Goal: Information Seeking & Learning: Check status

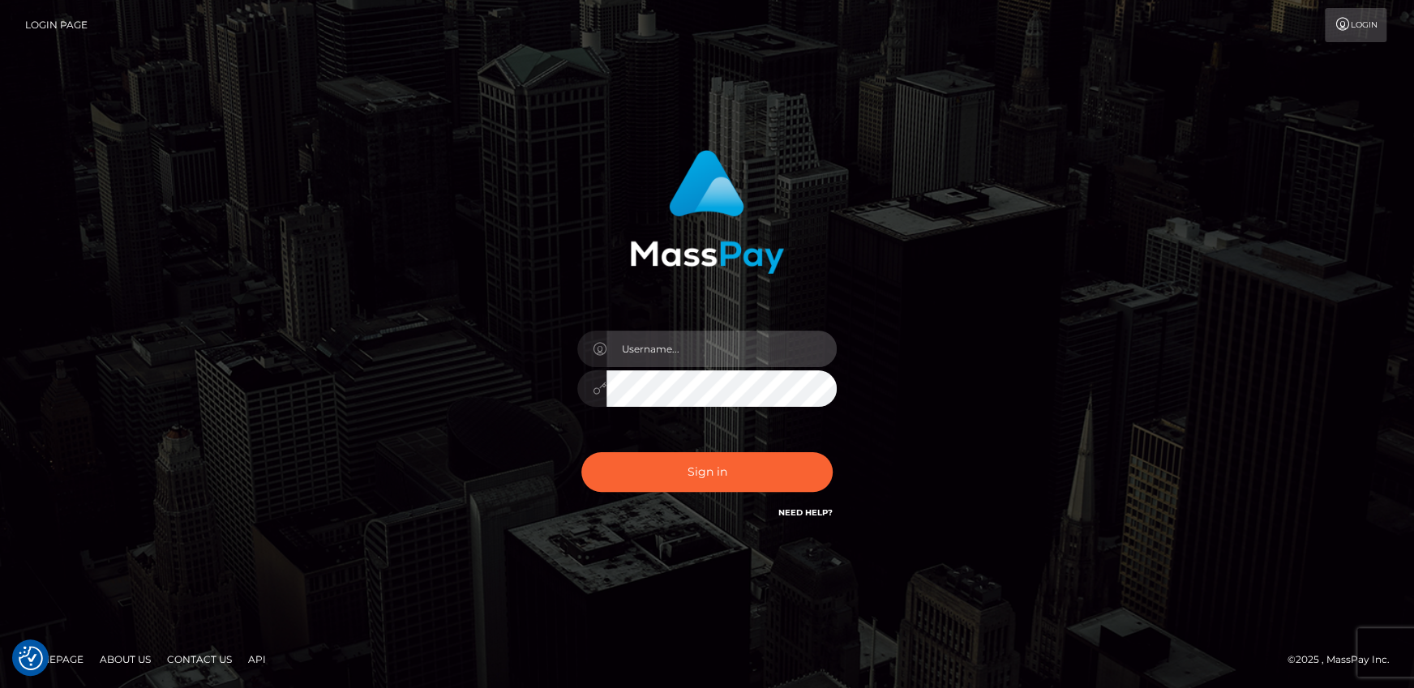
click at [667, 340] on input "text" at bounding box center [721, 349] width 230 height 36
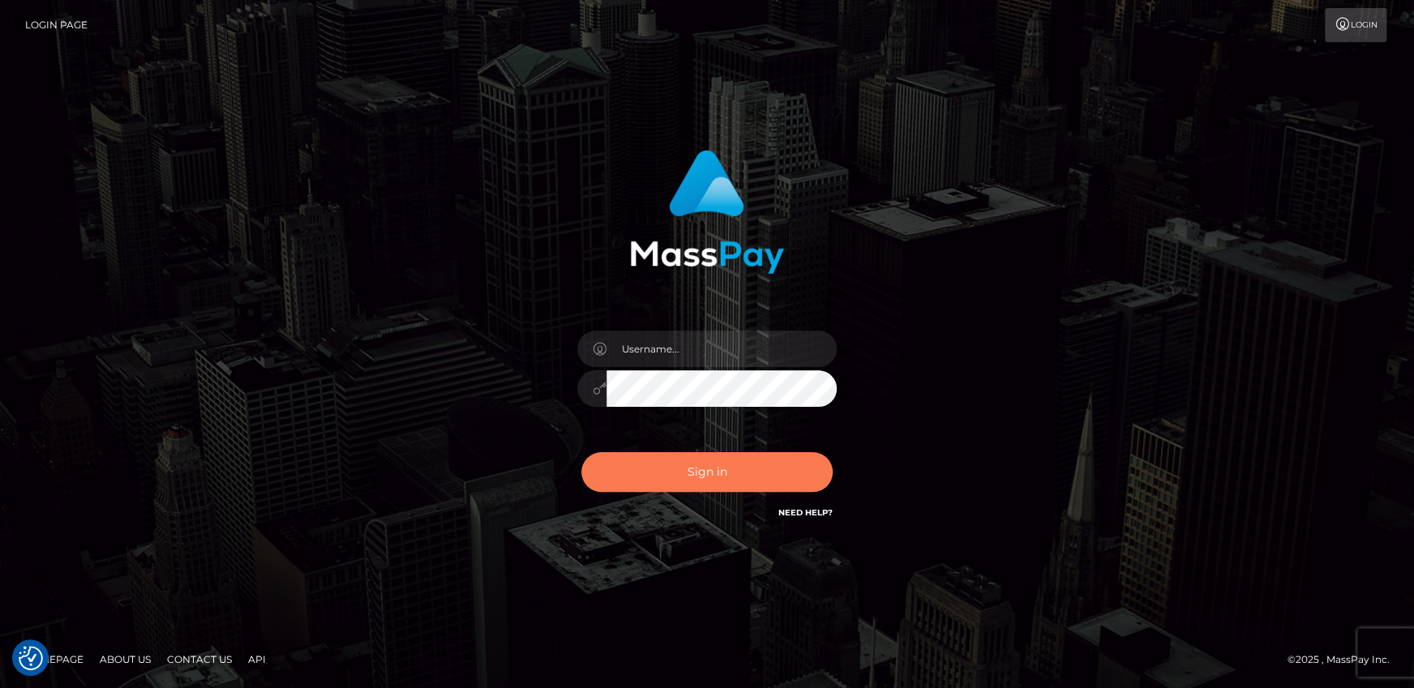
click at [614, 445] on div "Sign in" at bounding box center [708, 336] width 426 height 396
click at [619, 461] on button "Sign in" at bounding box center [706, 472] width 251 height 40
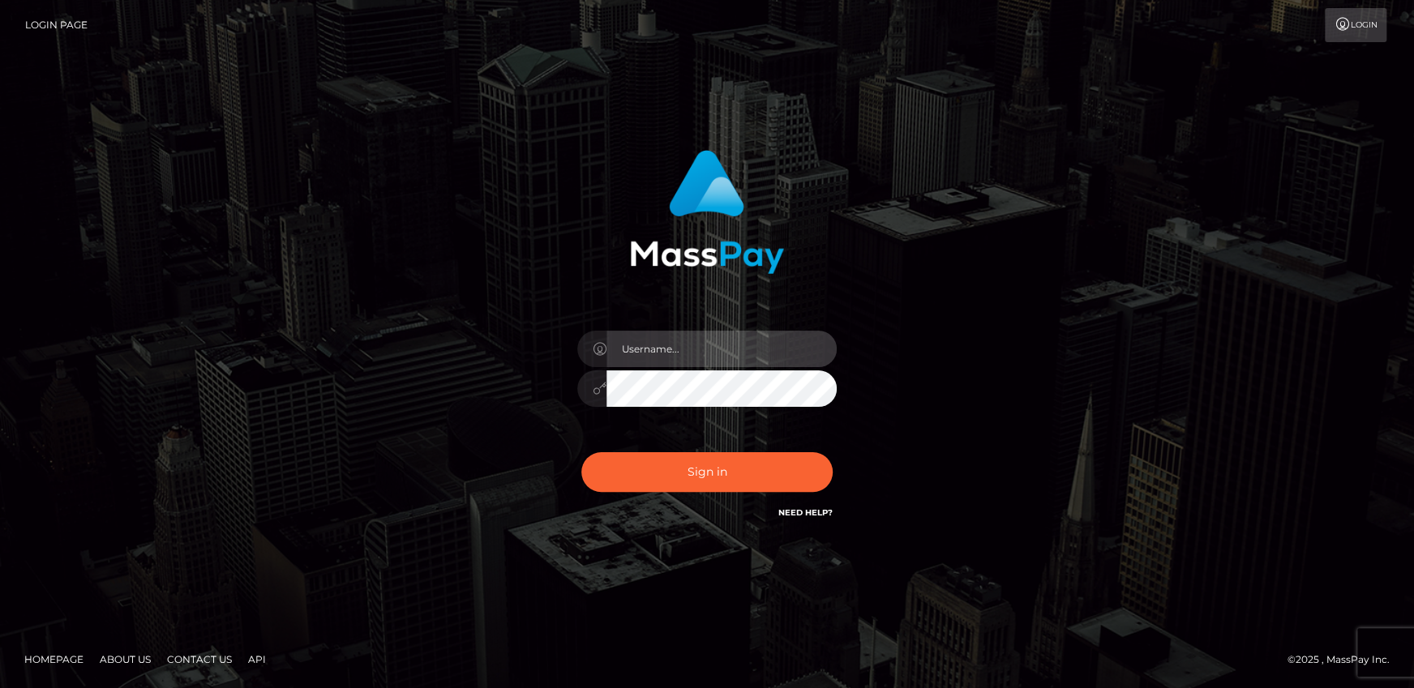
click at [715, 345] on input "text" at bounding box center [721, 349] width 230 height 36
type input "andy.wowcan"
click at [581, 452] on button "Sign in" at bounding box center [706, 472] width 251 height 40
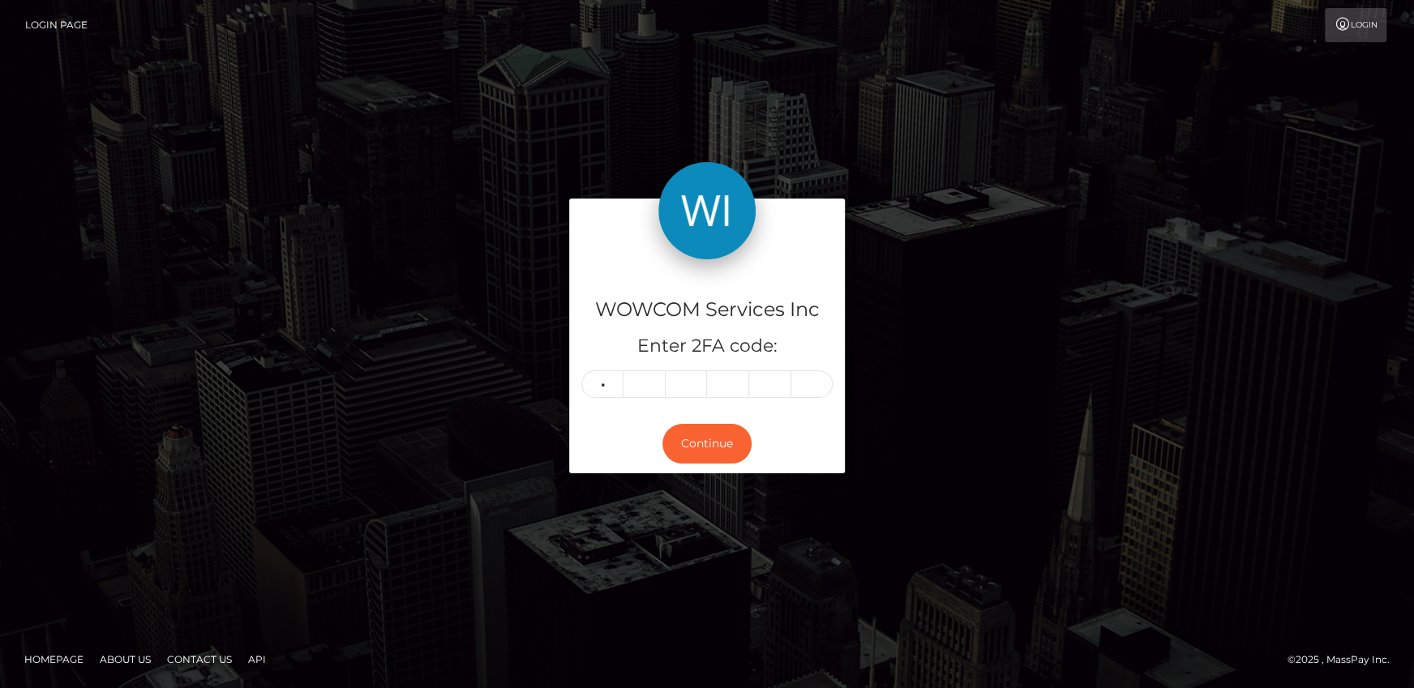
type input "6"
type input "8"
type input "2"
type input "4"
type input "2"
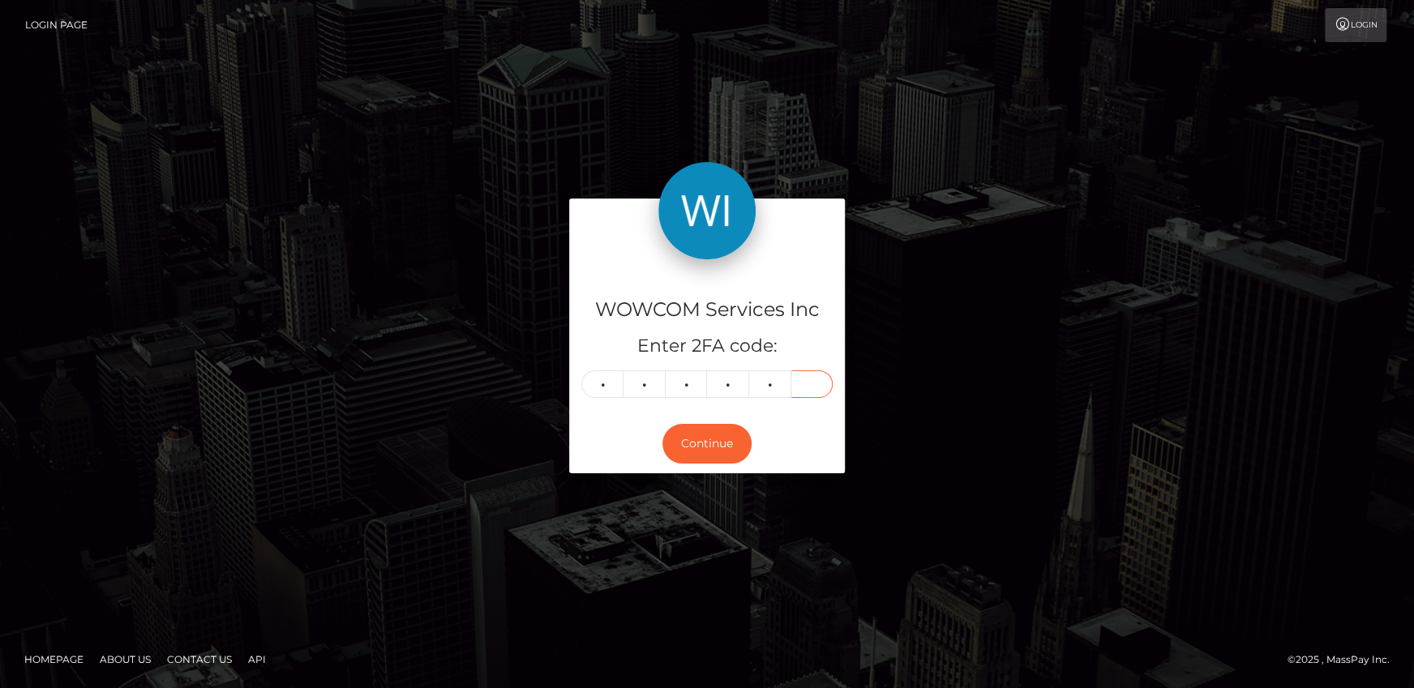
type input "4"
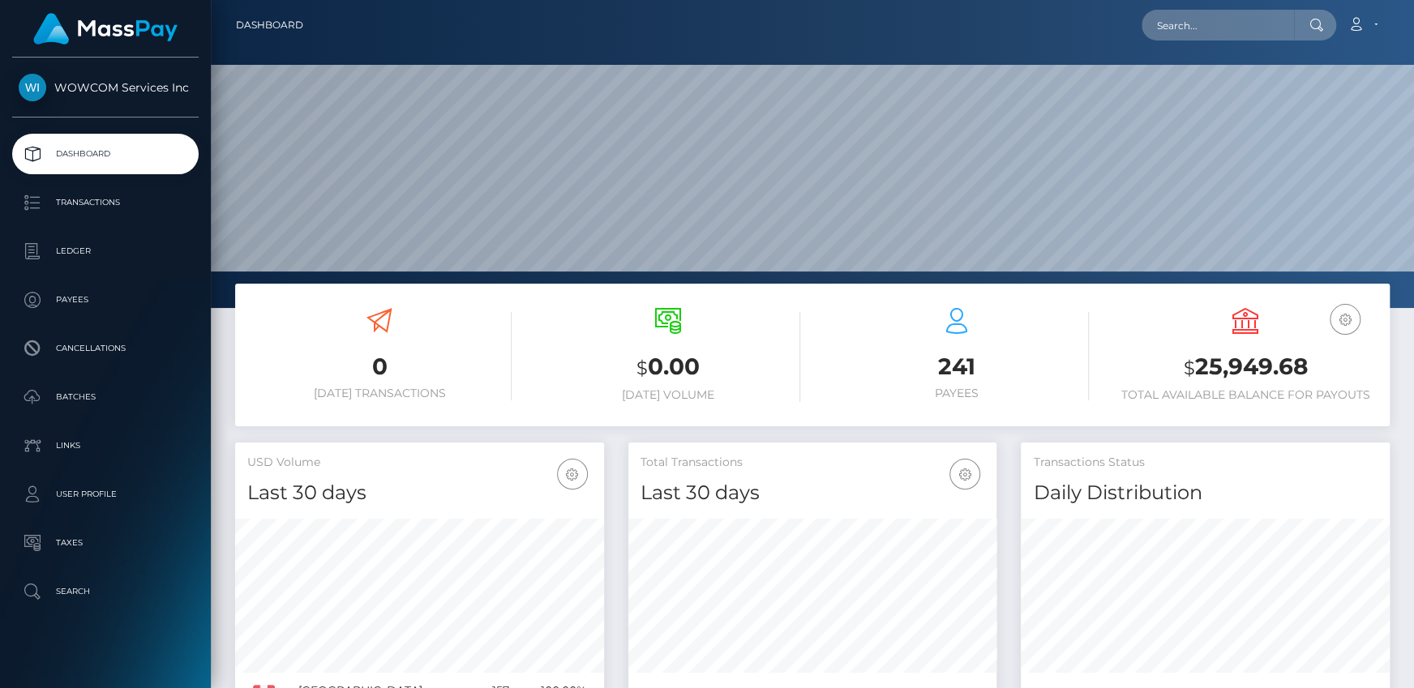
scroll to position [287, 368]
drag, startPoint x: 1198, startPoint y: 367, endPoint x: 1309, endPoint y: 366, distance: 111.1
click at [1309, 366] on h3 "$ 25,949.68" at bounding box center [1245, 367] width 264 height 33
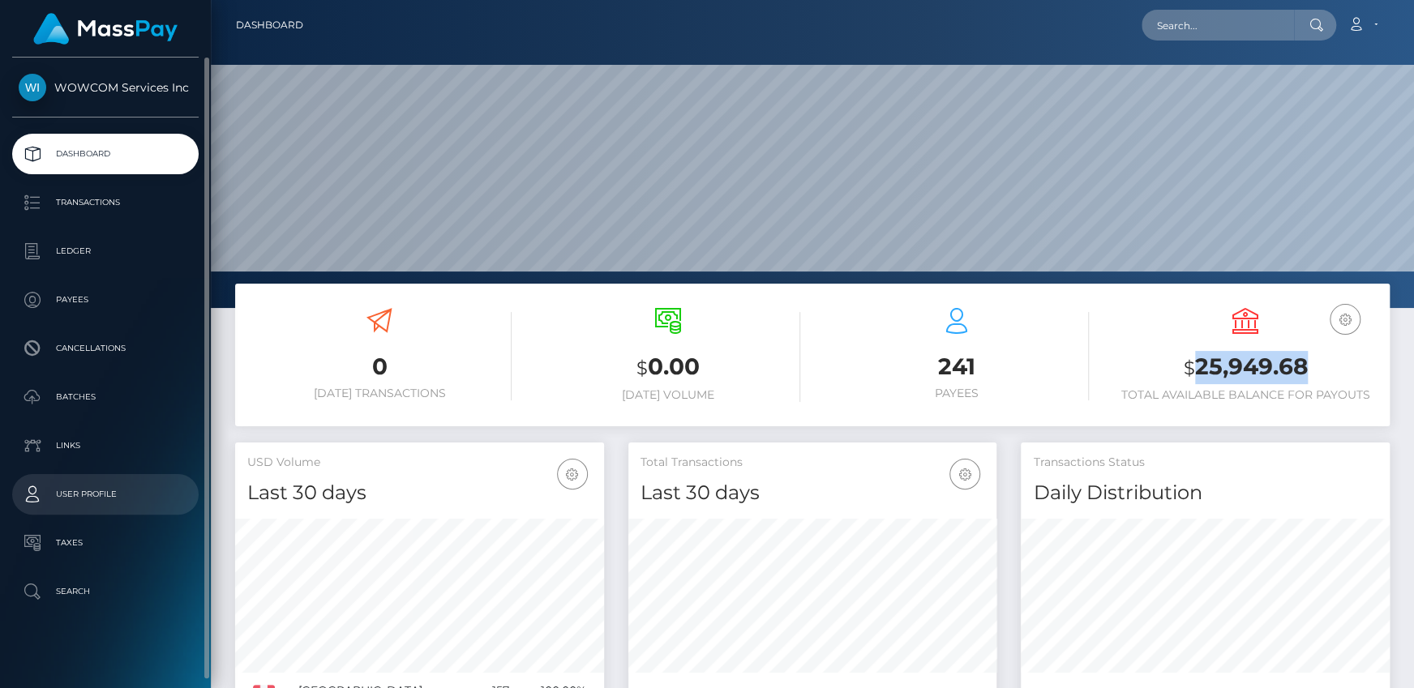
copy h3 "25,949.68"
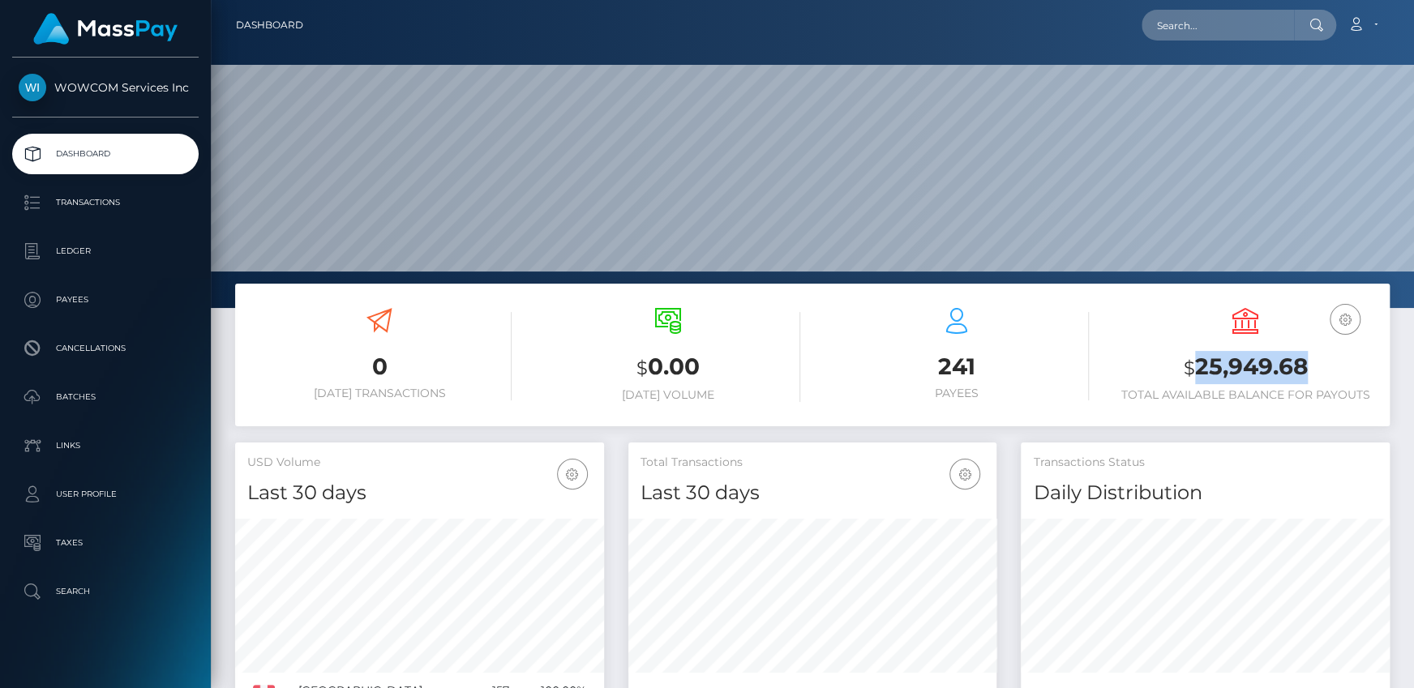
click at [1120, 318] on div "USD Balance $ 25,949.68 Total Available Balance for Payouts" at bounding box center [1245, 355] width 264 height 94
click at [1375, 28] on link "Account" at bounding box center [1363, 25] width 48 height 34
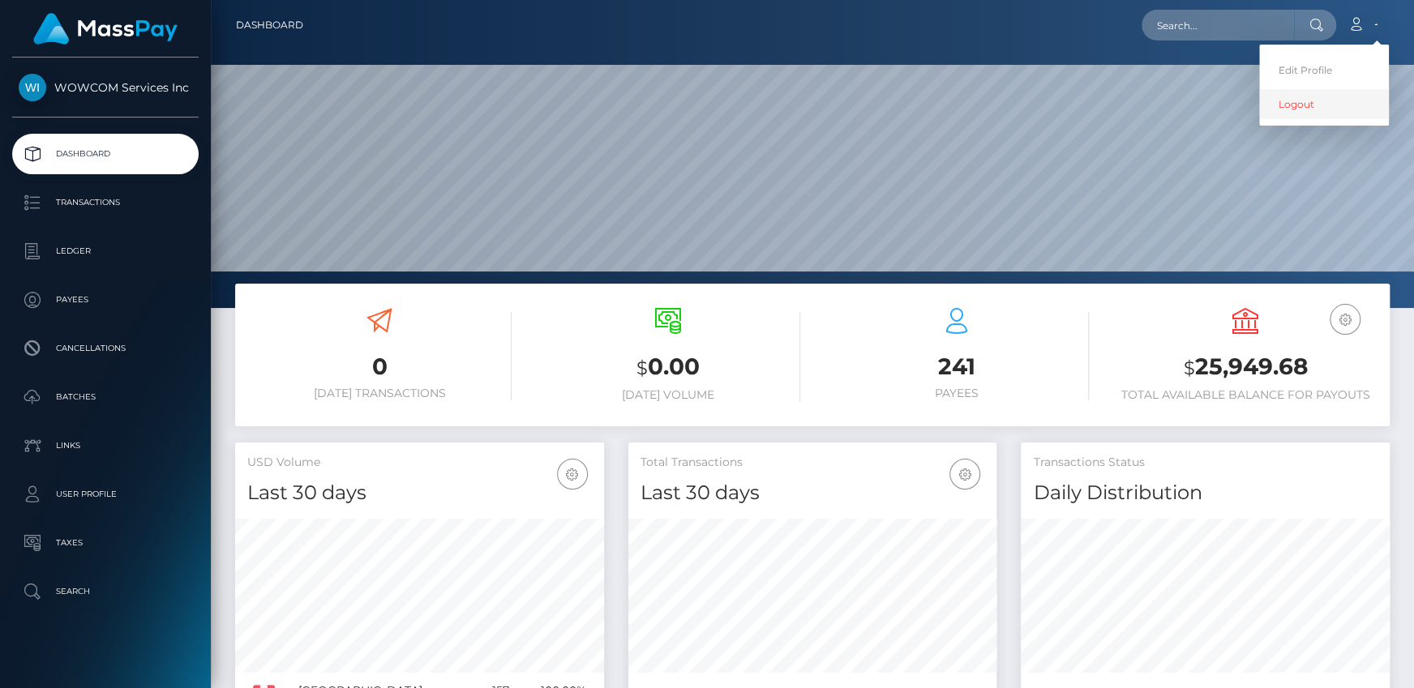
click at [1309, 112] on link "Logout" at bounding box center [1324, 104] width 130 height 30
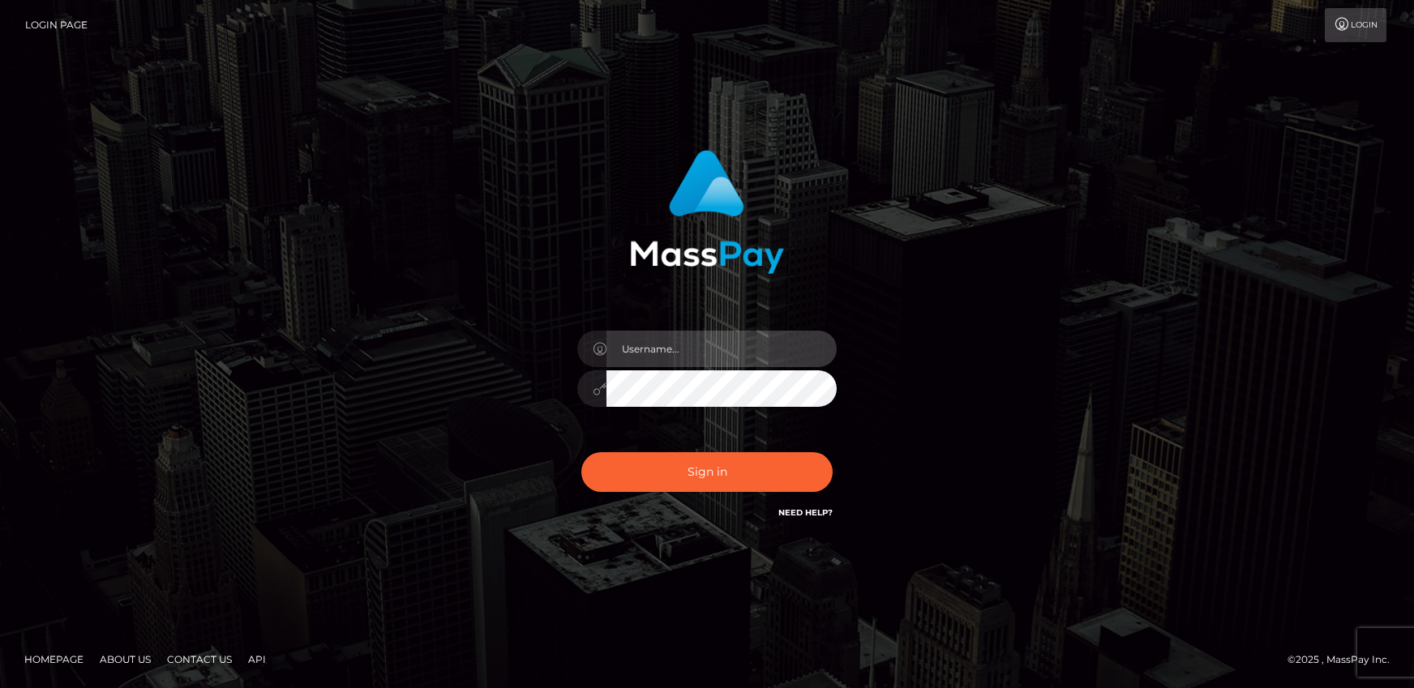
click at [676, 351] on input "text" at bounding box center [721, 349] width 230 height 36
type input "[PERSON_NAME].rollacan"
click at [581, 452] on button "Sign in" at bounding box center [706, 472] width 251 height 40
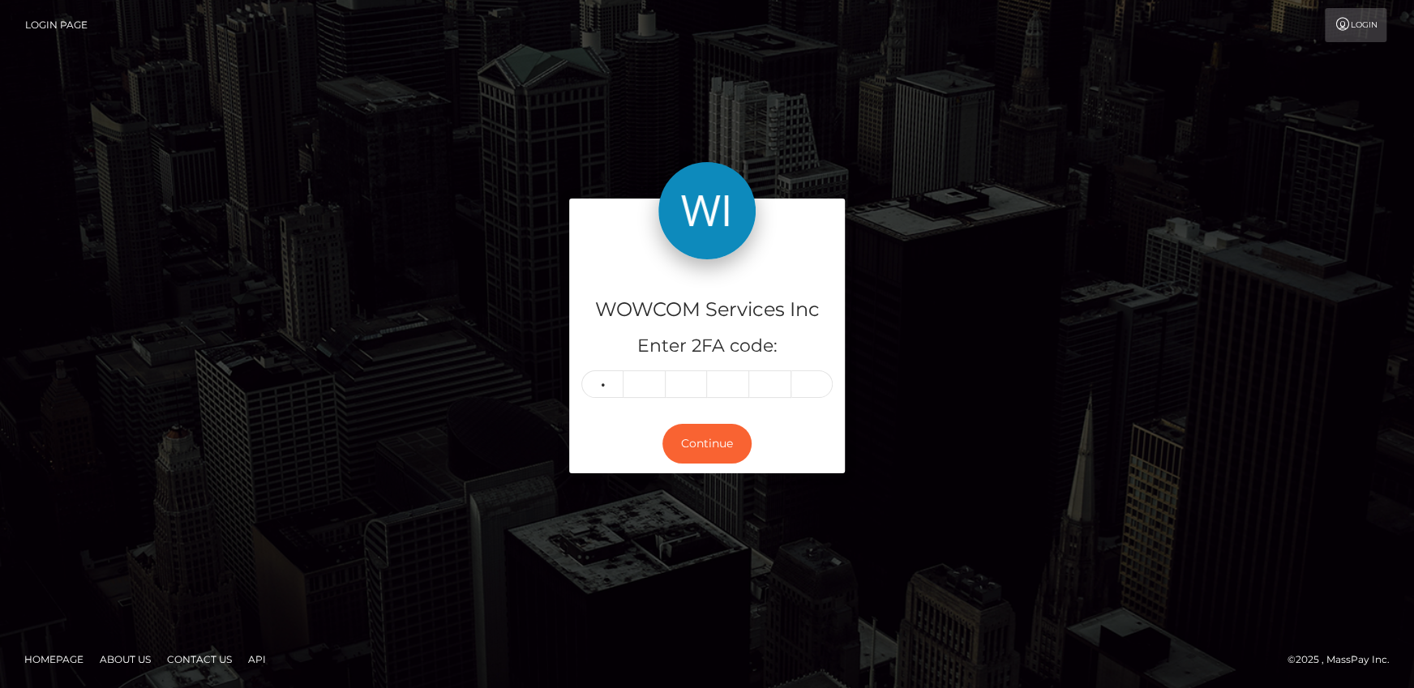
type input "0"
type input "2"
type input "9"
type input "1"
type input "3"
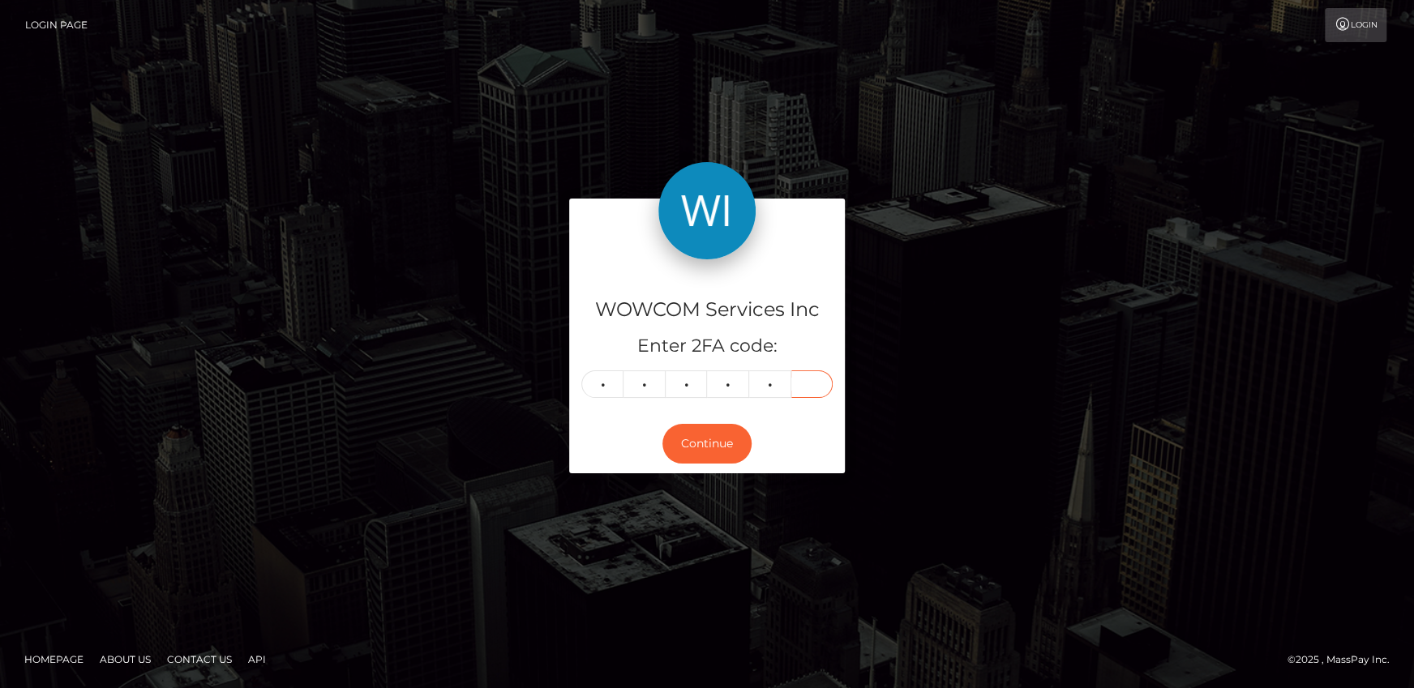
type input "6"
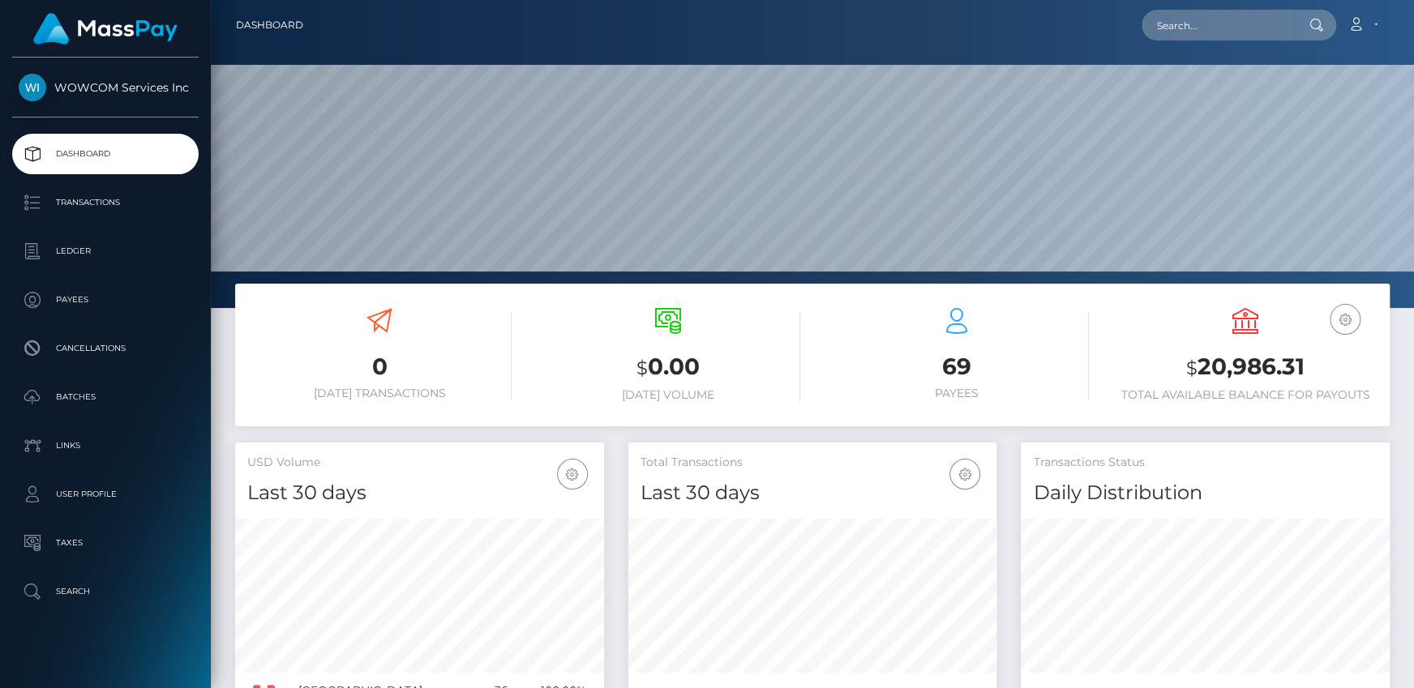
scroll to position [287, 368]
drag, startPoint x: 1198, startPoint y: 365, endPoint x: 1305, endPoint y: 363, distance: 107.0
click at [1305, 363] on h3 "$ 20,986.31" at bounding box center [1245, 367] width 264 height 33
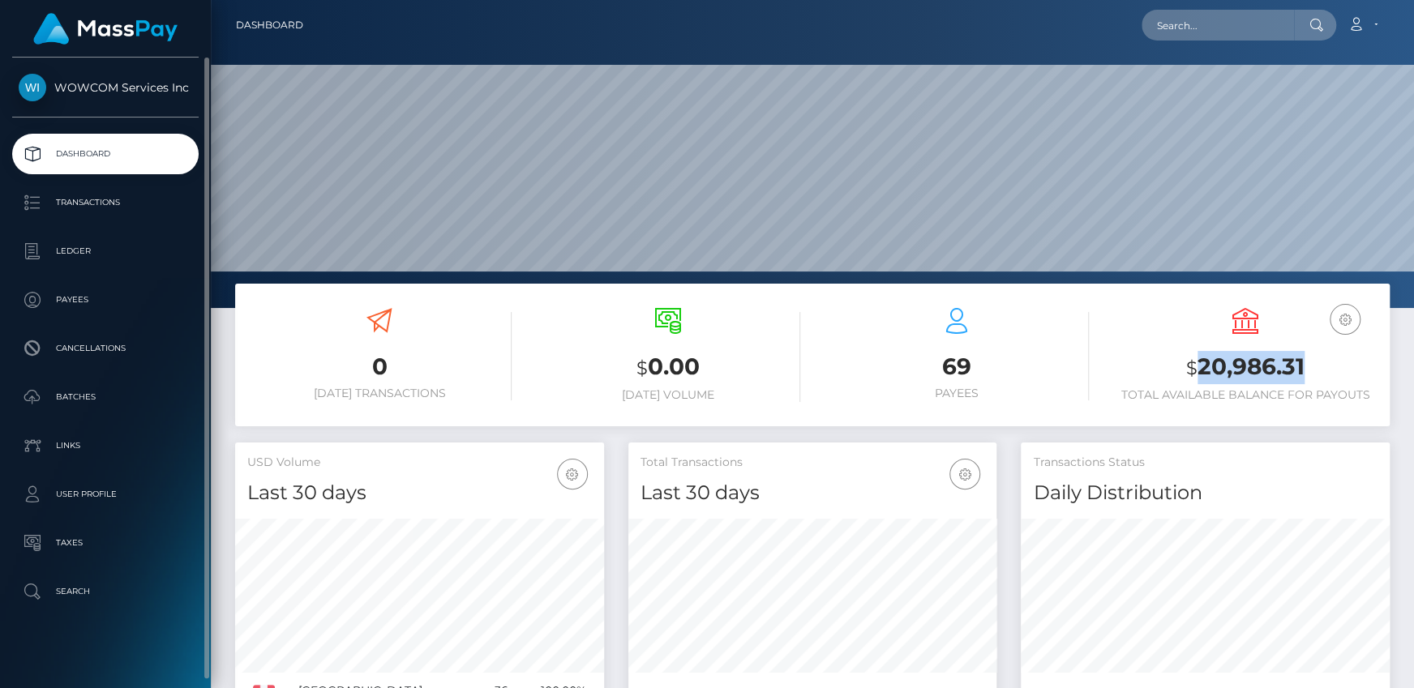
copy h3 "20,986.31"
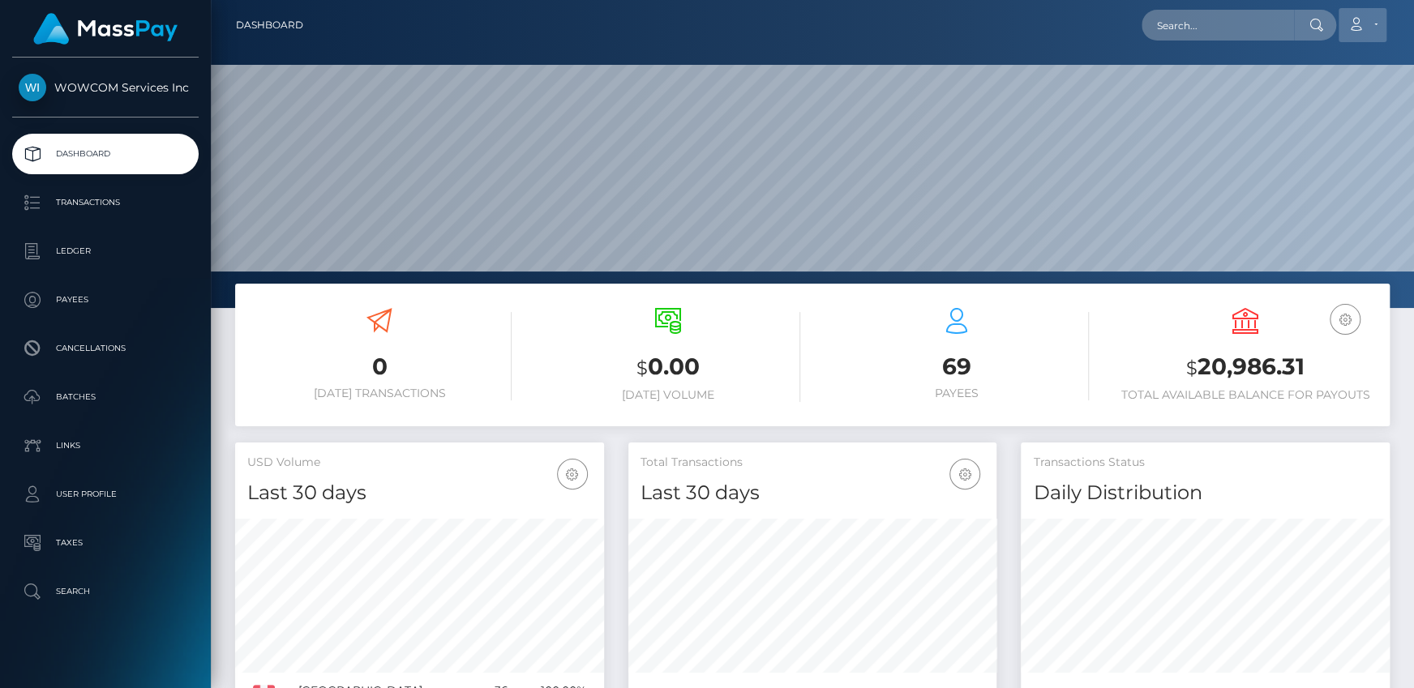
click at [1348, 29] on icon at bounding box center [1356, 24] width 17 height 13
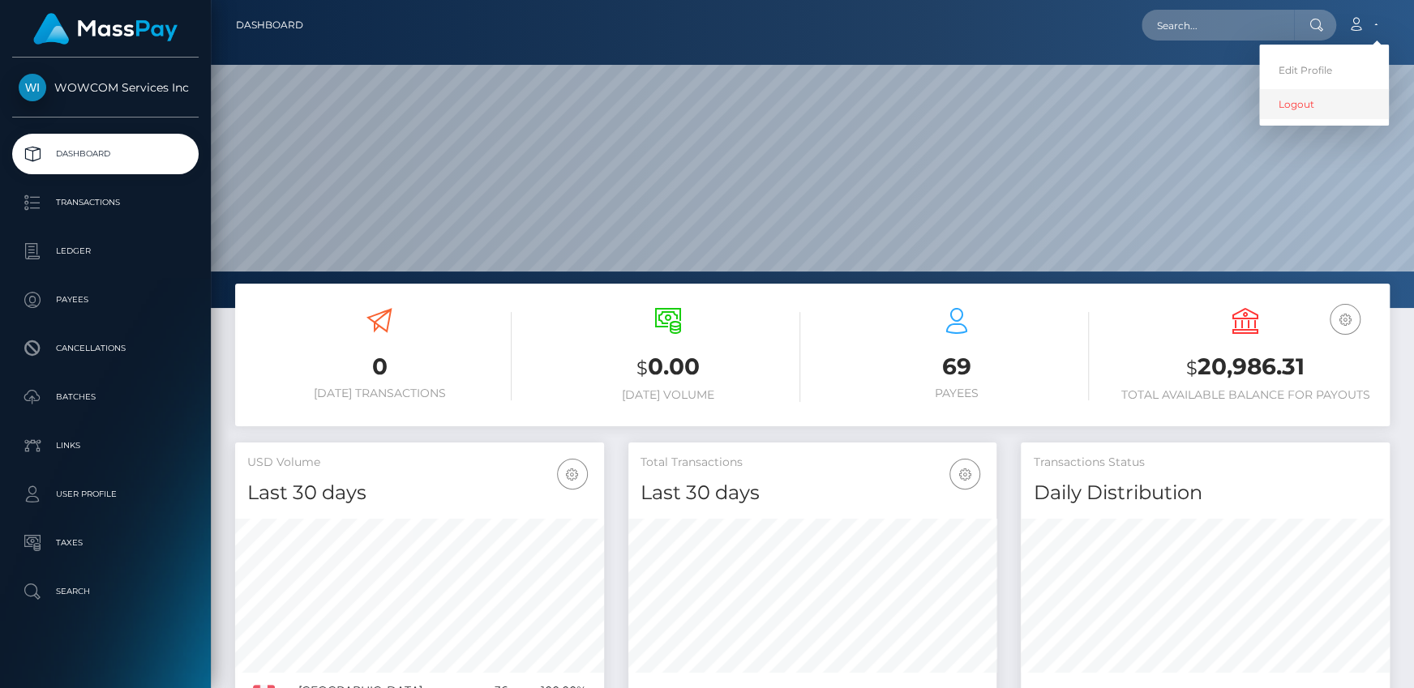
click at [1306, 94] on link "Logout" at bounding box center [1324, 104] width 130 height 30
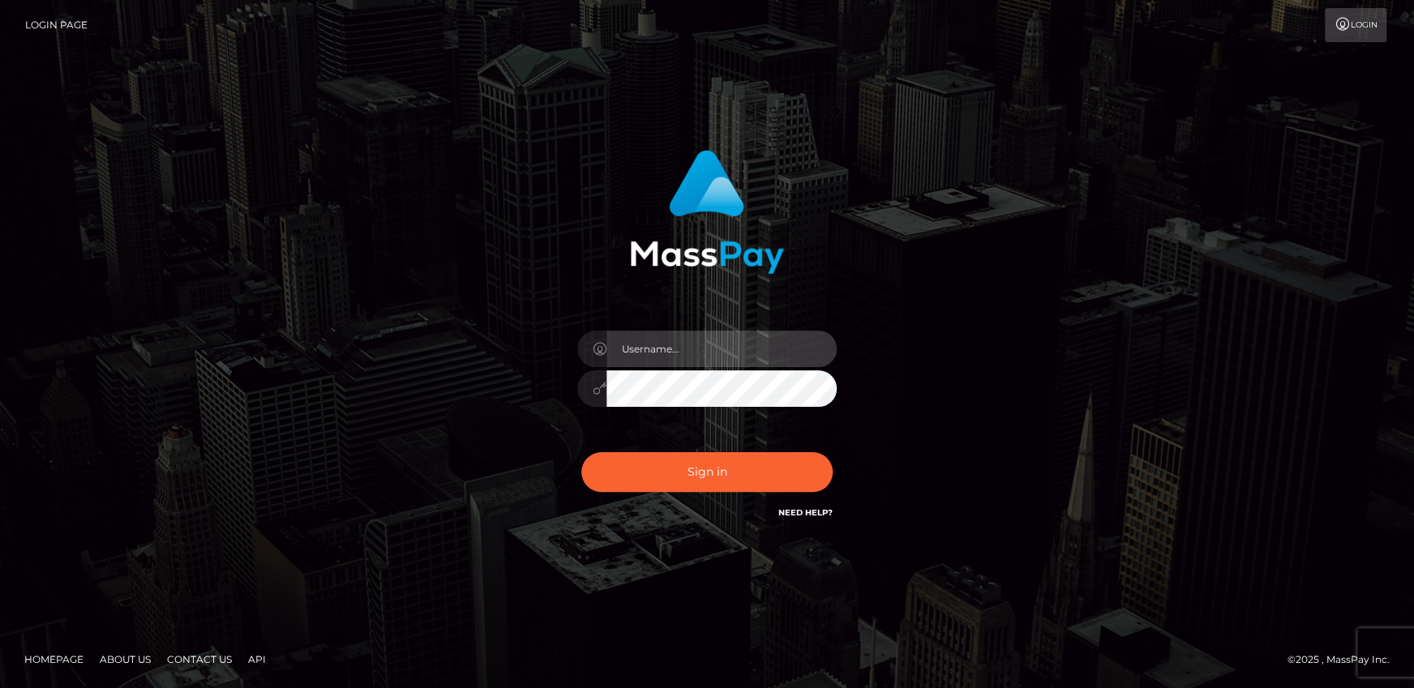
click at [707, 355] on input "text" at bounding box center [721, 349] width 230 height 36
type input "andy.wowcan"
click at [677, 345] on input "andy.wowcan" at bounding box center [721, 349] width 230 height 36
click at [503, 358] on div "andy.wowcan Sign in" at bounding box center [708, 336] width 426 height 396
click at [780, 352] on input "text" at bounding box center [721, 349] width 230 height 36
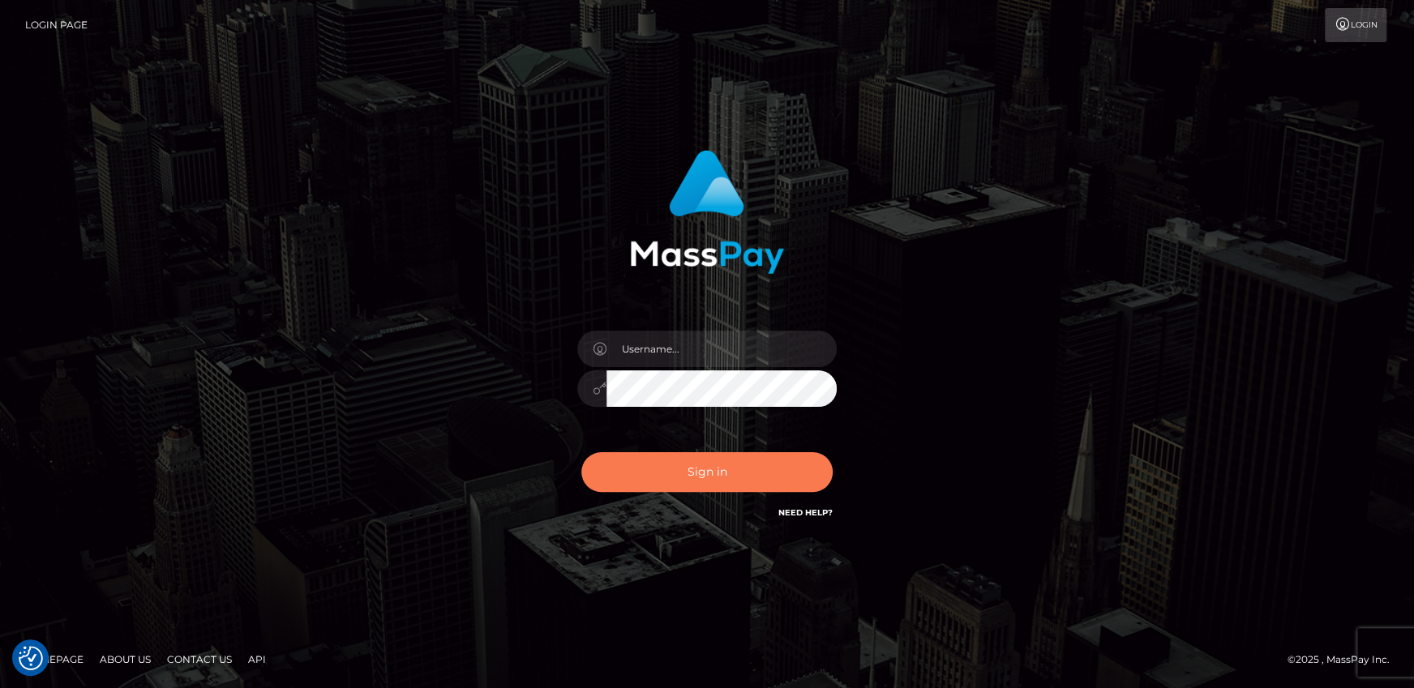
click at [648, 478] on button "Sign in" at bounding box center [706, 472] width 251 height 40
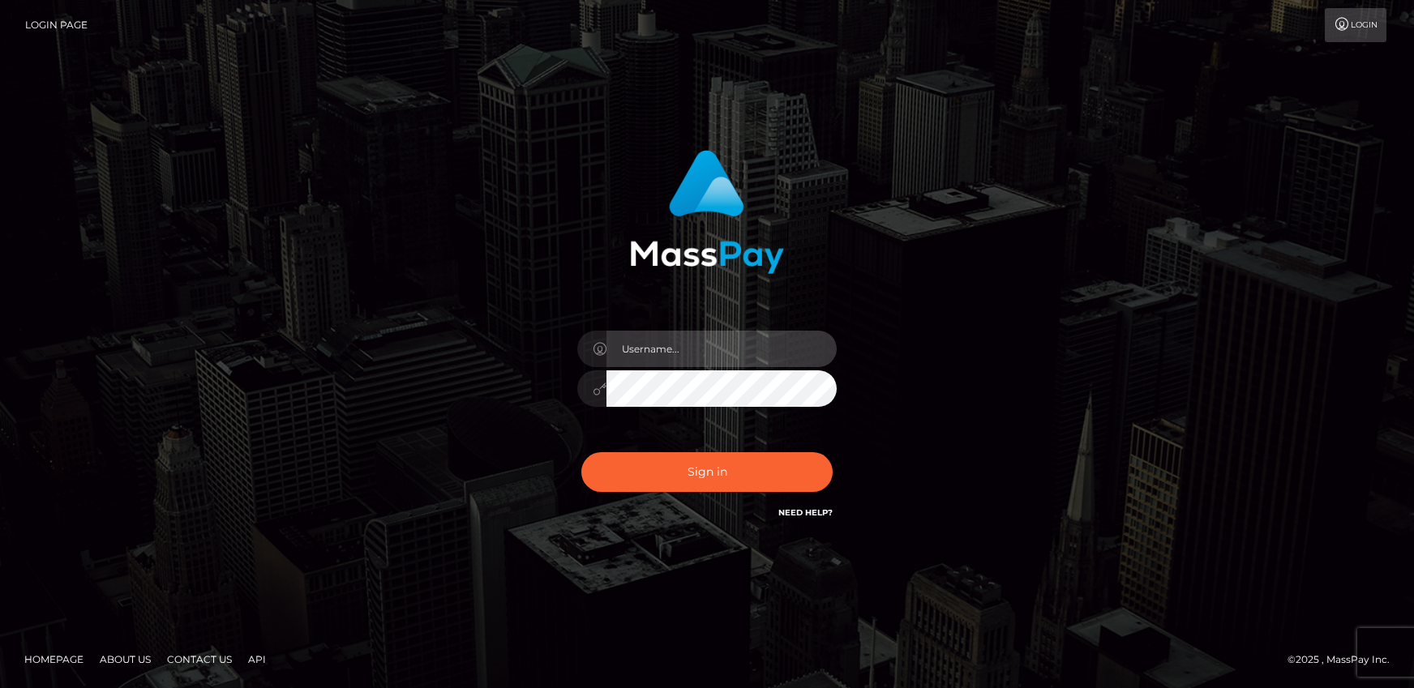
drag, startPoint x: 0, startPoint y: 0, endPoint x: 696, endPoint y: 366, distance: 787.0
click at [677, 345] on input "text" at bounding box center [721, 349] width 230 height 36
type input "andrei.rollacan"
click at [581, 452] on button "Sign in" at bounding box center [706, 472] width 251 height 40
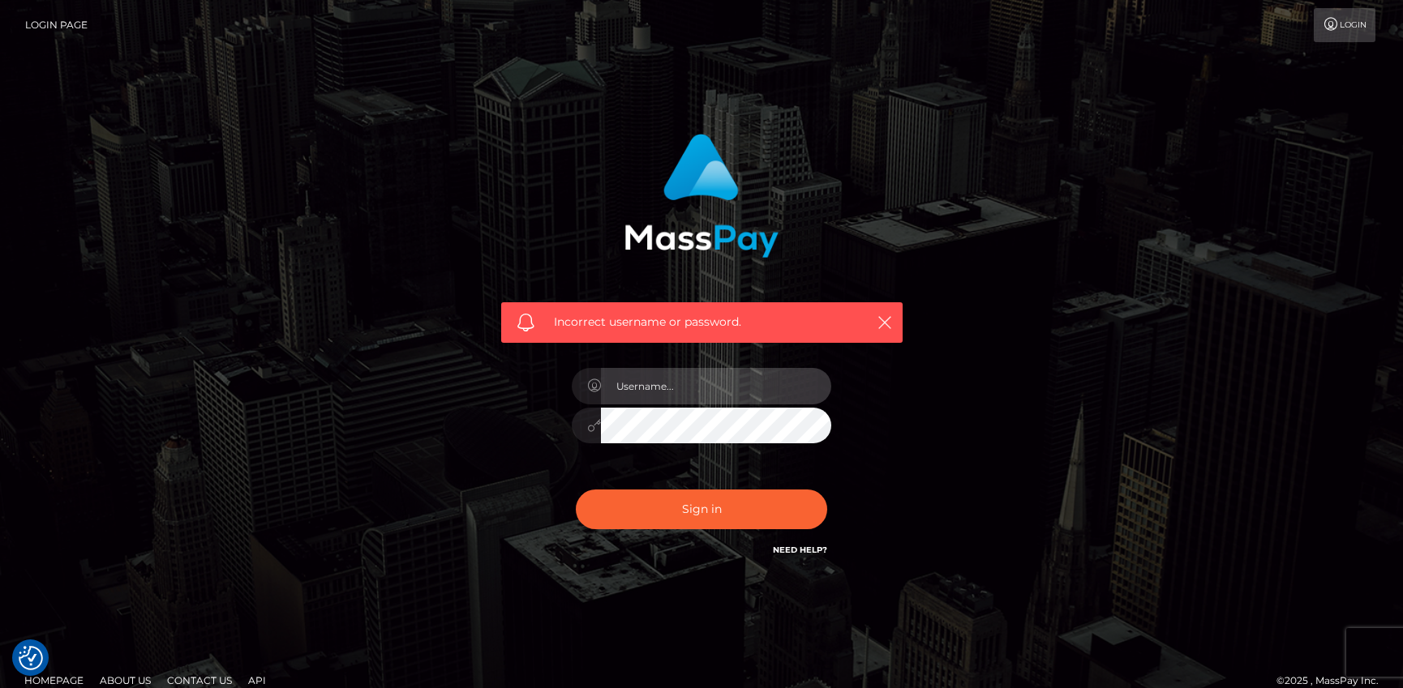
click at [692, 380] on input "text" at bounding box center [716, 386] width 230 height 36
type input "andrei.rollacan"
click at [707, 450] on div "andrei.rollacan" at bounding box center [701, 418] width 284 height 124
click at [576, 490] on button "Sign in" at bounding box center [701, 510] width 251 height 40
click at [696, 374] on input "text" at bounding box center [716, 386] width 230 height 36
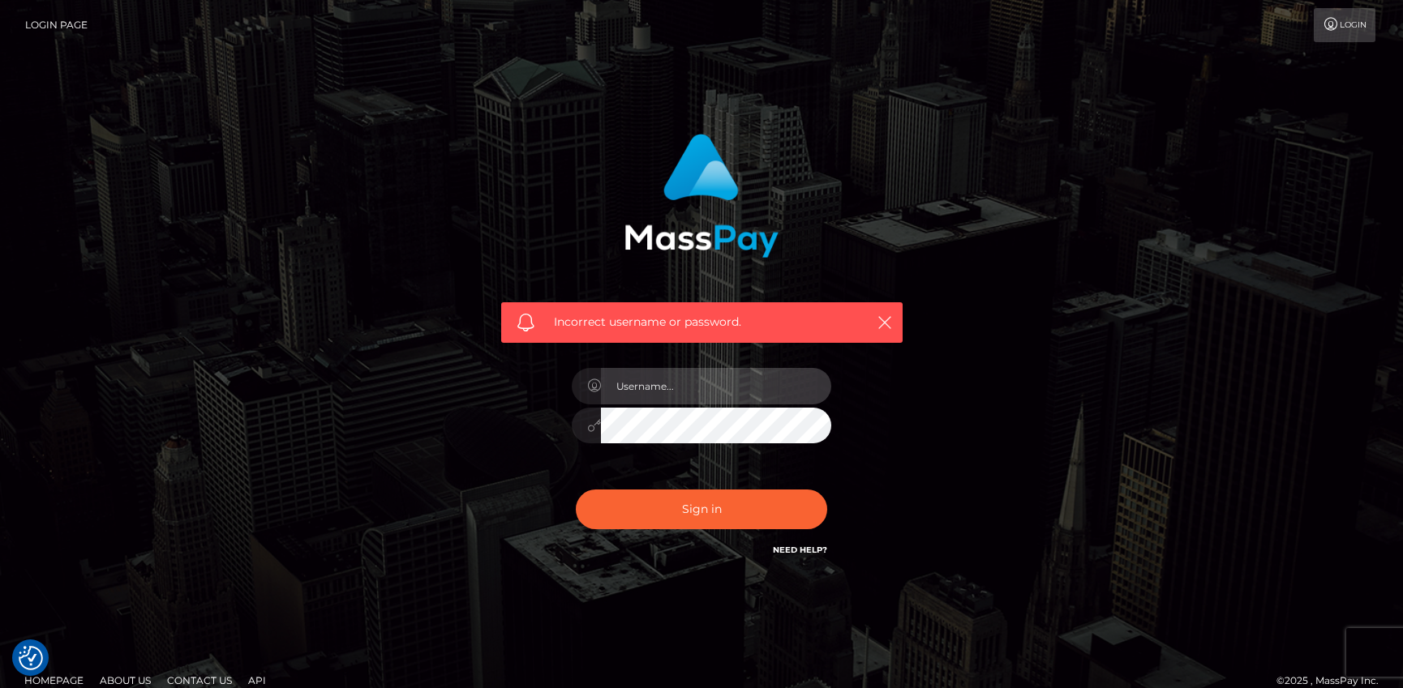
type input "[PERSON_NAME].rollacan"
click at [576, 490] on button "Sign in" at bounding box center [701, 510] width 251 height 40
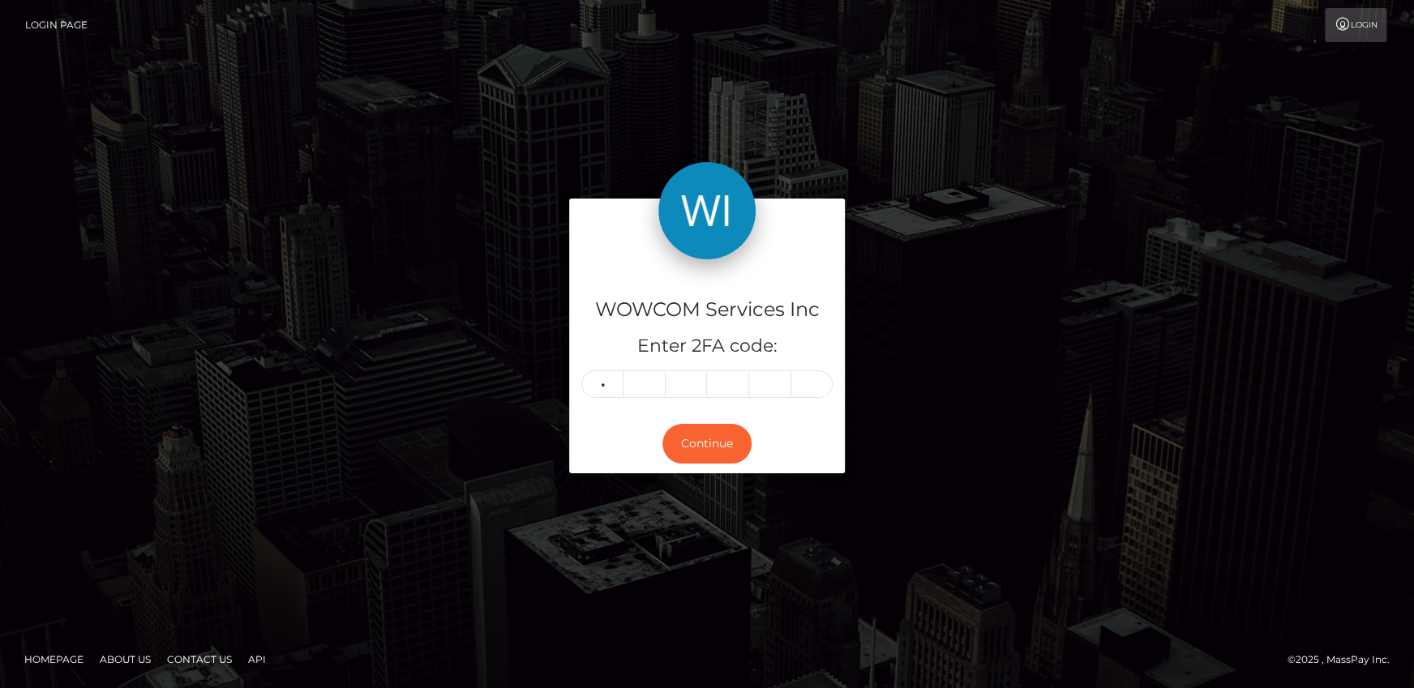
type input "1"
type input "3"
type input "1"
type input "7"
type input "3"
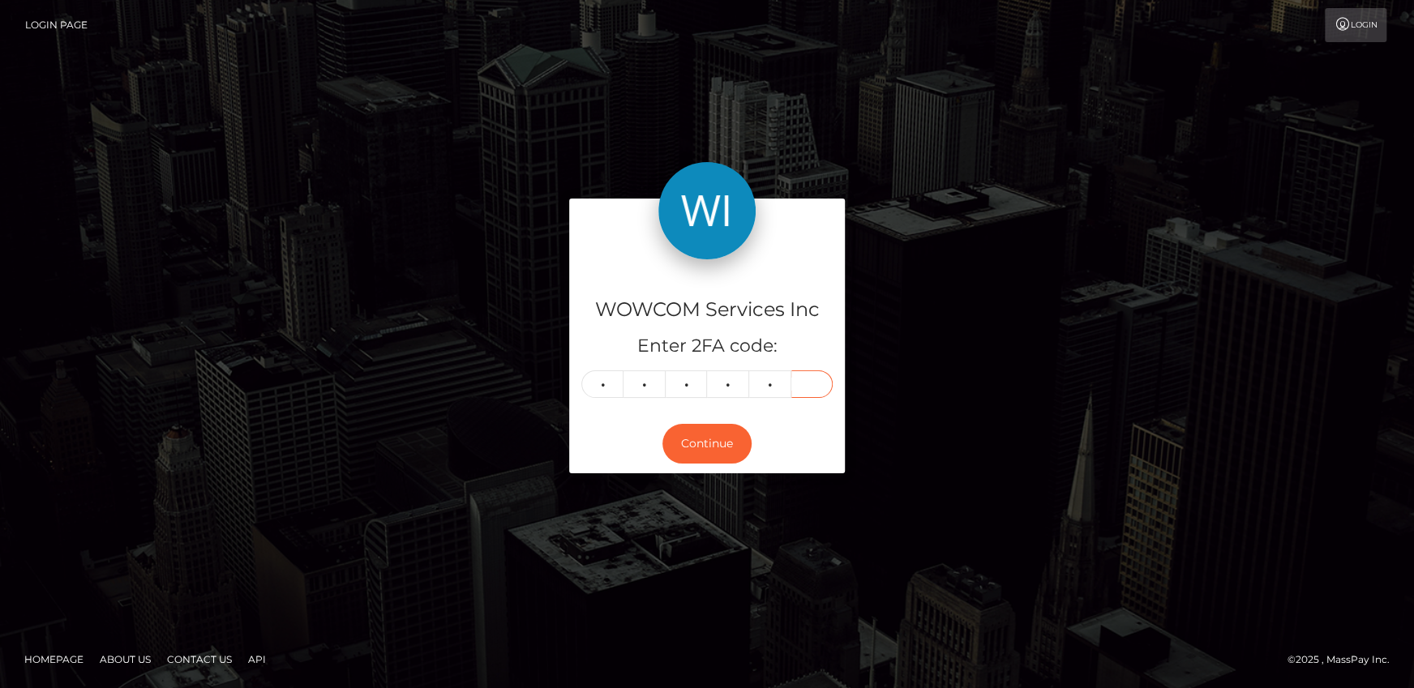
type input "4"
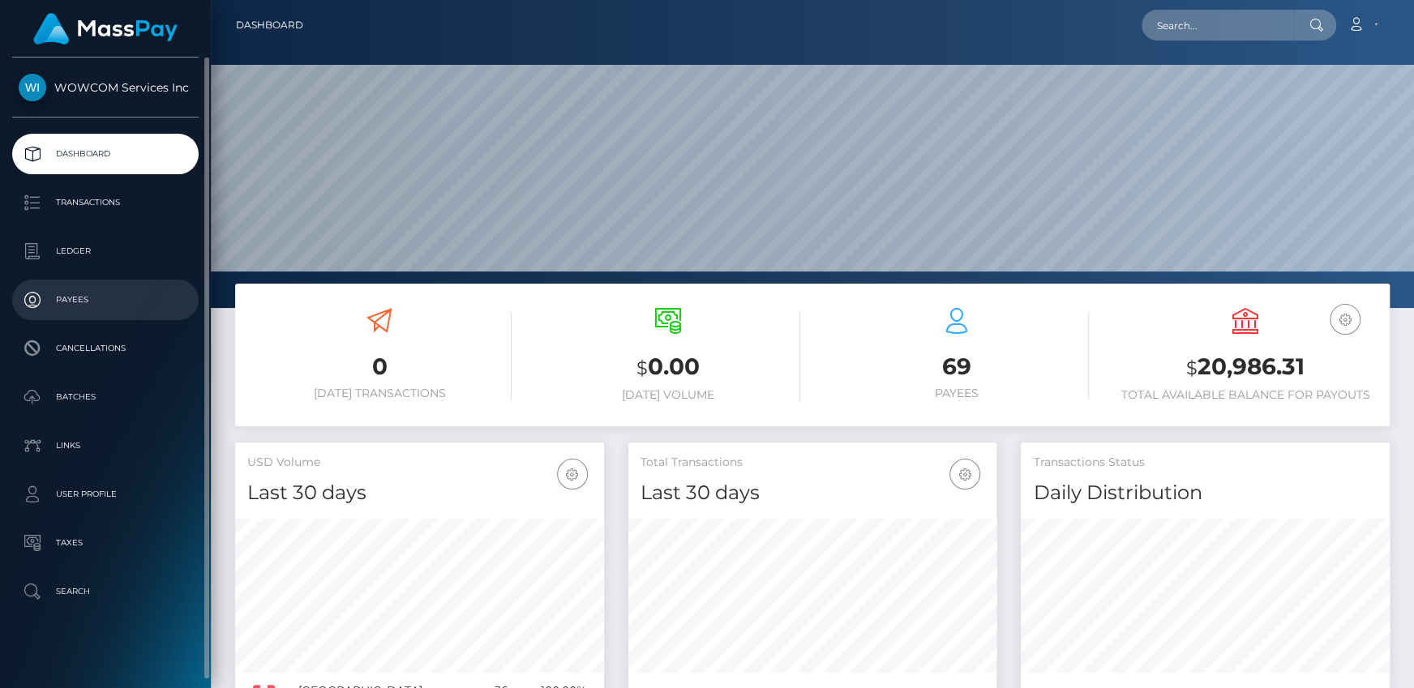
scroll to position [287, 368]
click at [75, 306] on p "Payees" at bounding box center [106, 300] width 174 height 24
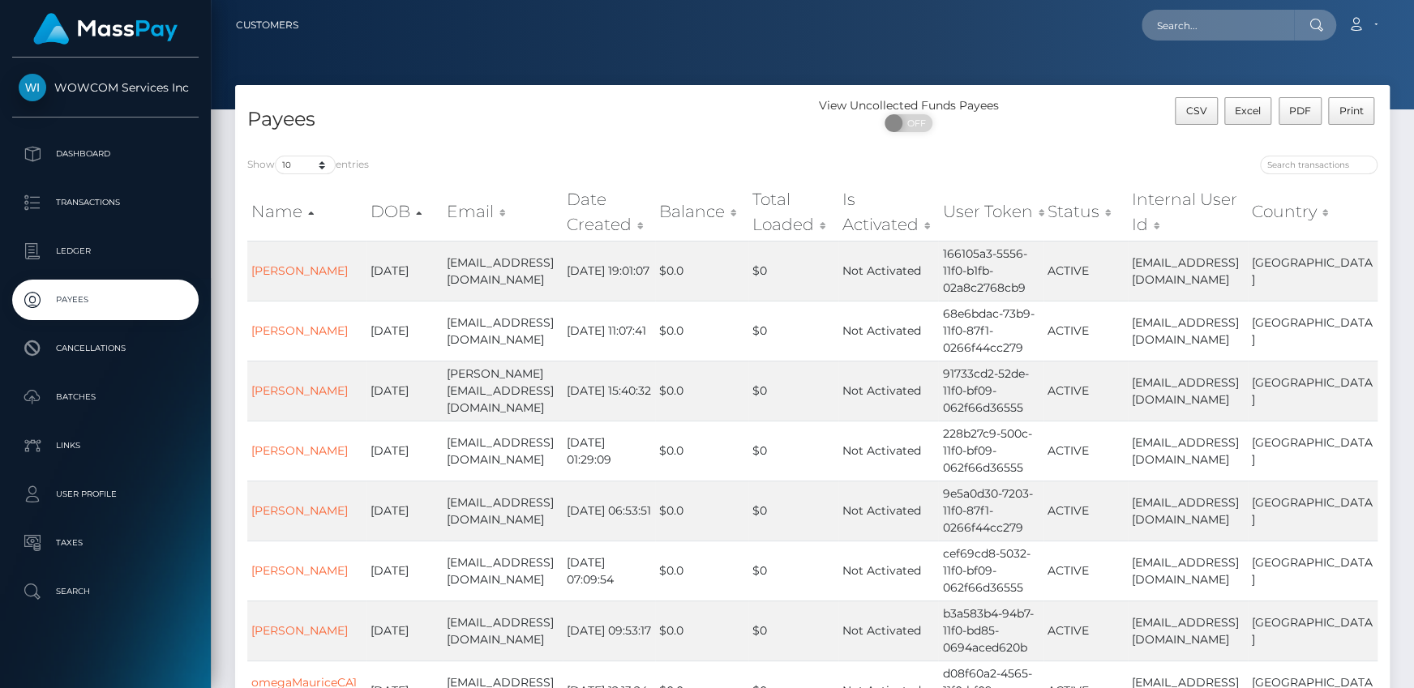
click at [1305, 175] on div at bounding box center [1101, 167] width 553 height 23
click at [1299, 168] on input "search" at bounding box center [1319, 165] width 118 height 19
paste input "29865"
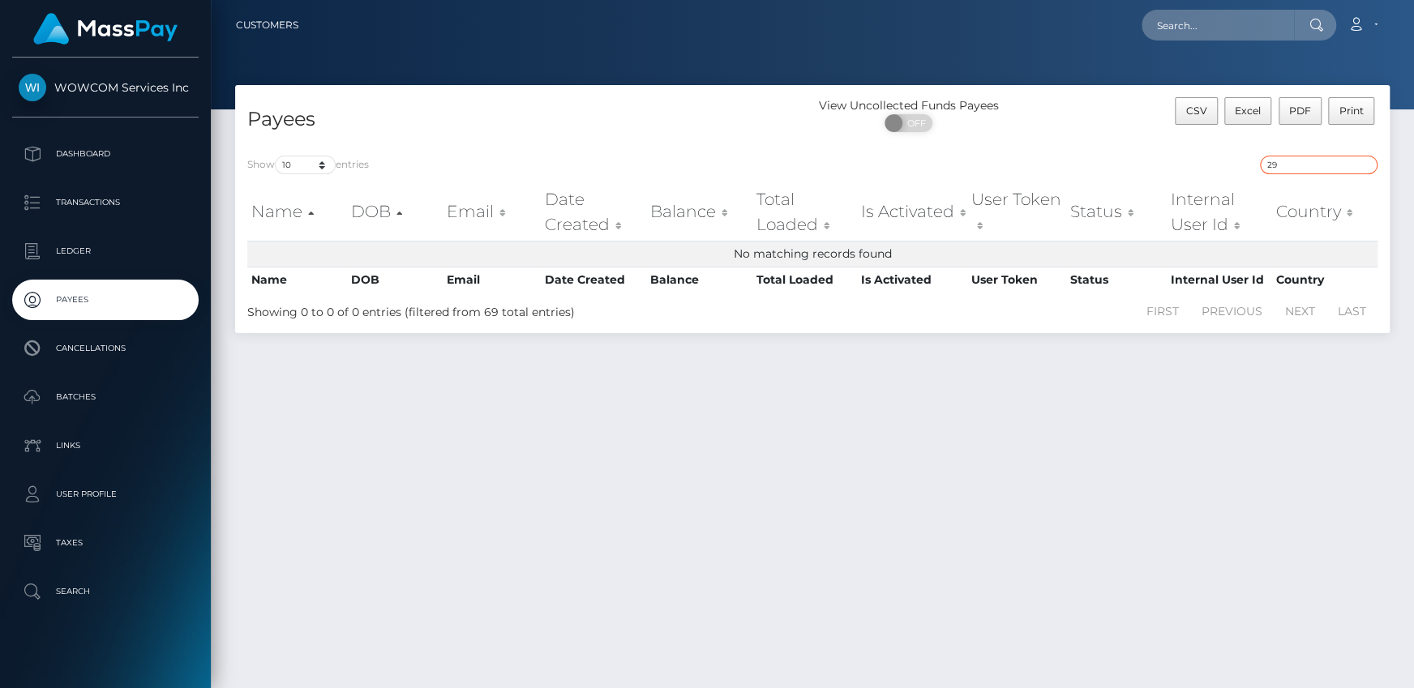
type input "2"
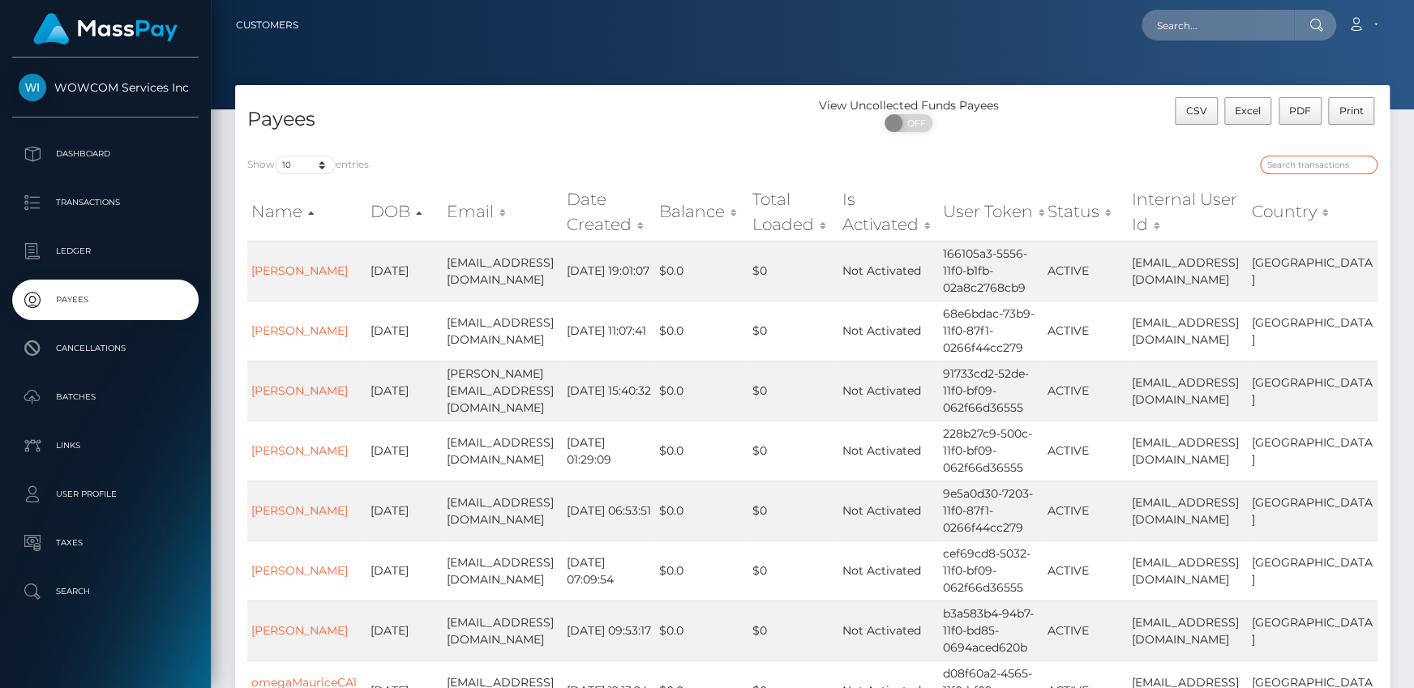
click at [1311, 170] on input "search" at bounding box center [1319, 165] width 118 height 19
paste input "7449"
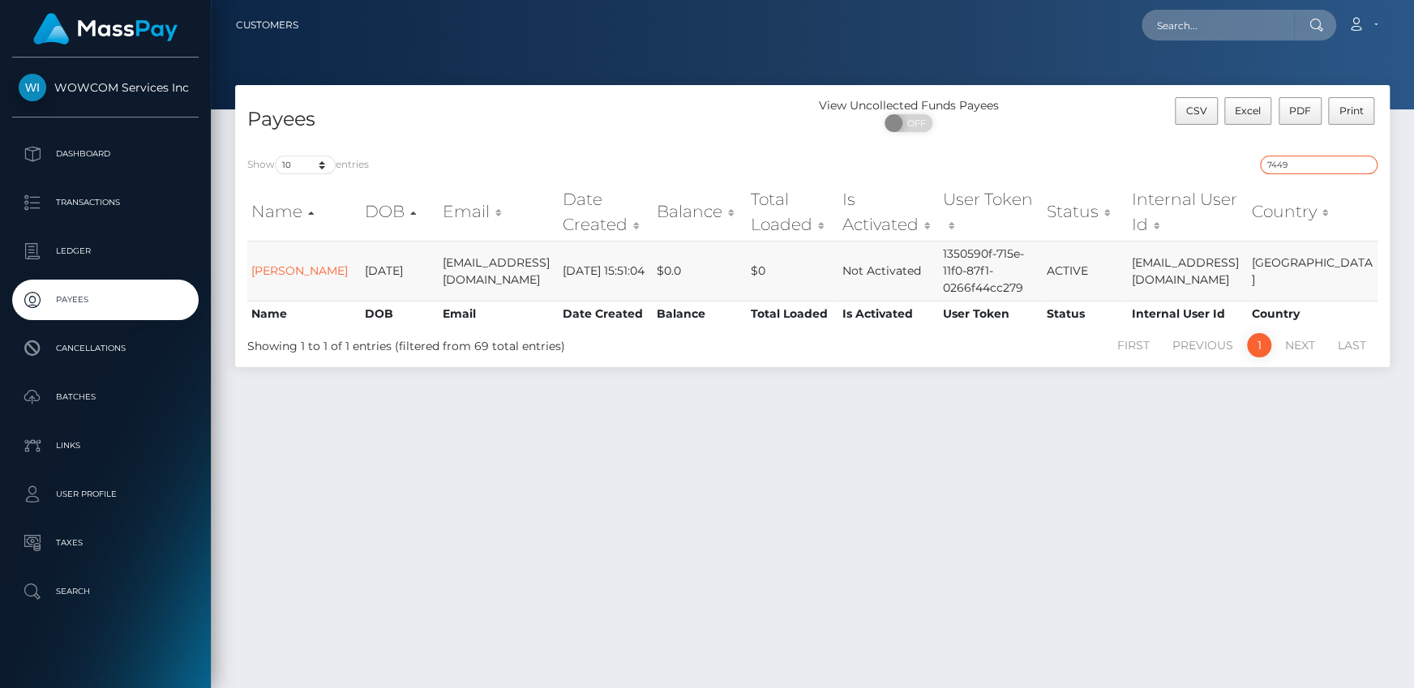
type input "7449"
click at [821, 254] on td "$0" at bounding box center [793, 271] width 92 height 60
drag, startPoint x: 311, startPoint y: 268, endPoint x: 511, endPoint y: 312, distance: 205.2
click at [311, 268] on link "Kevin Green" at bounding box center [299, 271] width 96 height 15
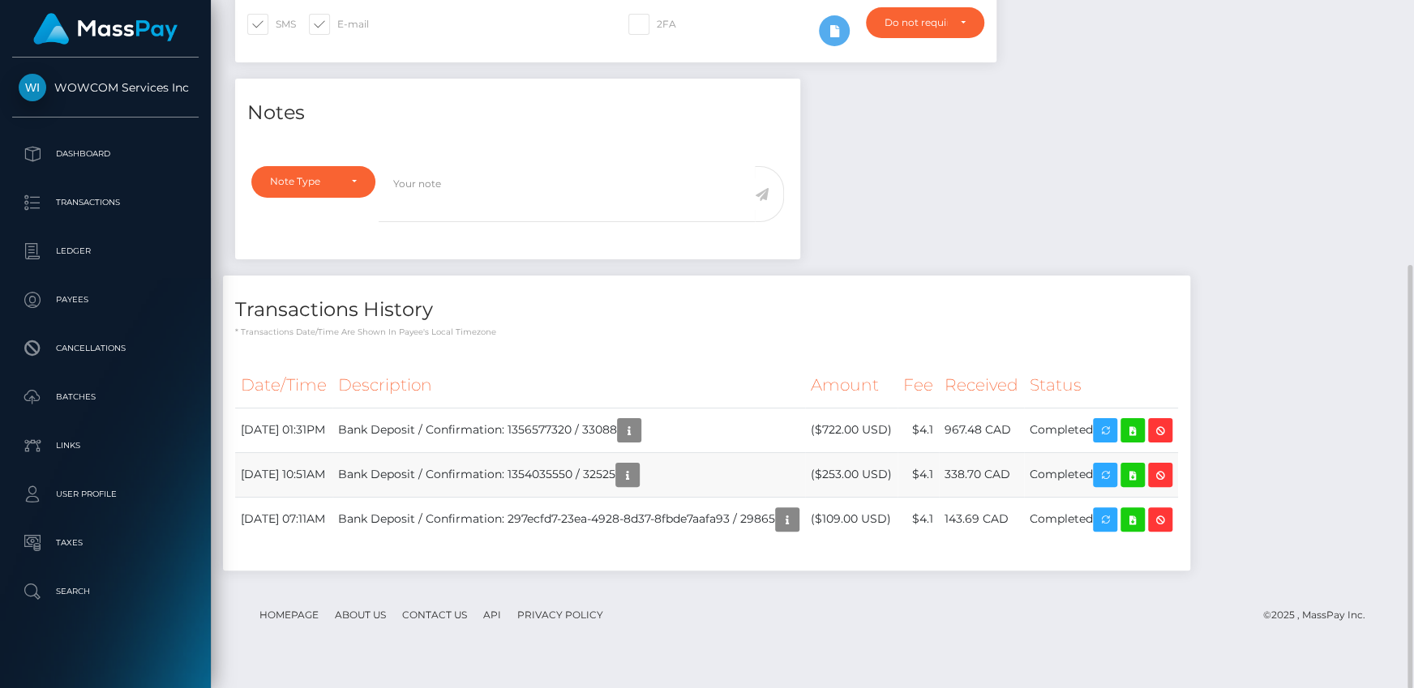
scroll to position [195, 368]
click at [860, 374] on div "Date/Time Description Amount Fee Received Status" at bounding box center [706, 460] width 967 height 219
click at [939, 386] on th "Fee" at bounding box center [918, 385] width 41 height 45
click at [1127, 540] on td "Completed" at bounding box center [1101, 519] width 154 height 45
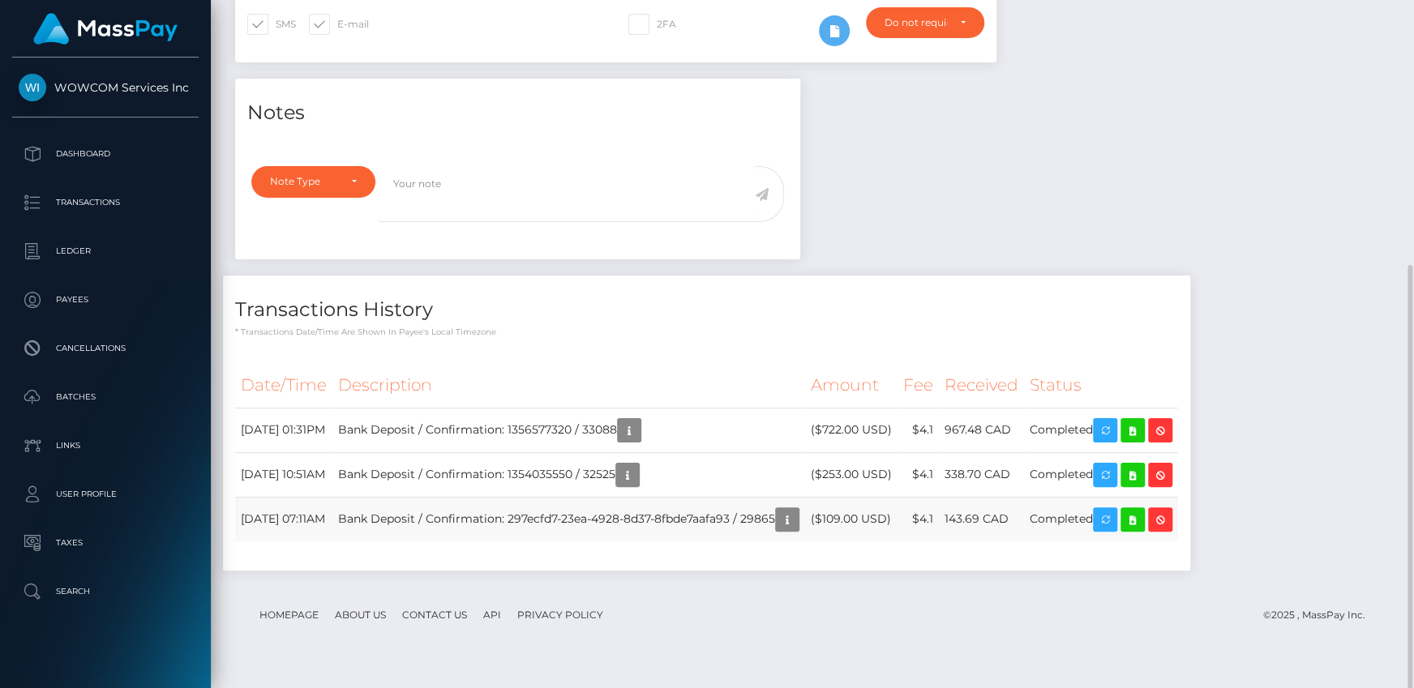
click at [1127, 540] on td "Completed" at bounding box center [1101, 519] width 154 height 45
click at [1201, 251] on div "Notes Note Type Compliance Clear Compliance General Note Type" at bounding box center [812, 333] width 1179 height 508
click at [1065, 256] on div "Notes Note Type Compliance Clear Compliance General Note Type" at bounding box center [812, 333] width 1179 height 508
click at [663, 496] on td "Bank Deposit / Confirmation: 1354035550 / 32525" at bounding box center [568, 474] width 473 height 45
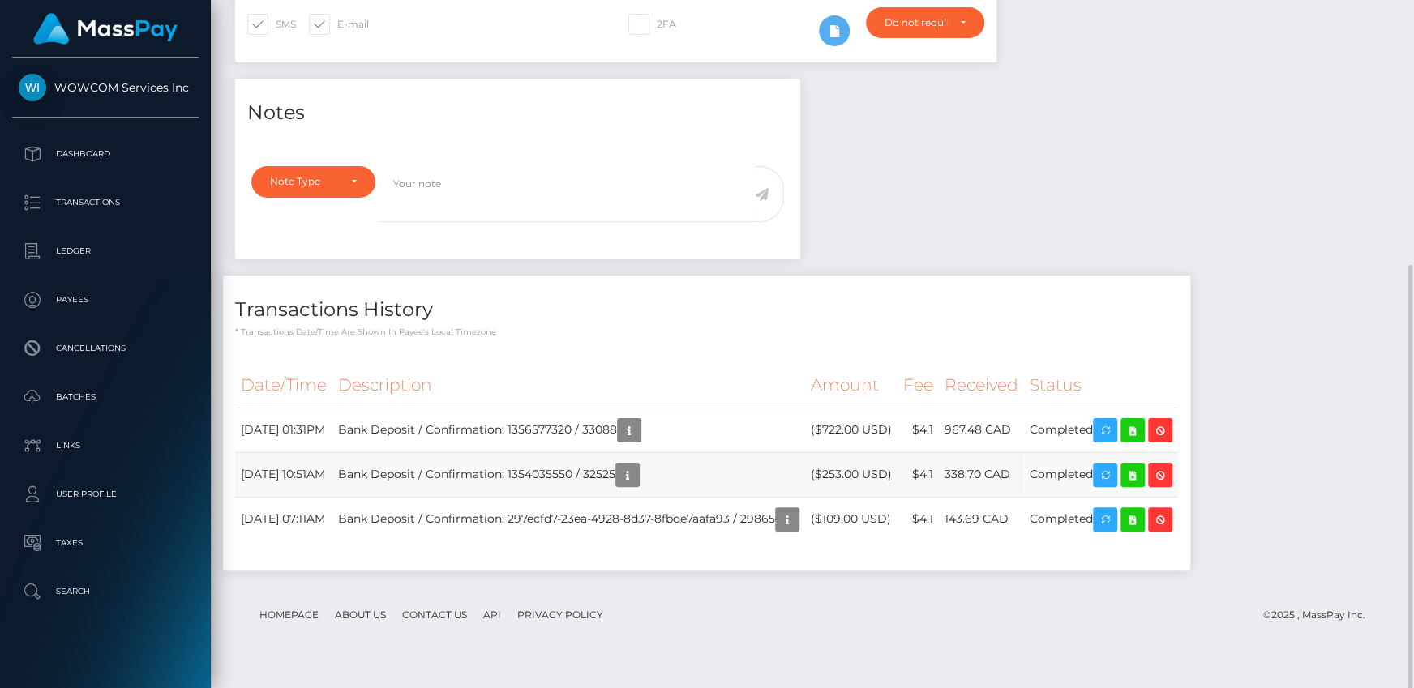
click at [1129, 491] on td "Completed" at bounding box center [1101, 474] width 154 height 45
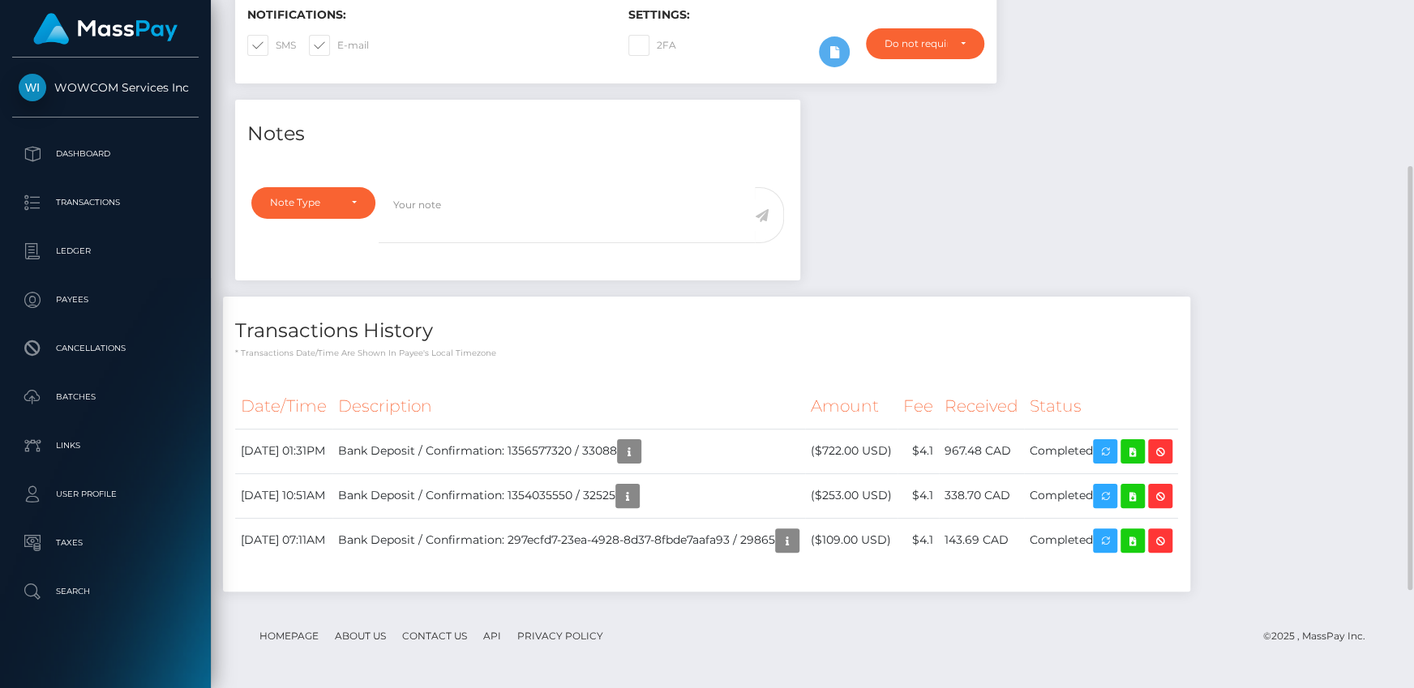
scroll to position [0, 0]
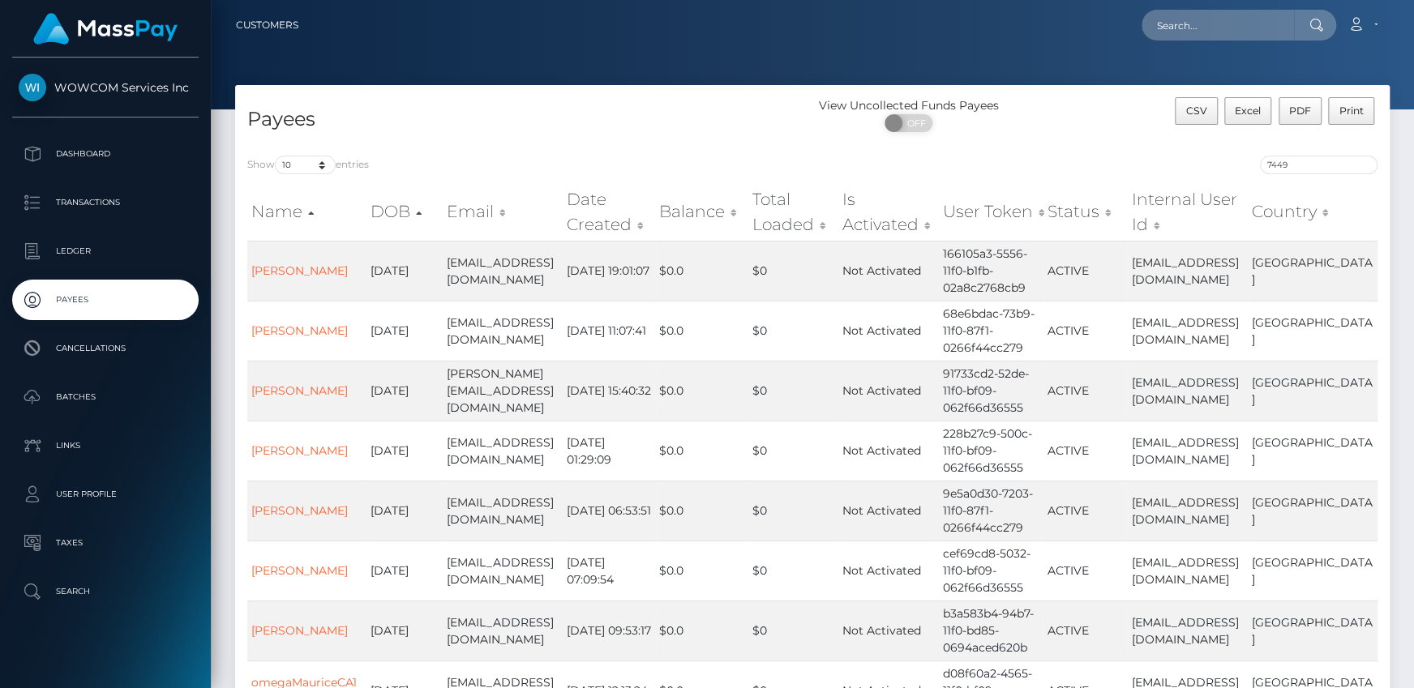
drag, startPoint x: 1319, startPoint y: 152, endPoint x: 1309, endPoint y: 161, distance: 13.8
click at [1319, 152] on div "Show 10 25 50 100 250 entries 7449 Name DOB Email Date Created Balance Total Lo…" at bounding box center [812, 534] width 1155 height 781
click at [1309, 161] on input "7449" at bounding box center [1319, 165] width 118 height 19
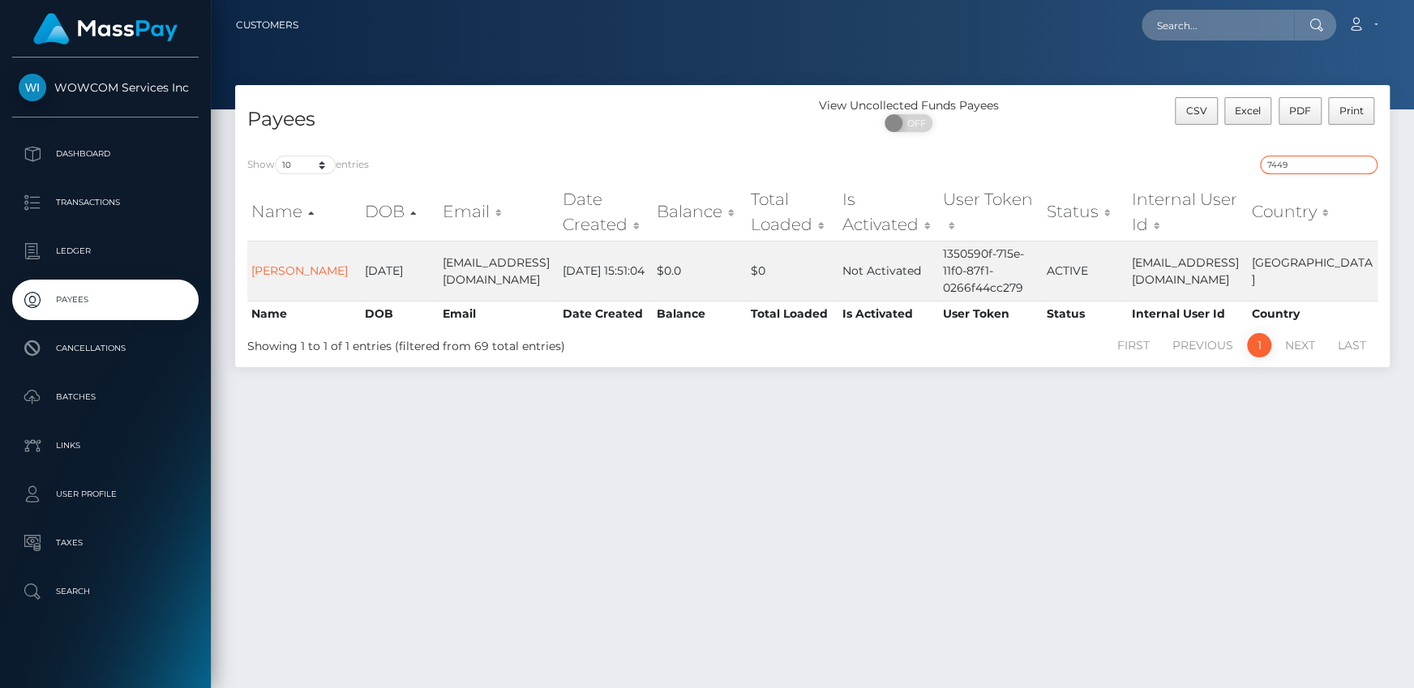
paste input "45767"
type input "45767"
click at [284, 264] on link "[PERSON_NAME]" at bounding box center [299, 271] width 96 height 15
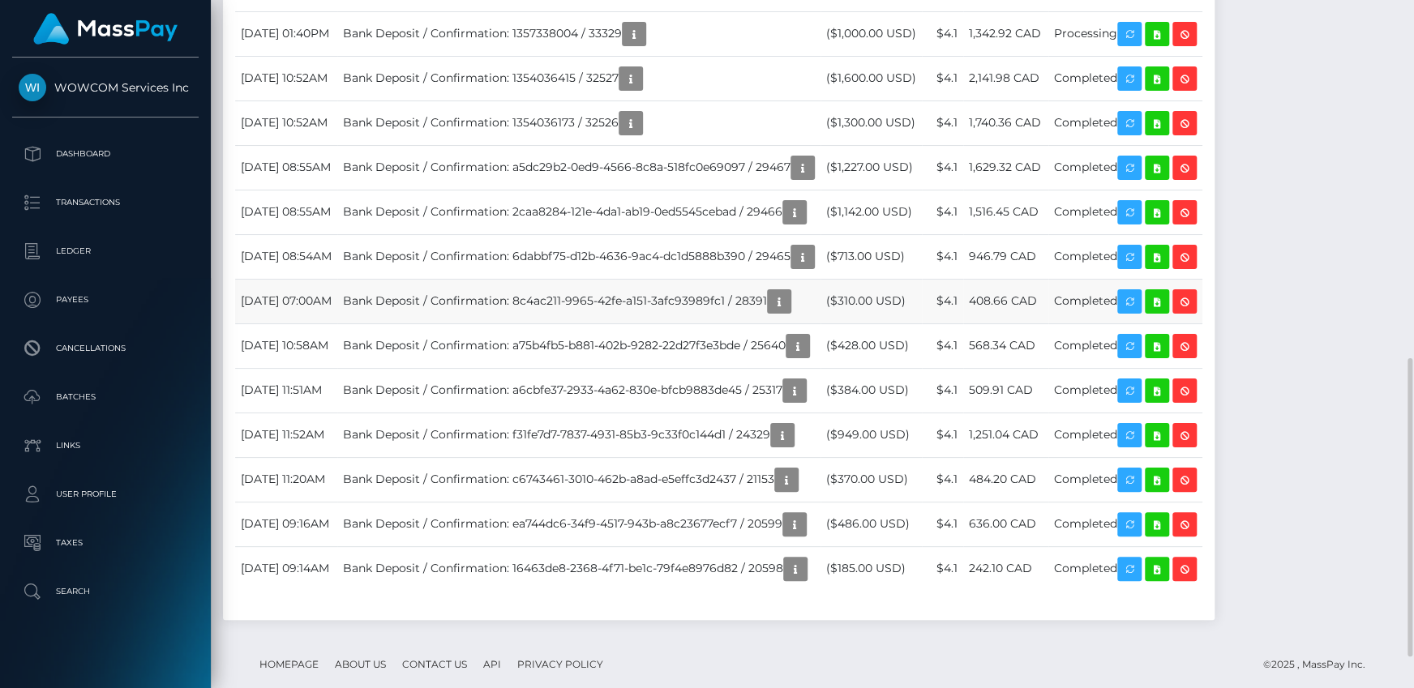
scroll to position [195, 368]
click at [963, 324] on td "$4.1" at bounding box center [942, 301] width 41 height 45
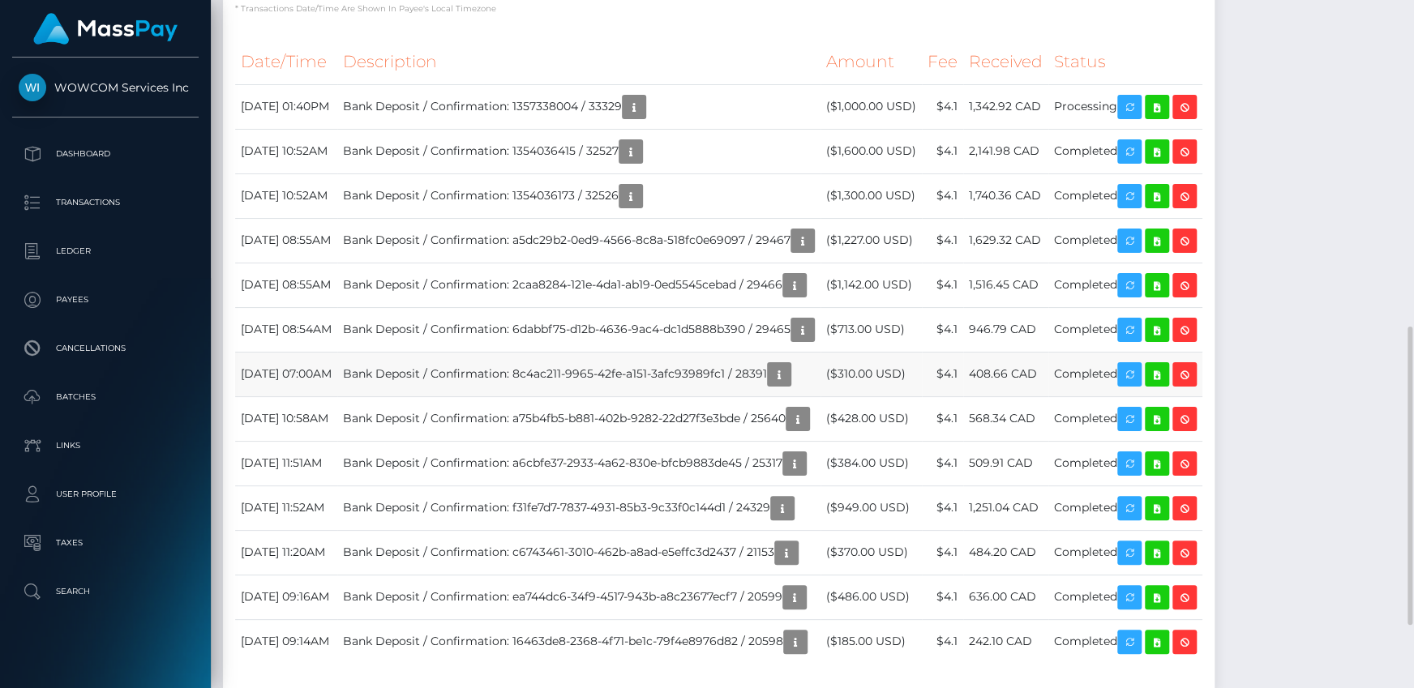
drag, startPoint x: 1125, startPoint y: 428, endPoint x: 1138, endPoint y: 428, distance: 12.2
click at [1138, 396] on tr "September 9, 2025 07:00AM Bank Deposit / Confirmation: 8c4ac211-9965-42fe-a151-…" at bounding box center [718, 374] width 967 height 45
click at [1138, 396] on td "Completed" at bounding box center [1125, 374] width 154 height 45
click at [1037, 352] on td "946.79 CAD" at bounding box center [1005, 329] width 85 height 45
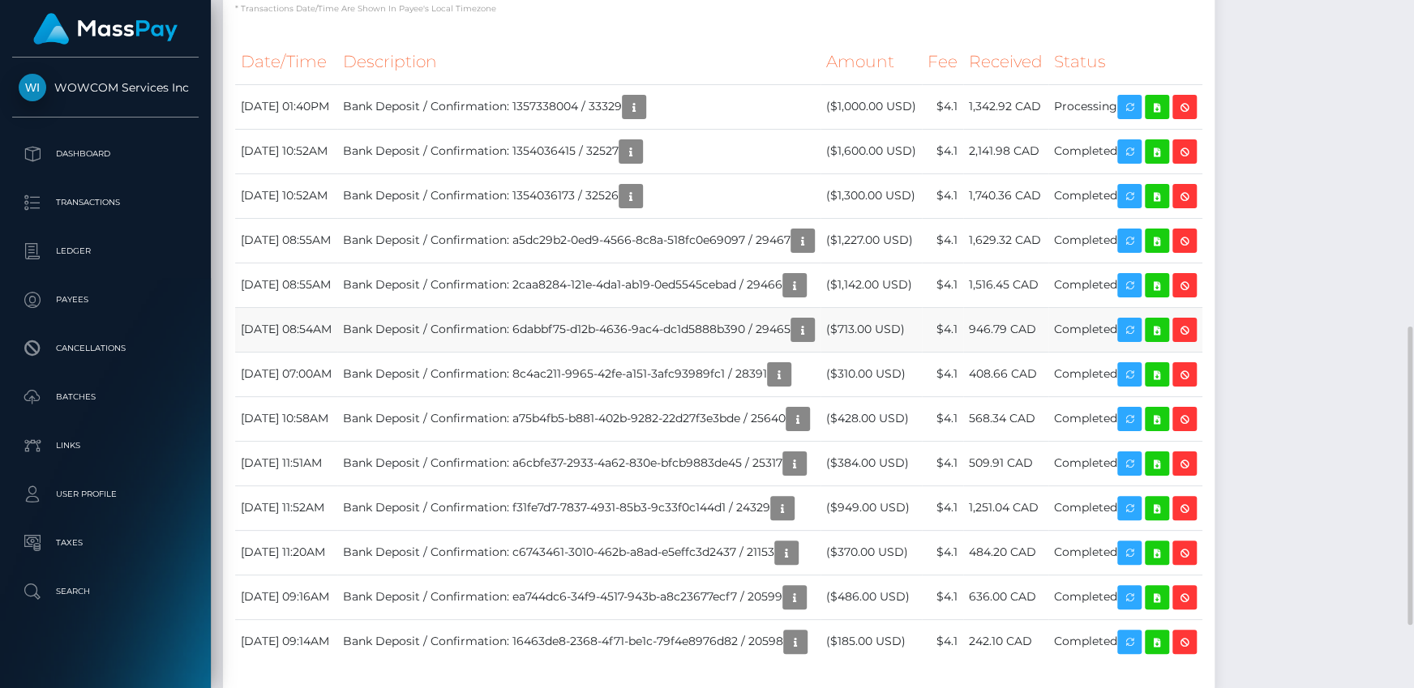
click at [1048, 352] on td "946.79 CAD" at bounding box center [1005, 329] width 85 height 45
click at [922, 396] on td "($310.00 USD)" at bounding box center [871, 374] width 101 height 45
drag, startPoint x: 1051, startPoint y: 290, endPoint x: 1054, endPoint y: 299, distance: 9.5
click at [1048, 263] on td "1,629.32 CAD" at bounding box center [1005, 240] width 85 height 45
drag, startPoint x: 314, startPoint y: 156, endPoint x: 431, endPoint y: 160, distance: 117.6
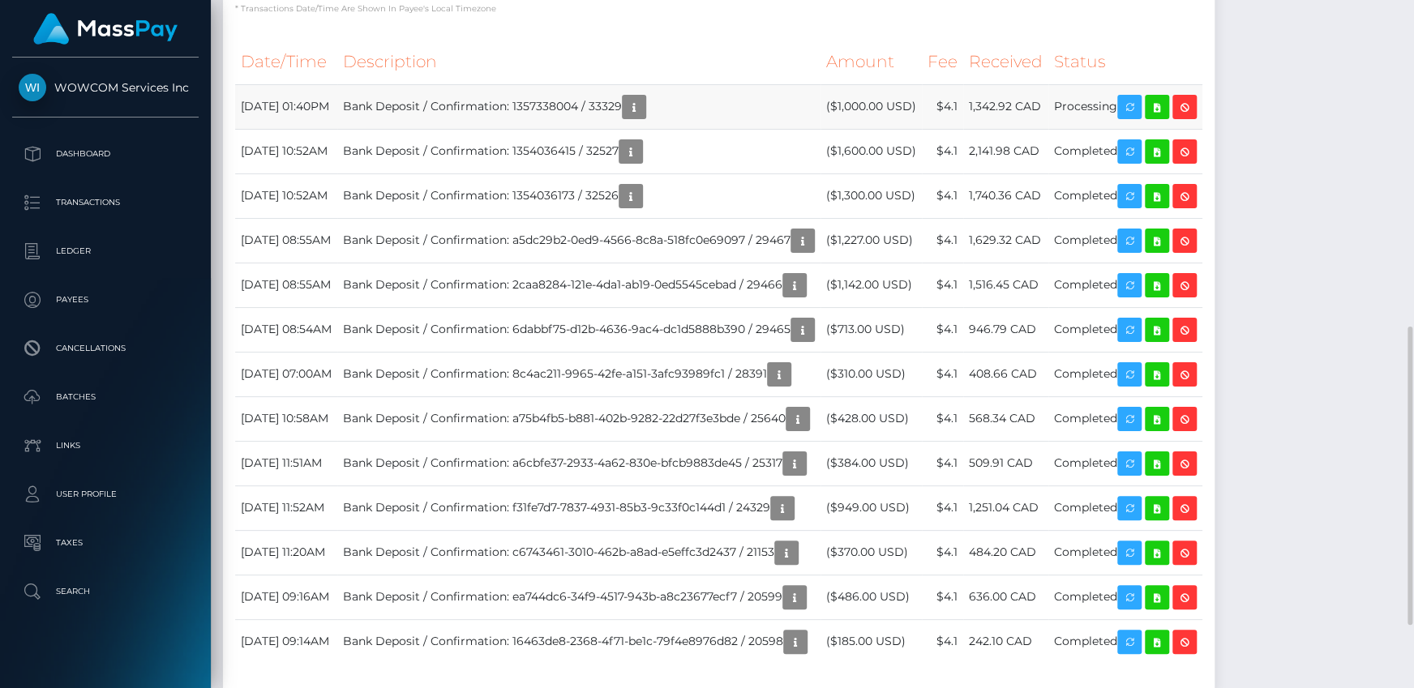
click at [431, 129] on tr "October 3, 2025 01:40PM Bank Deposit / Confirmation: 1357338004 / 33329 ($1,000…" at bounding box center [718, 106] width 967 height 45
click at [431, 129] on td "Bank Deposit / Confirmation: 1357338004 / 33329" at bounding box center [578, 106] width 483 height 45
click at [1048, 352] on td "946.79 CAD" at bounding box center [1005, 329] width 85 height 45
drag, startPoint x: 1051, startPoint y: 381, endPoint x: 1013, endPoint y: 357, distance: 44.5
click at [1048, 352] on td "946.79 CAD" at bounding box center [1005, 329] width 85 height 45
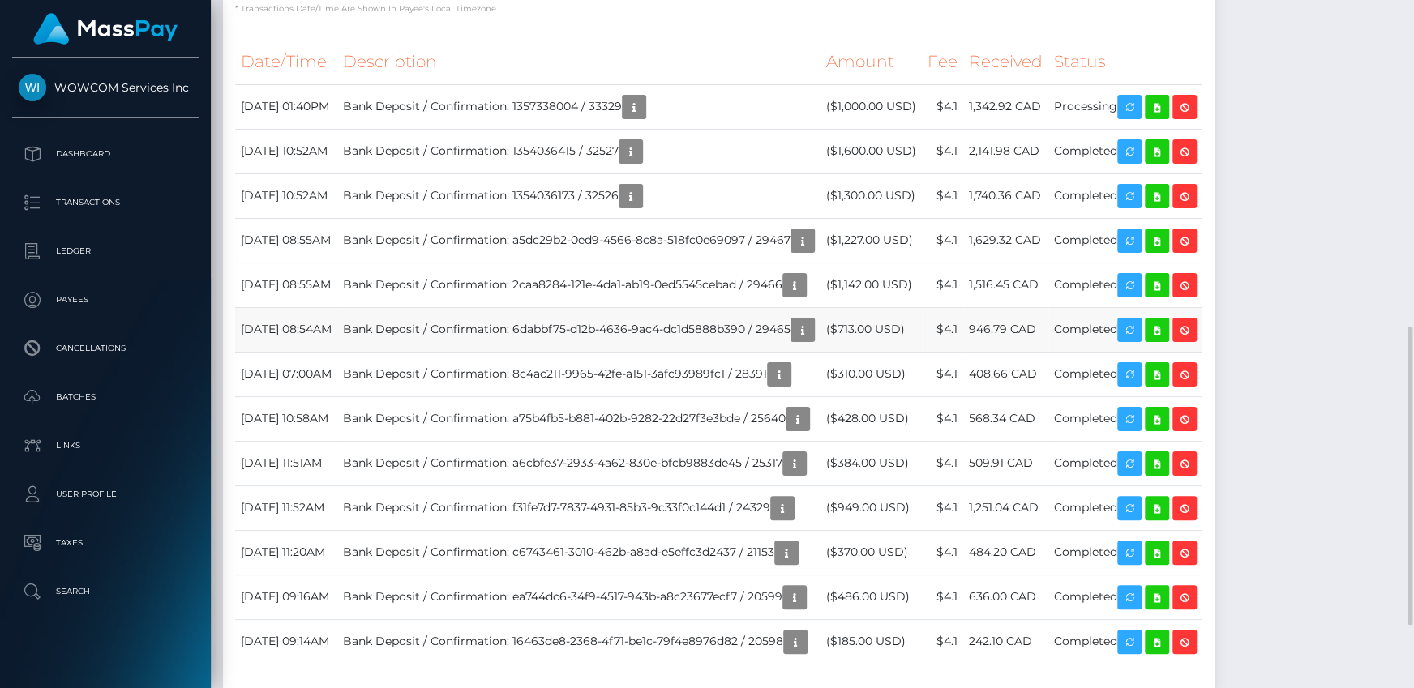
click at [963, 352] on td "$4.1" at bounding box center [942, 329] width 41 height 45
drag, startPoint x: 1118, startPoint y: 149, endPoint x: 1136, endPoint y: 150, distance: 17.9
click at [1133, 129] on tr "October 3, 2025 01:40PM Bank Deposit / Confirmation: 1357338004 / 33329 ($1,000…" at bounding box center [718, 106] width 967 height 45
click at [1138, 129] on td "Processing" at bounding box center [1125, 106] width 154 height 45
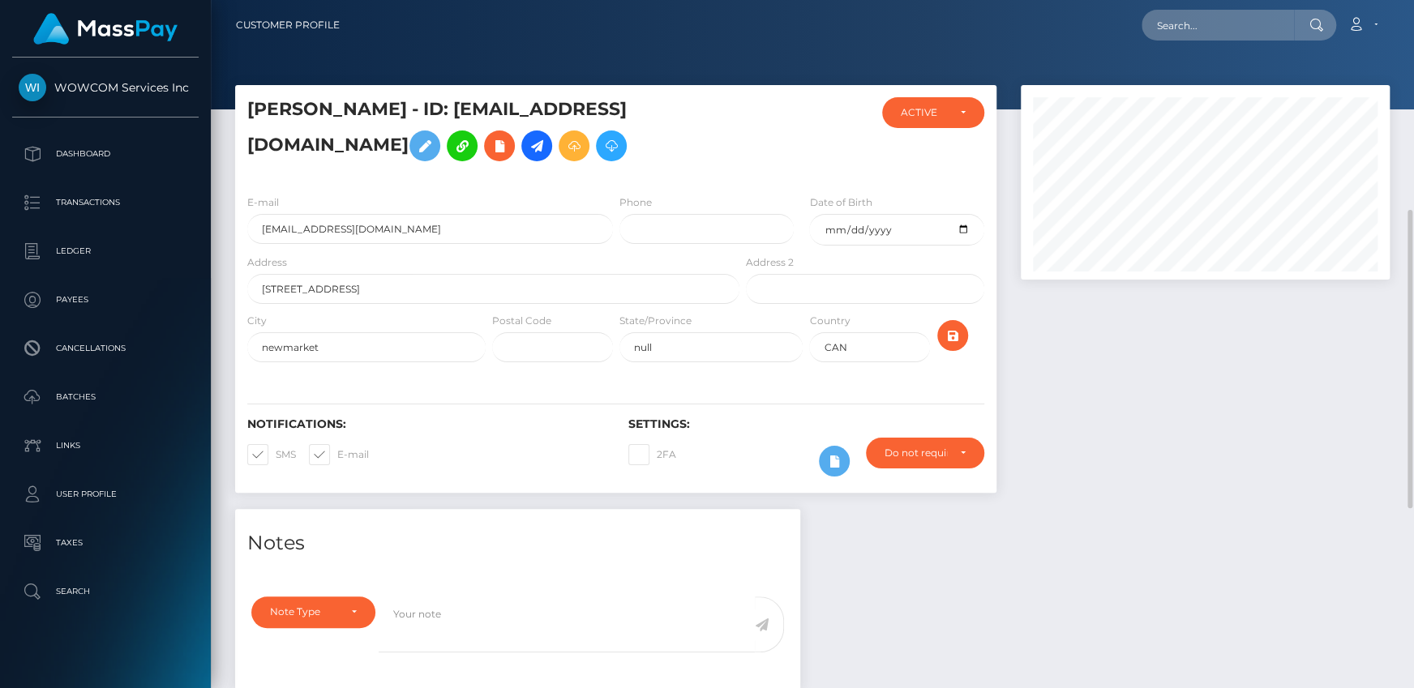
scroll to position [0, 0]
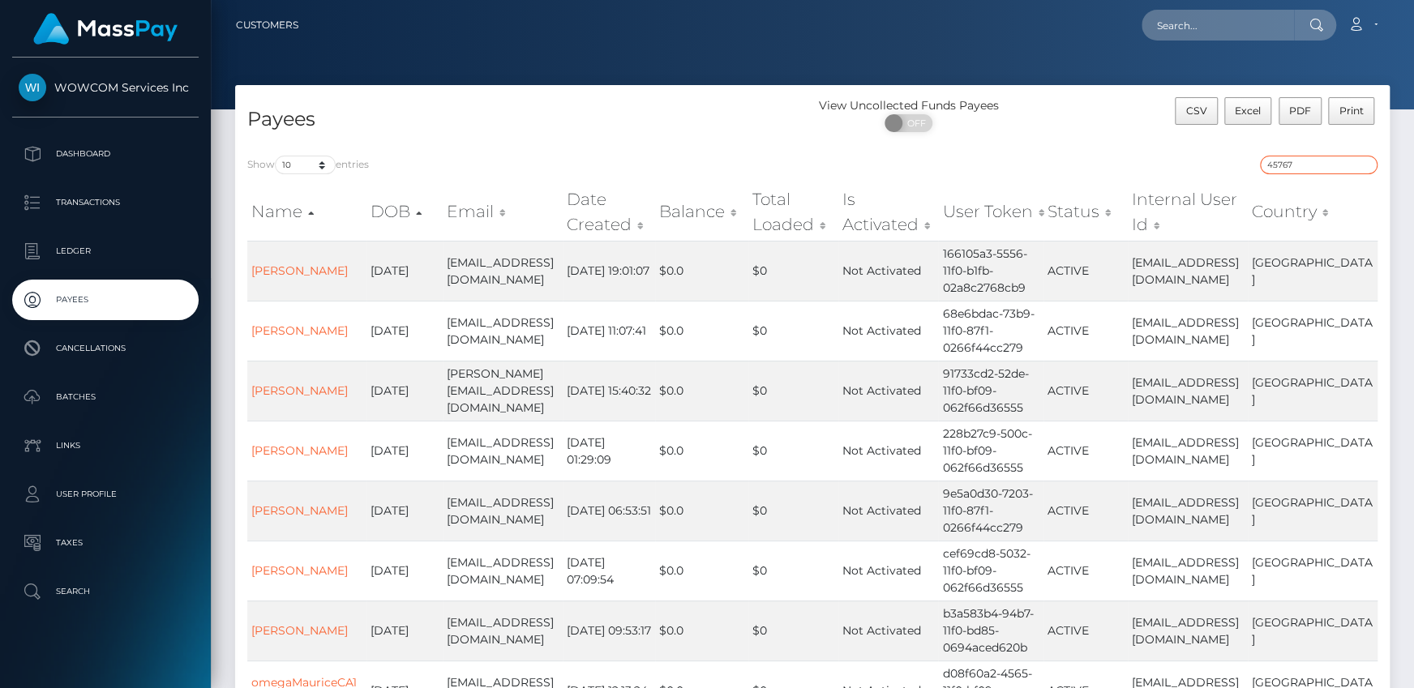
drag, startPoint x: 1291, startPoint y: 165, endPoint x: 1353, endPoint y: 163, distance: 62.5
click at [1291, 165] on input "45767" at bounding box center [1319, 165] width 118 height 19
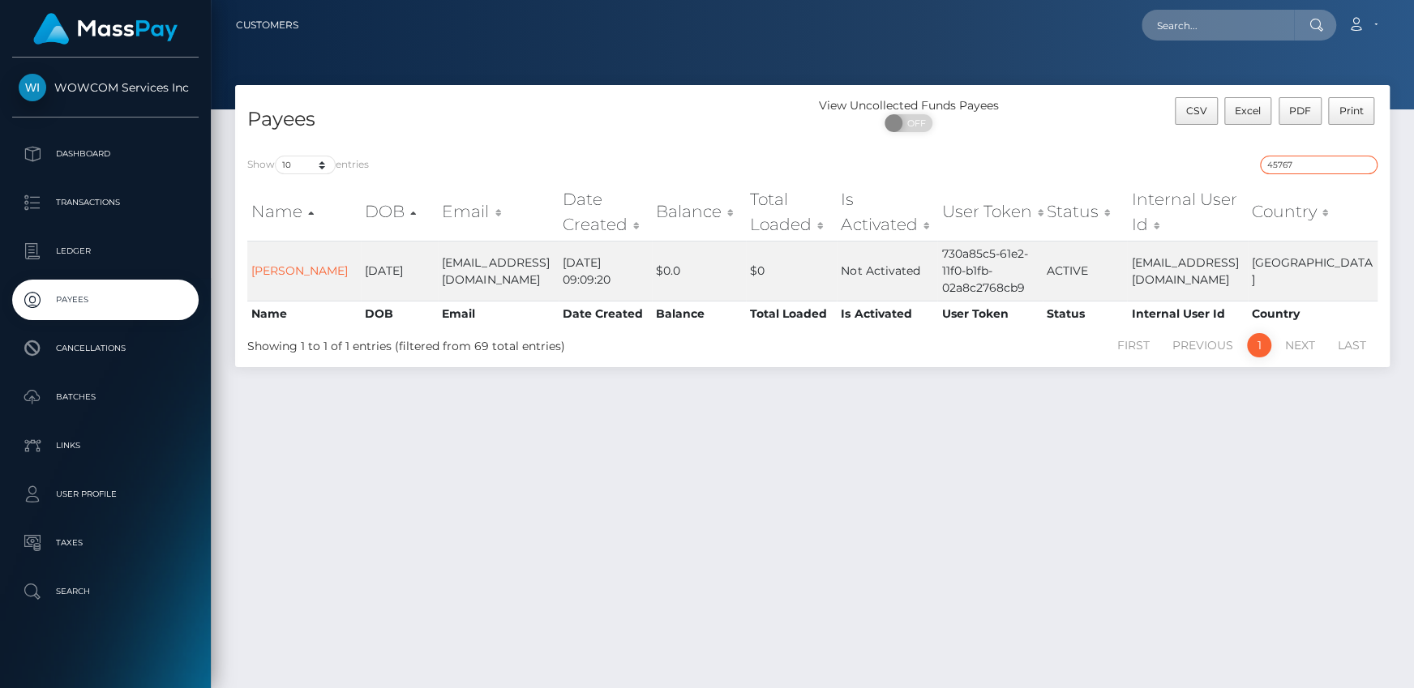
drag, startPoint x: 1317, startPoint y: 167, endPoint x: 1216, endPoint y: 162, distance: 100.7
click at [1216, 162] on div "45767" at bounding box center [1101, 167] width 553 height 23
paste input "137200"
type input "137200"
click at [311, 268] on link "[PERSON_NAME]" at bounding box center [299, 271] width 96 height 15
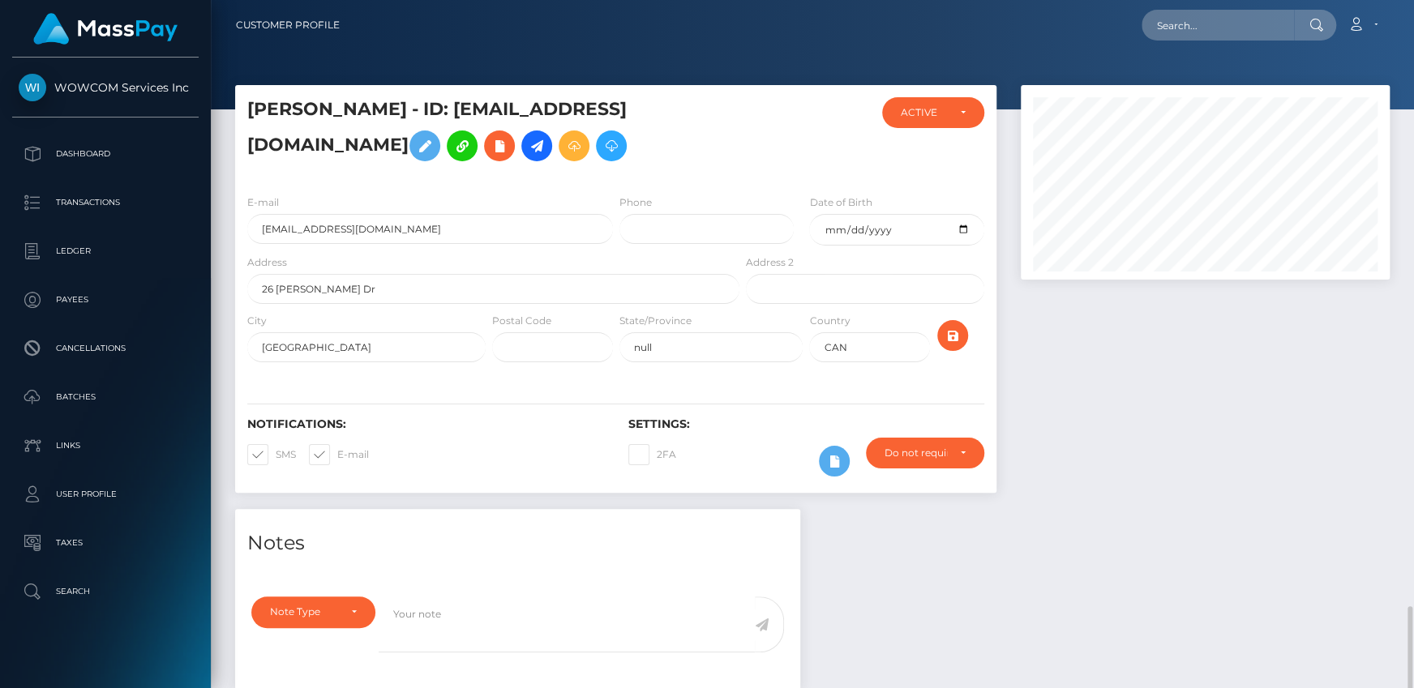
scroll to position [195, 368]
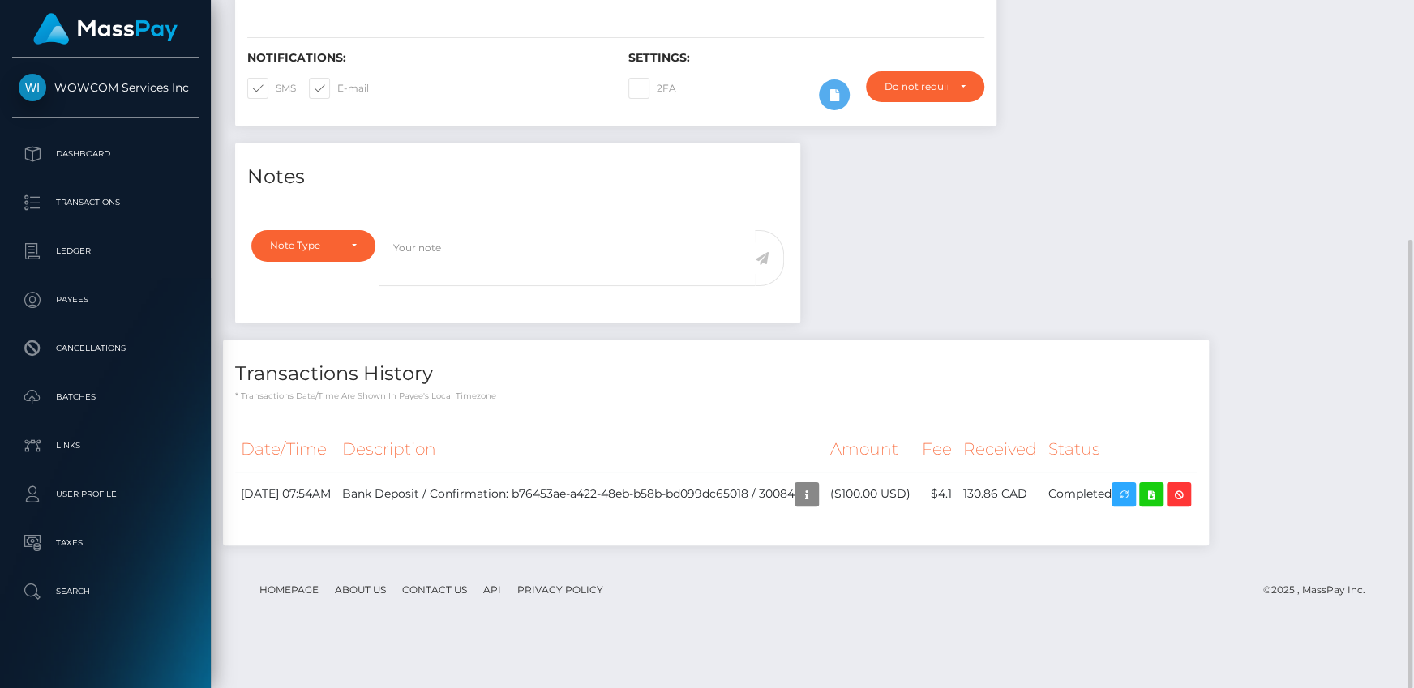
click at [1060, 316] on div "Notes Note Type Compliance Clear Compliance General Note Type" at bounding box center [812, 352] width 1179 height 419
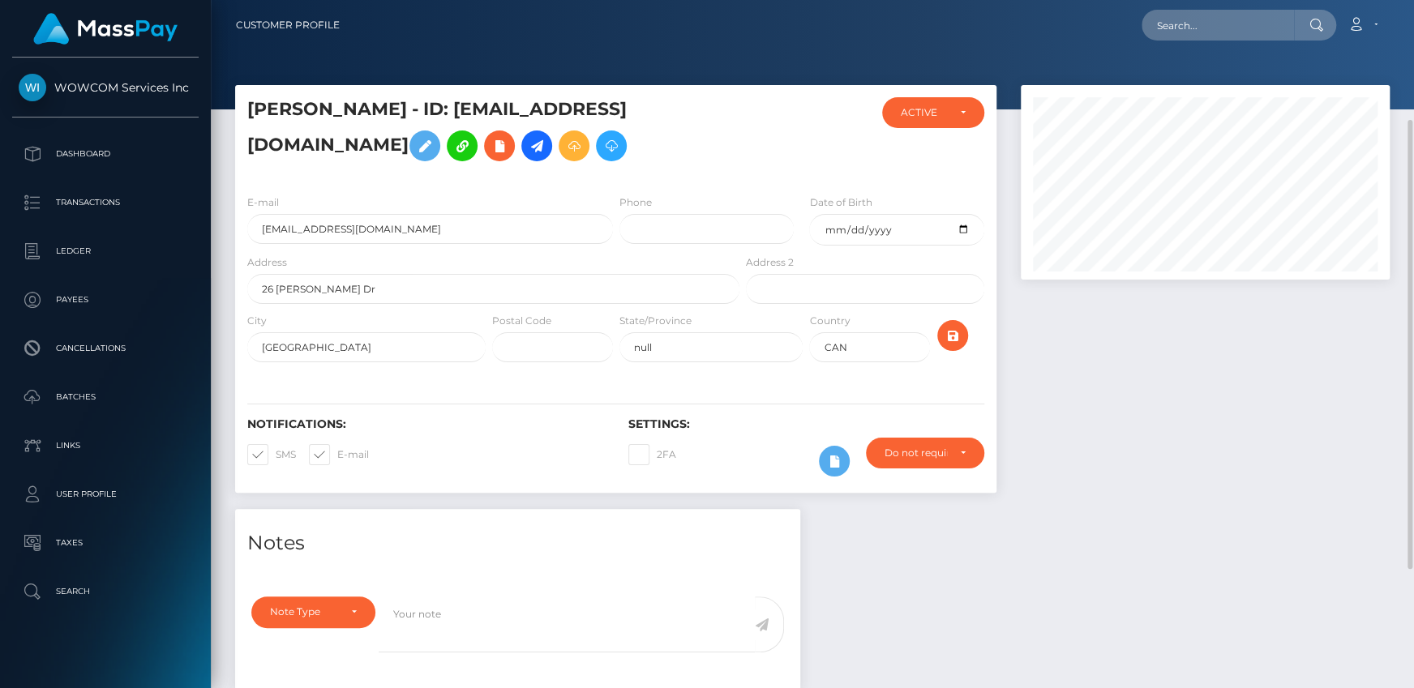
scroll to position [73, 0]
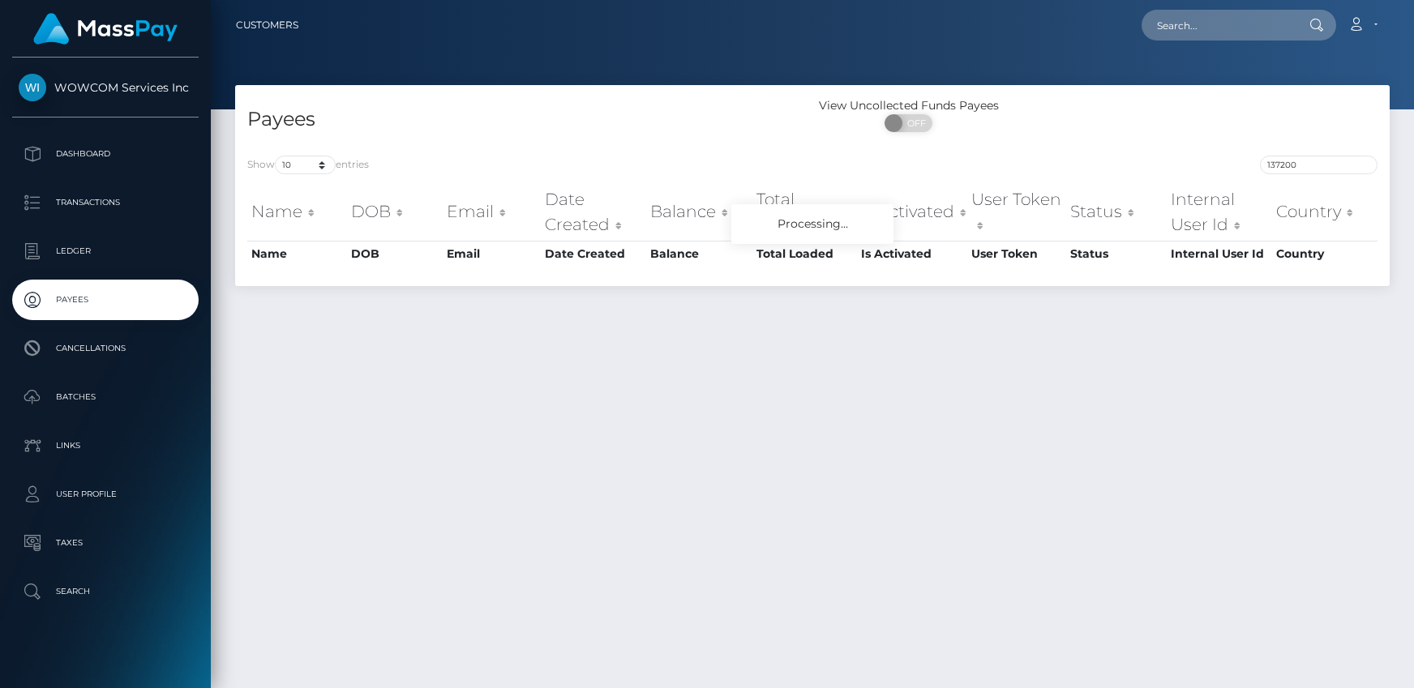
click at [1010, 76] on div at bounding box center [812, 54] width 1203 height 109
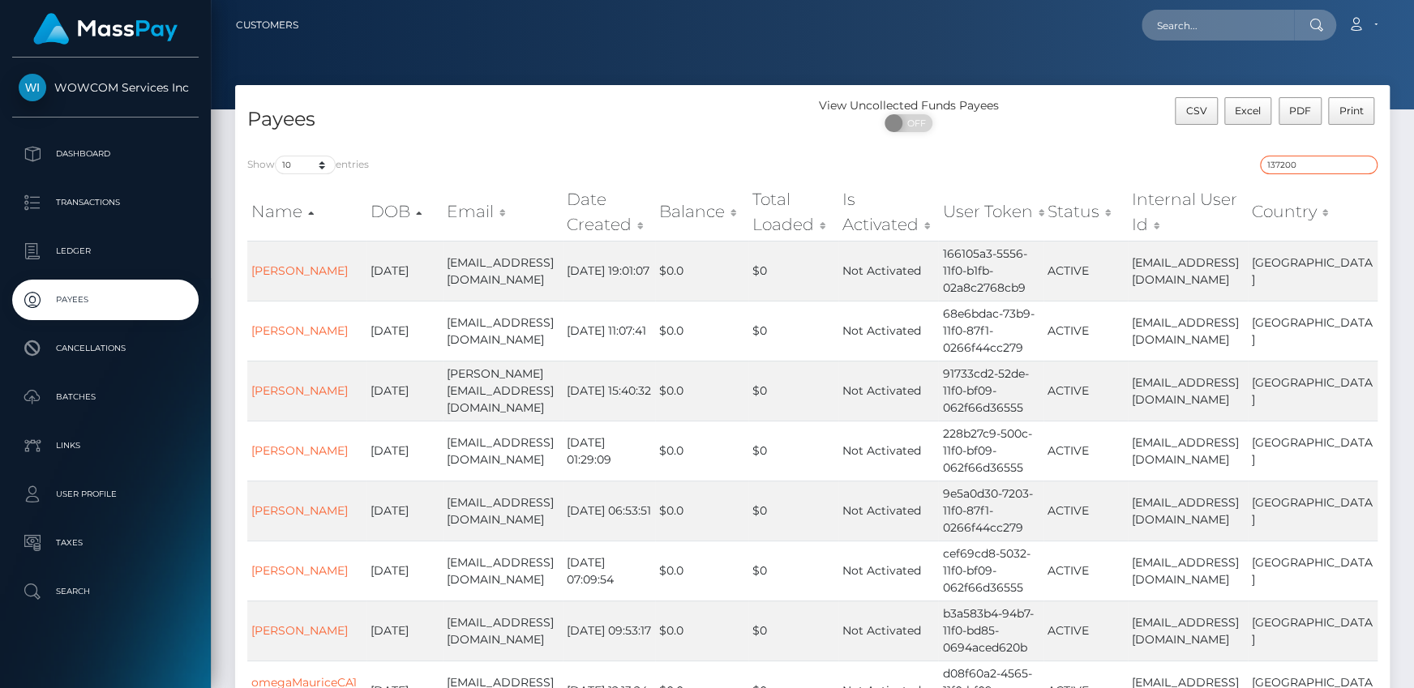
drag, startPoint x: 1278, startPoint y: 168, endPoint x: 1288, endPoint y: 165, distance: 11.0
click at [1279, 168] on input "137200" at bounding box center [1319, 165] width 118 height 19
click at [1288, 165] on input "137200" at bounding box center [1319, 165] width 118 height 19
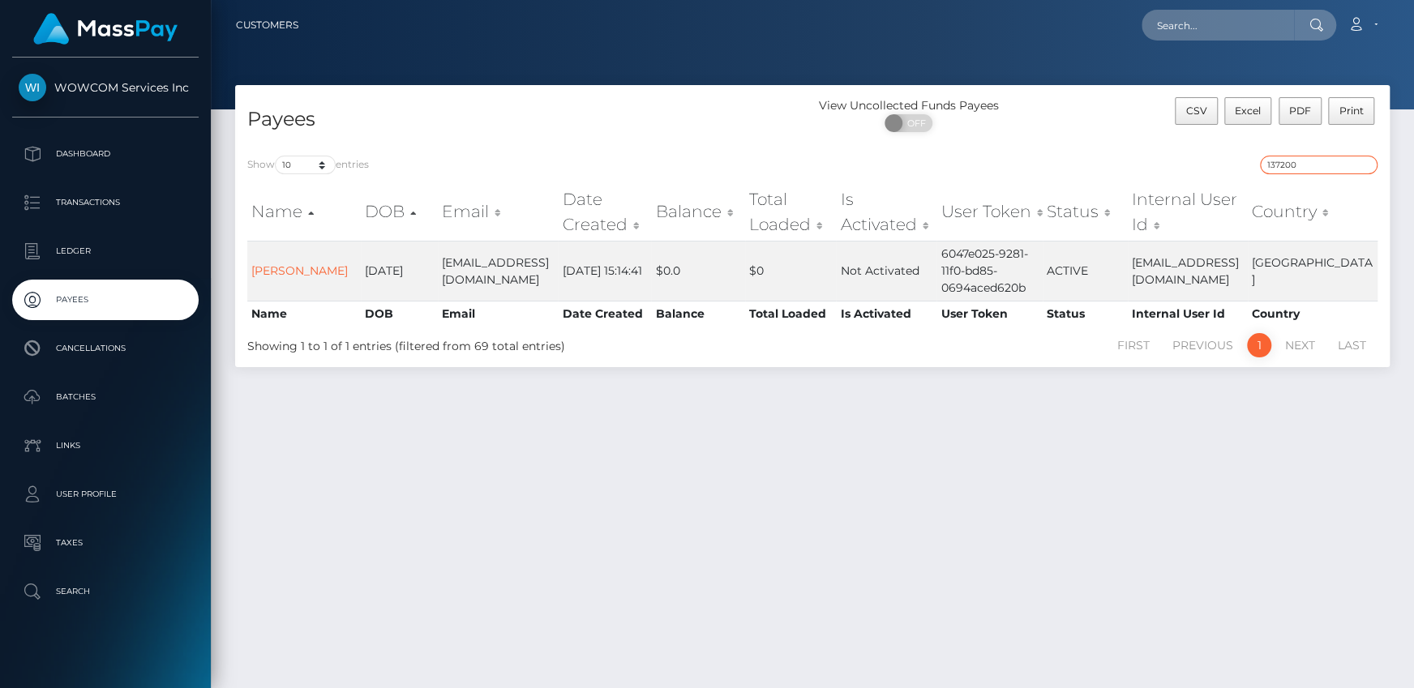
paste input "28"
type input "137228"
click at [298, 281] on td "Tammy Godden" at bounding box center [304, 271] width 114 height 60
click at [285, 278] on link "Tammy Godden" at bounding box center [299, 271] width 96 height 15
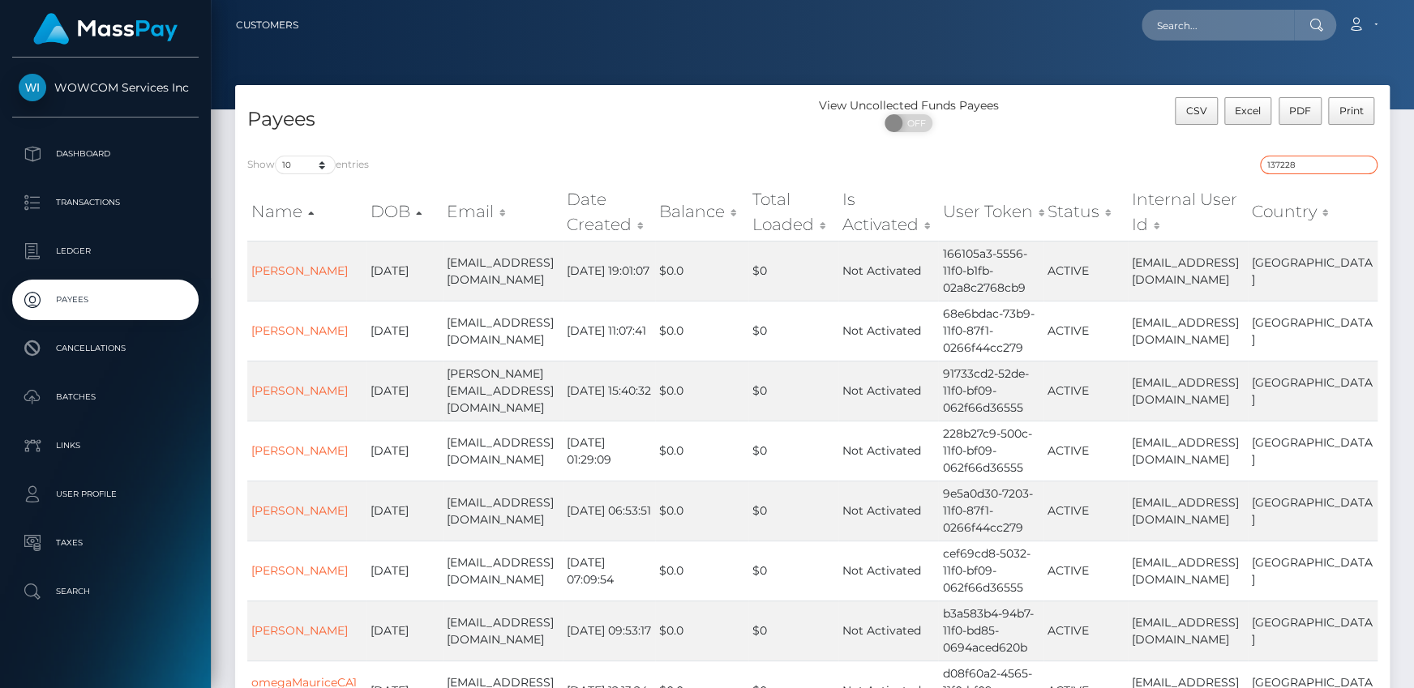
click at [1302, 172] on input "137228" at bounding box center [1319, 165] width 118 height 19
paste input "8000"
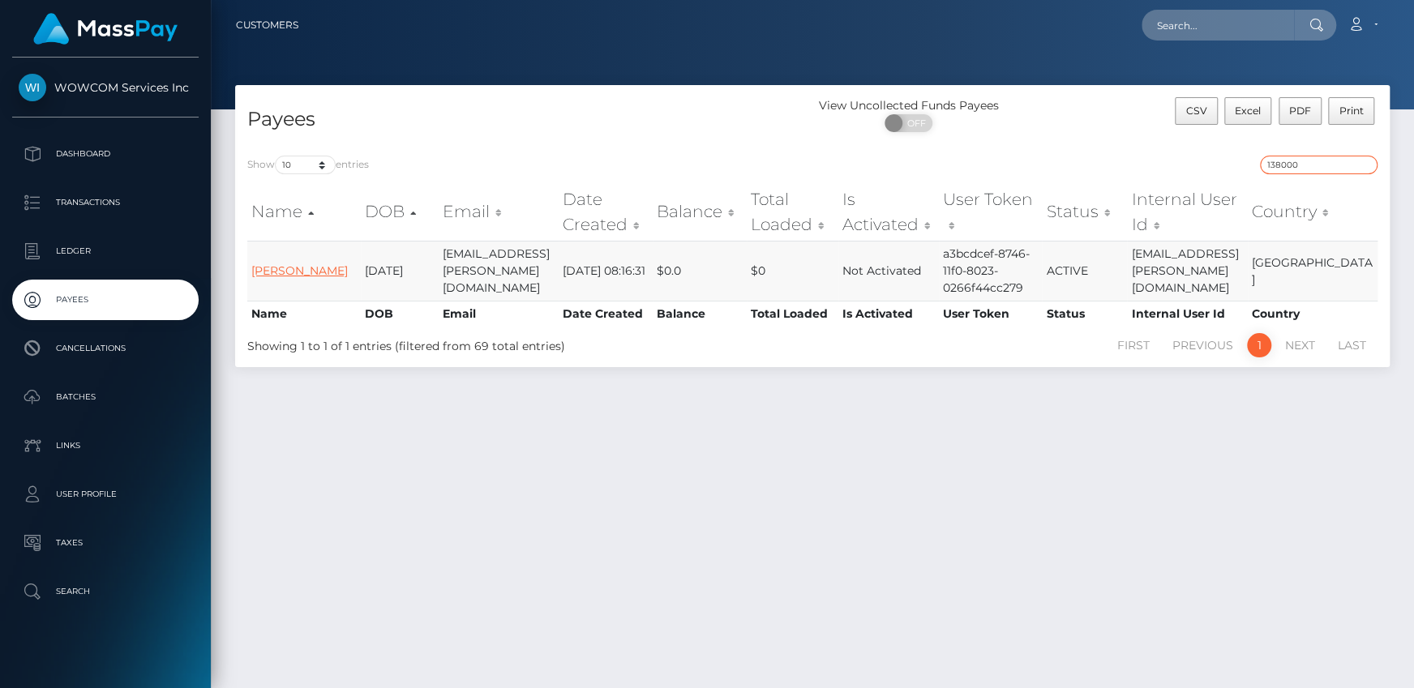
type input "138000"
click at [285, 268] on link "AGNIESZKA MOKZAN" at bounding box center [299, 271] width 96 height 15
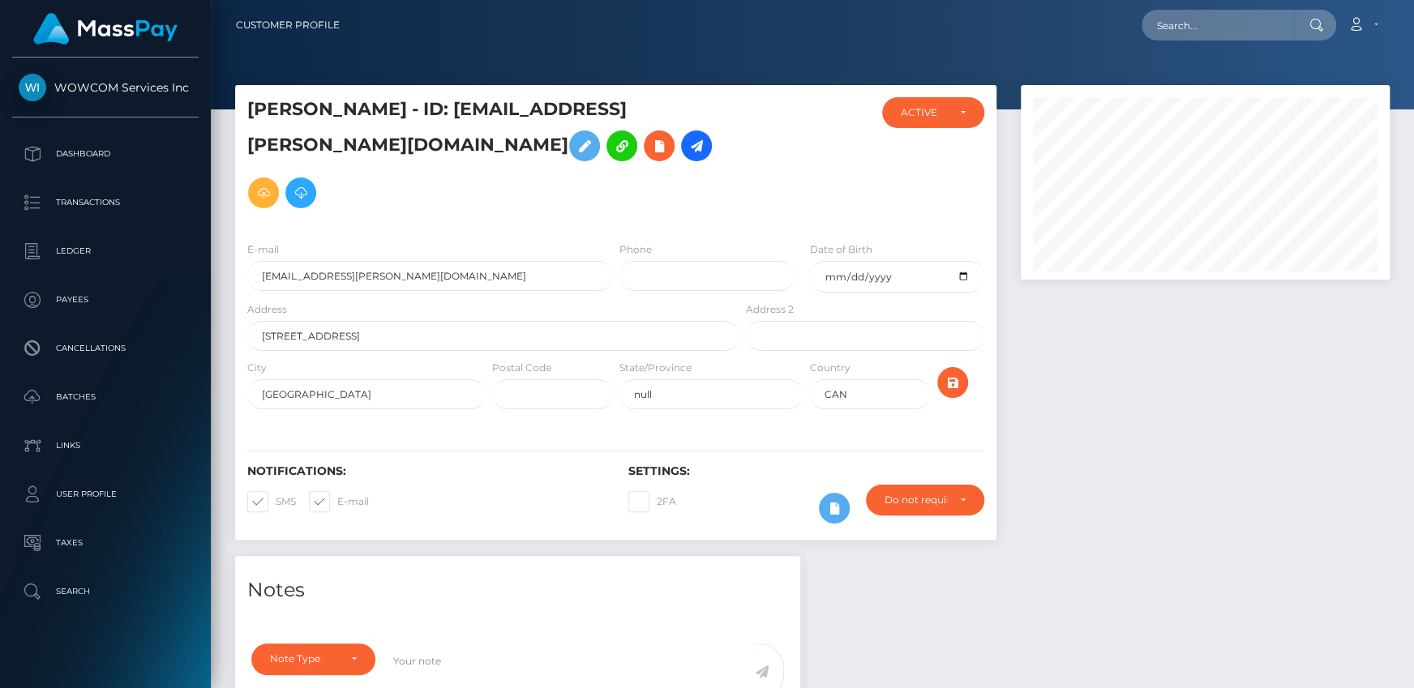
scroll to position [195, 368]
drag, startPoint x: 1120, startPoint y: 524, endPoint x: 1035, endPoint y: 511, distance: 86.1
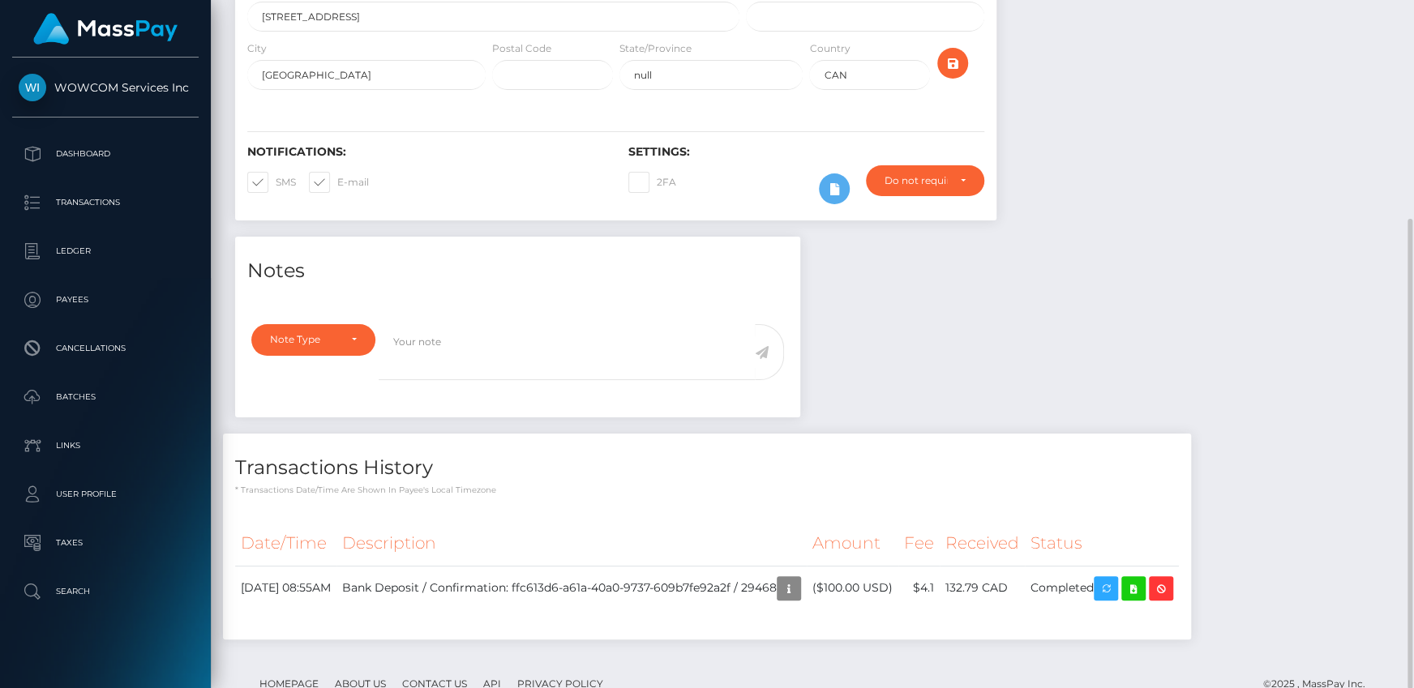
click at [1047, 308] on div "Notes Note Type Compliance Clear Compliance General Note Type" at bounding box center [812, 446] width 1179 height 419
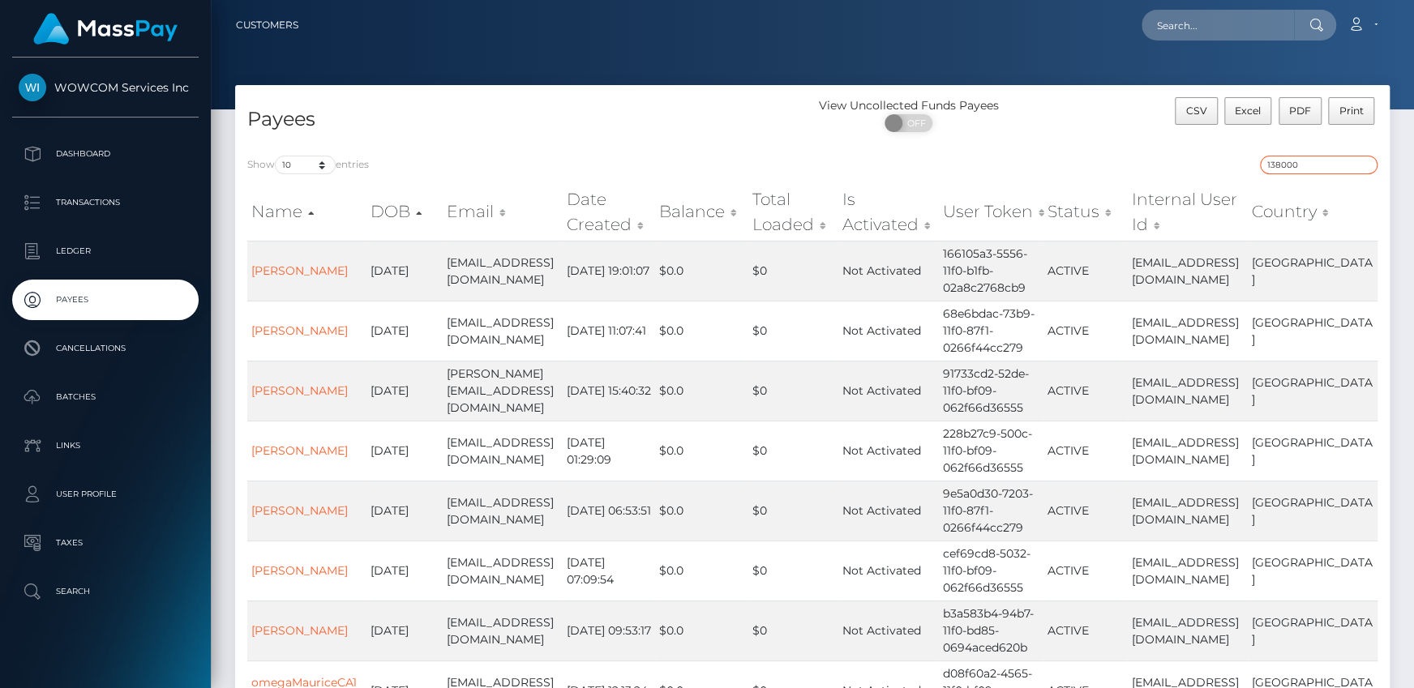
click at [1292, 160] on input "138000" at bounding box center [1319, 165] width 118 height 19
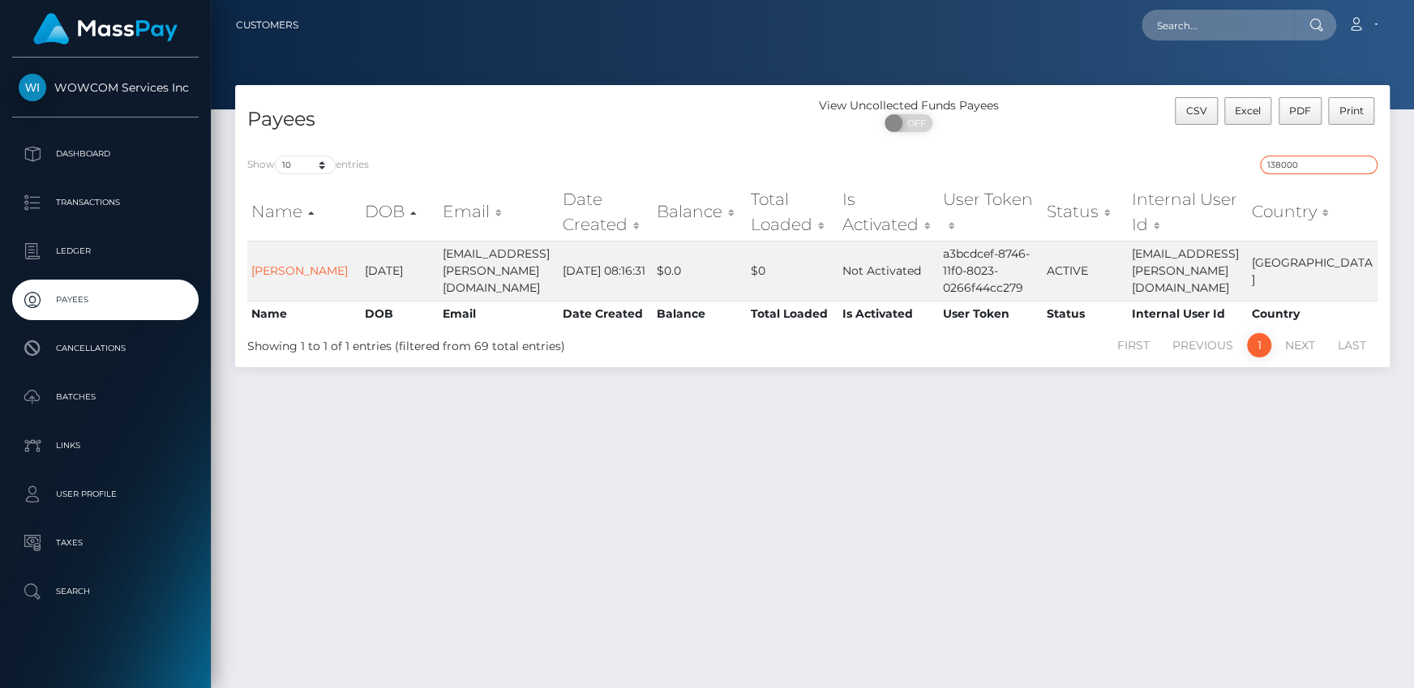
paste input "40408"
type input "140408"
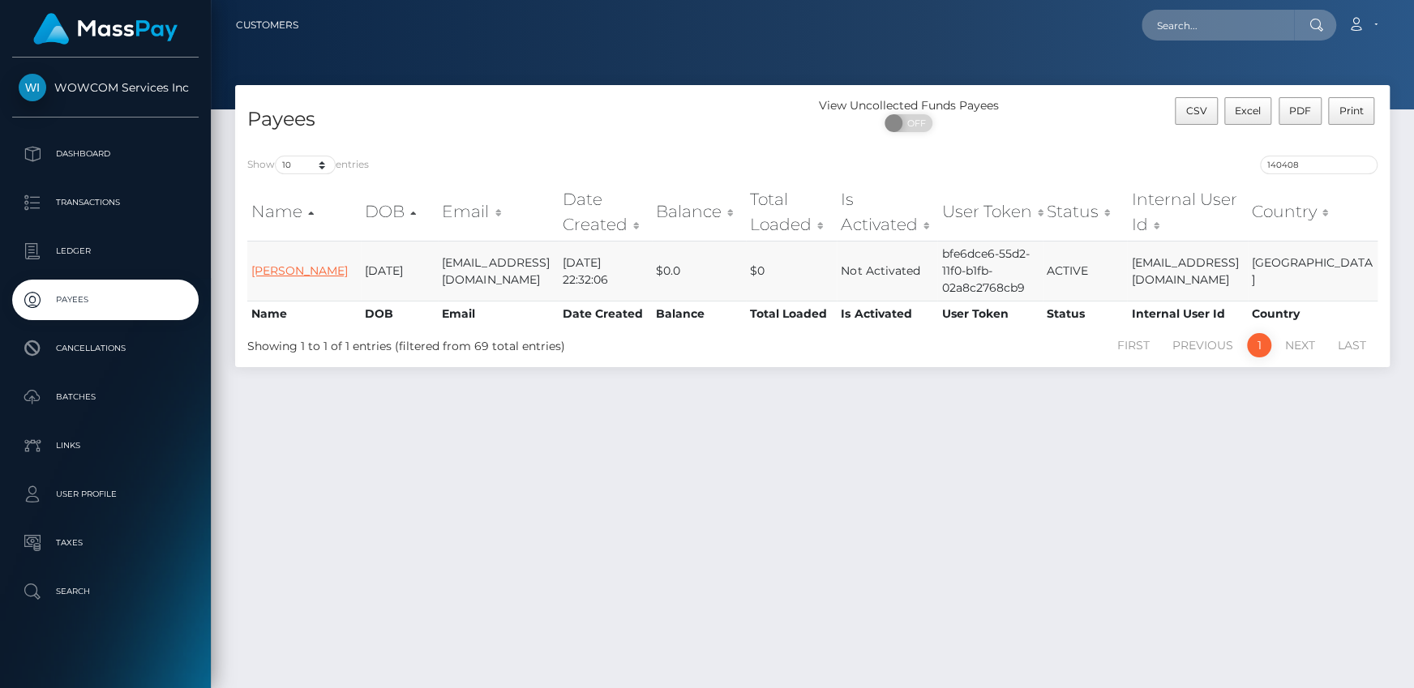
click at [274, 272] on link "Wesley Wong" at bounding box center [299, 271] width 96 height 15
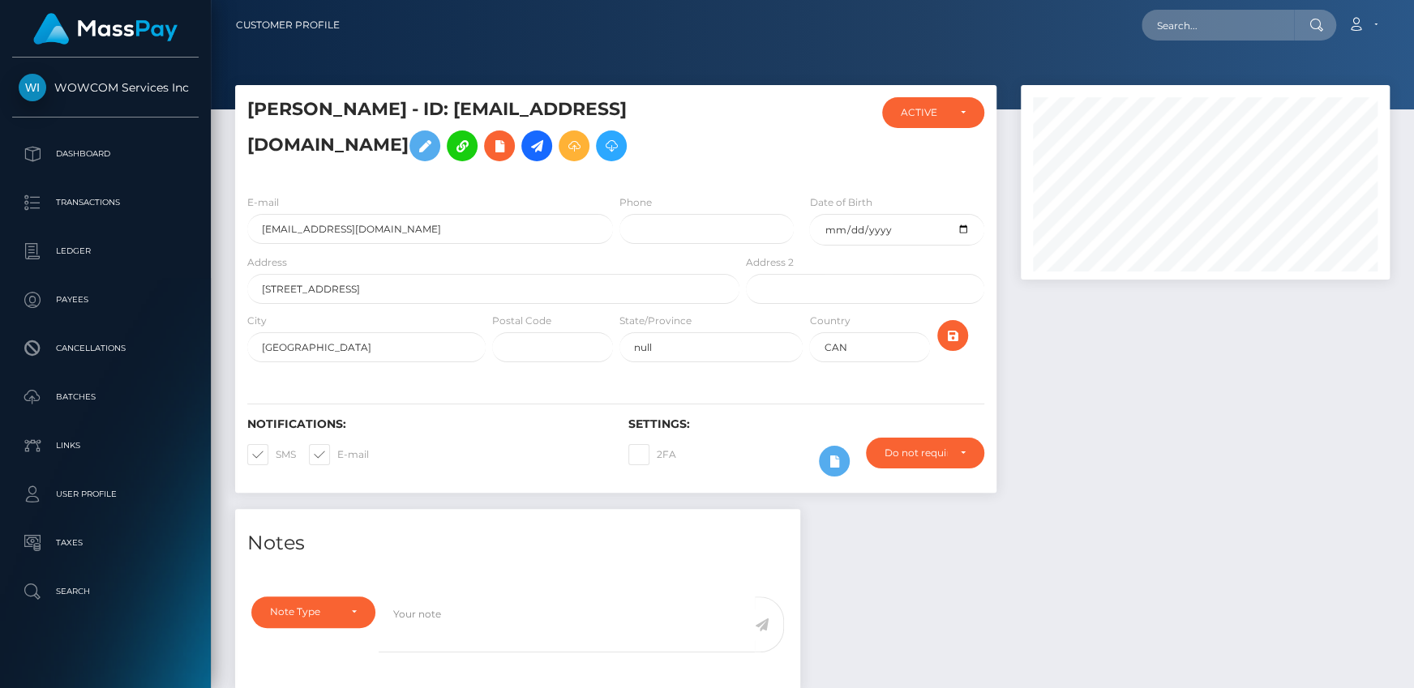
scroll to position [195, 368]
drag, startPoint x: 0, startPoint y: 0, endPoint x: 1121, endPoint y: 473, distance: 1216.1
click at [1119, 474] on div at bounding box center [1205, 297] width 393 height 424
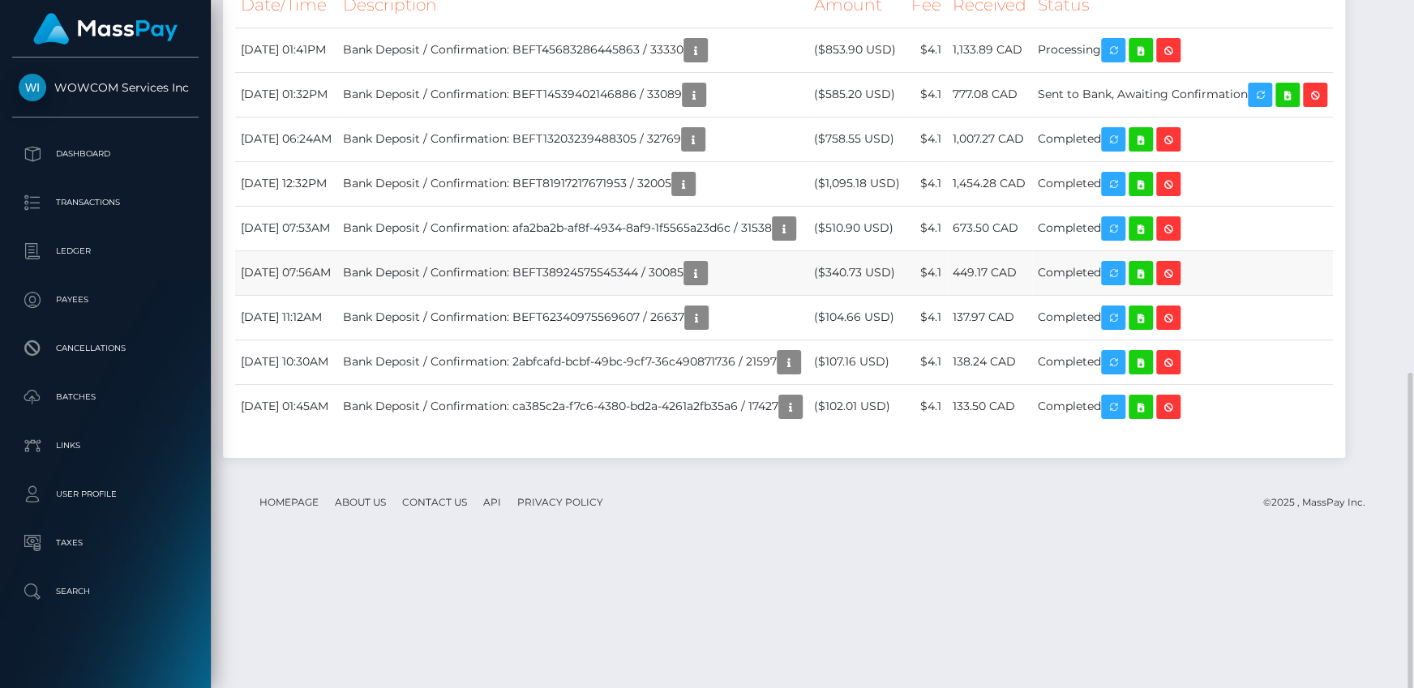
scroll to position [664, 0]
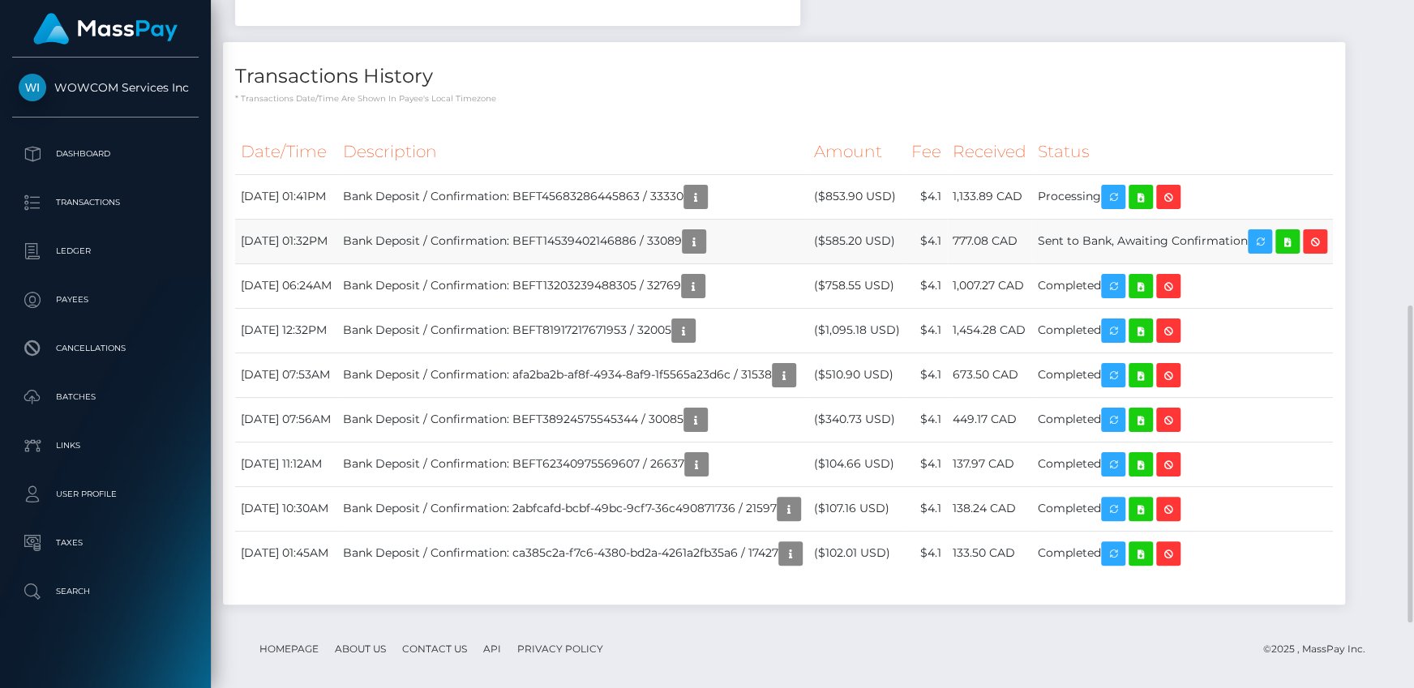
drag, startPoint x: 1126, startPoint y: 281, endPoint x: 1273, endPoint y: 281, distance: 146.8
click at [1273, 264] on td "Sent to Bank, Awaiting Confirmation" at bounding box center [1182, 241] width 301 height 45
click at [1234, 264] on td "Sent to Bank, Awaiting Confirmation" at bounding box center [1182, 241] width 301 height 45
click at [893, 264] on td "($585.20 USD)" at bounding box center [856, 241] width 97 height 45
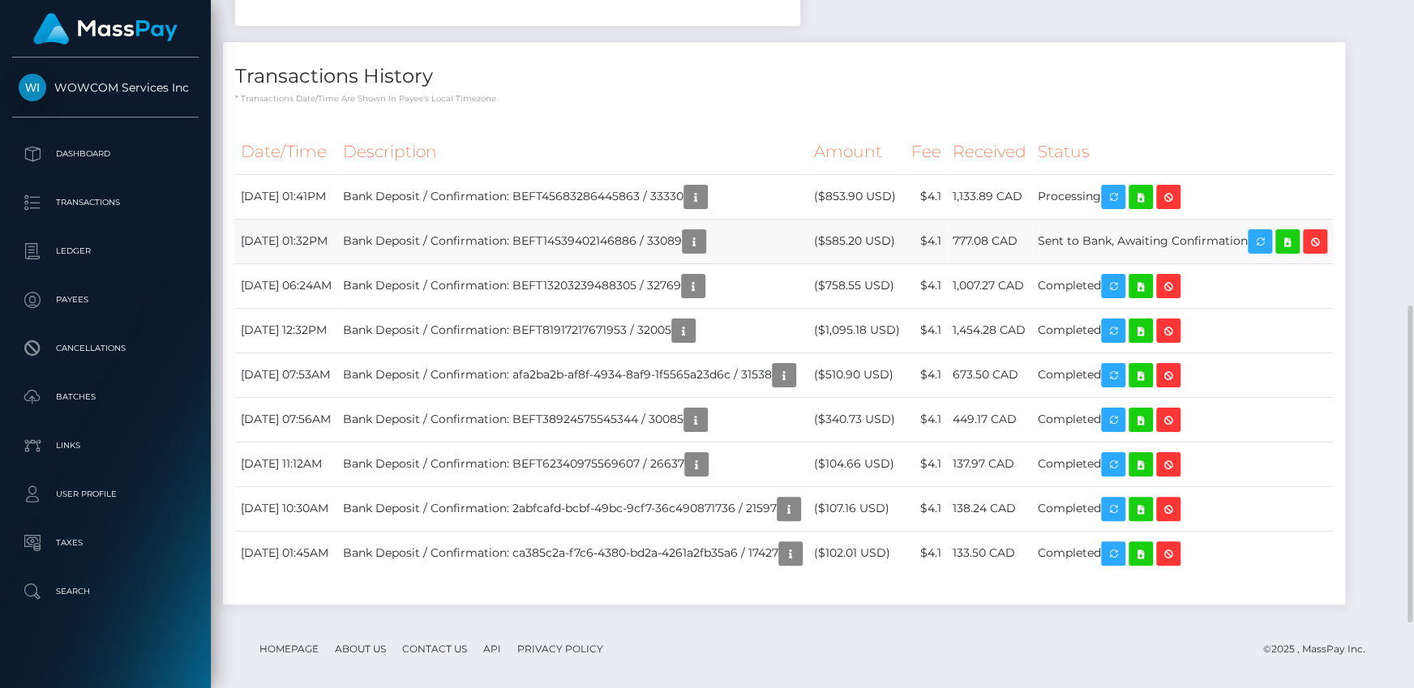
click at [877, 264] on td "($585.20 USD)" at bounding box center [856, 241] width 97 height 45
click at [906, 353] on td "($1,095.18 USD)" at bounding box center [856, 330] width 97 height 45
click at [808, 397] on td "Bank Deposit / Confirmation: afa2ba2b-af8f-4934-8af9-1f5565a23d6c / 31538" at bounding box center [572, 375] width 471 height 45
click at [887, 397] on td "($510.90 USD)" at bounding box center [856, 375] width 97 height 45
click at [611, 219] on td "Bank Deposit / Confirmation: BEFT45683286445863 / 33330" at bounding box center [572, 196] width 471 height 45
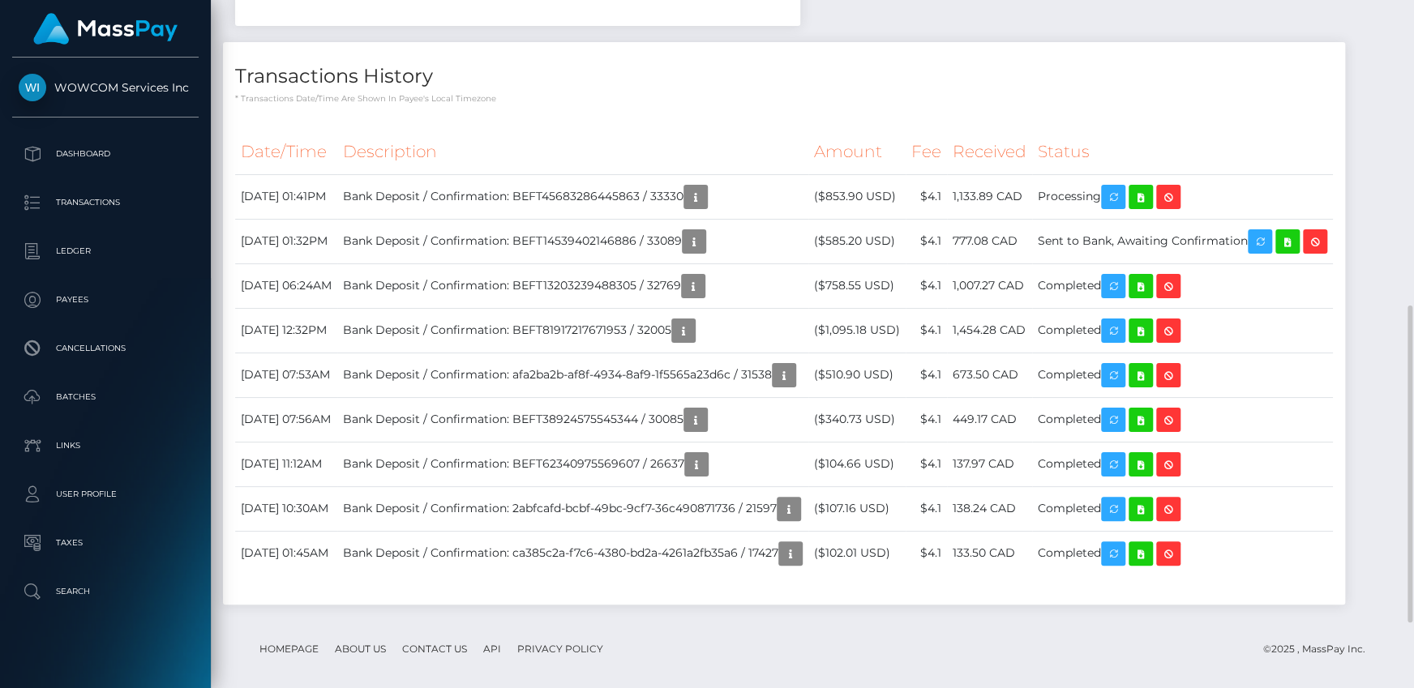
click at [1214, 156] on div "Transactions History * Transactions date/time are shown in payee's local timezo…" at bounding box center [784, 323] width 1122 height 562
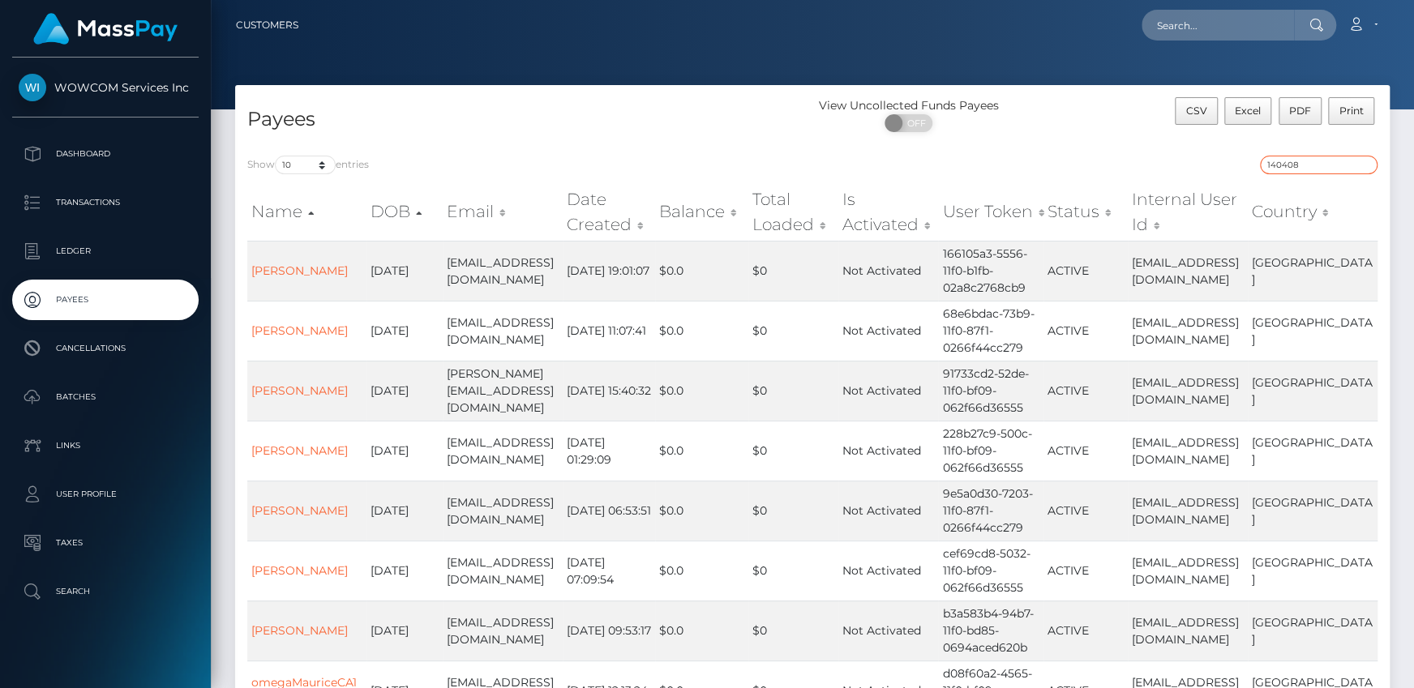
click at [1301, 159] on input "140408" at bounding box center [1319, 165] width 118 height 19
paste input "PROCESSING"
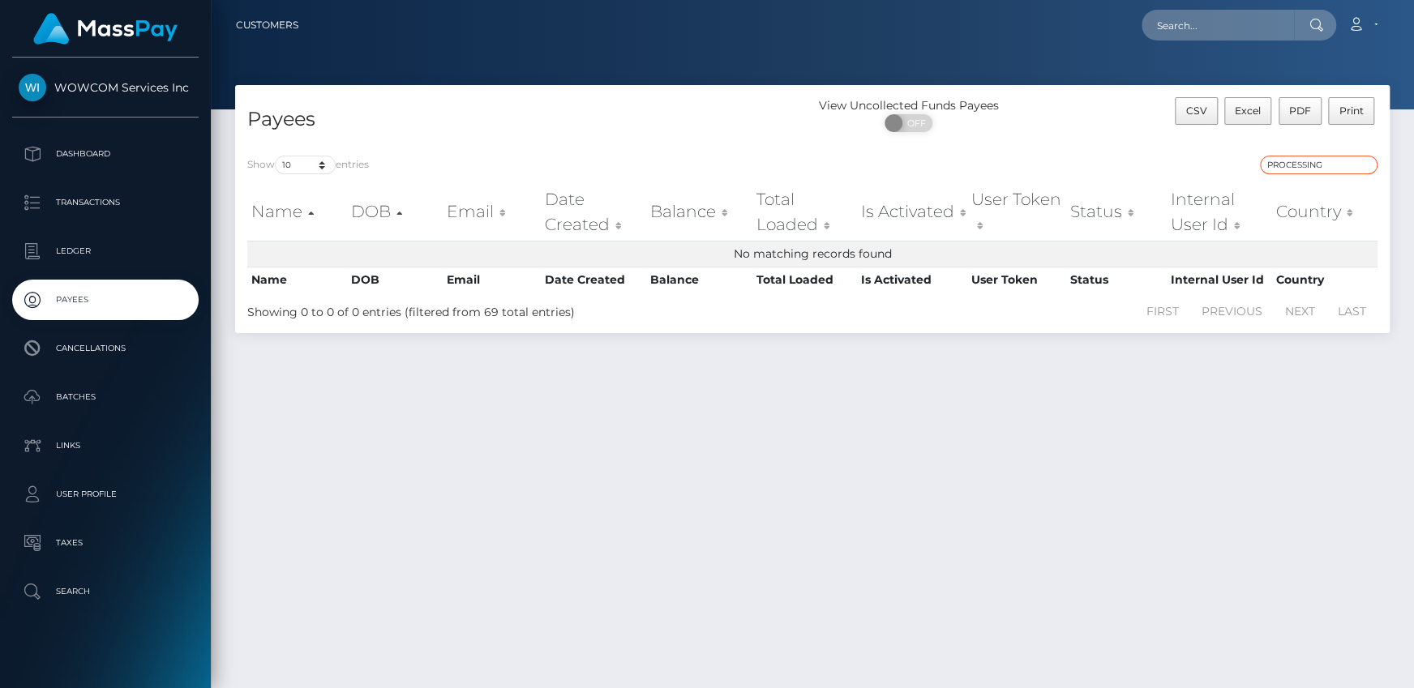
drag, startPoint x: 1346, startPoint y: 162, endPoint x: 1194, endPoint y: 161, distance: 151.6
click at [1194, 161] on div "PROCESSING" at bounding box center [1101, 167] width 553 height 23
paste input "140560"
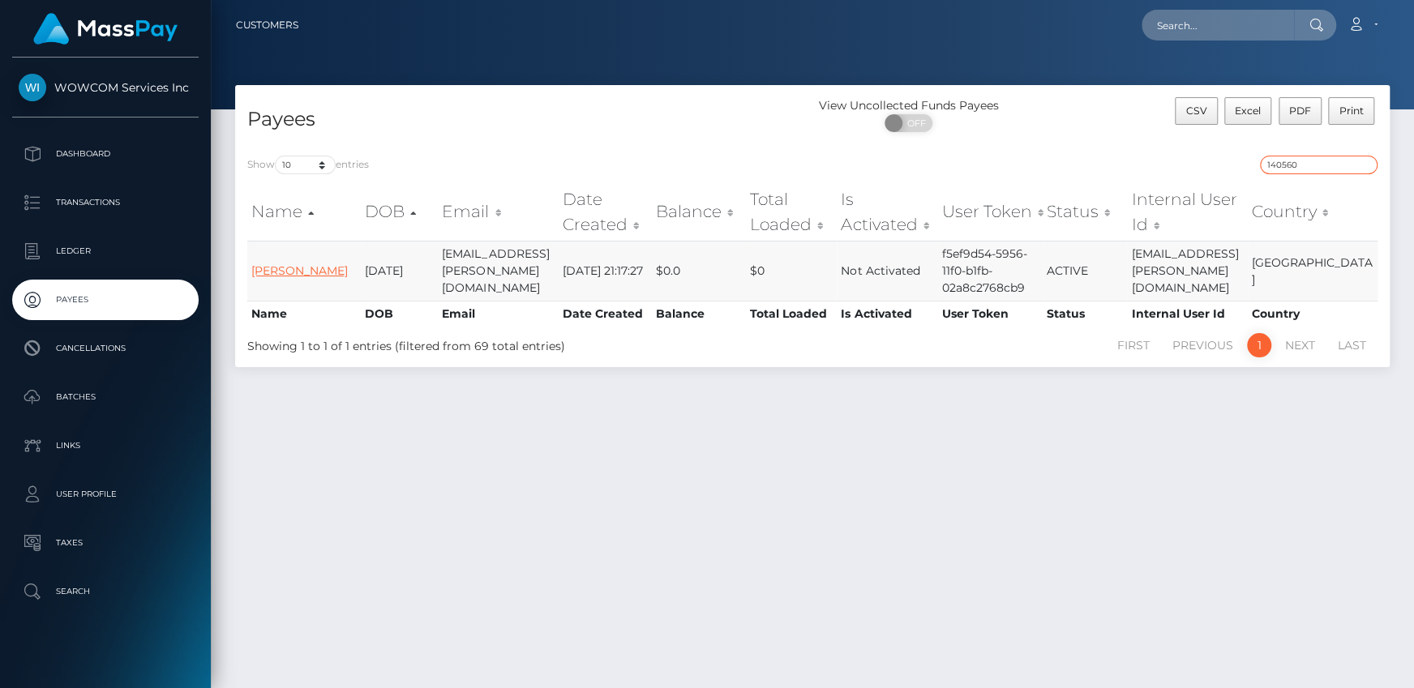
type input "140560"
click at [292, 269] on link "Wanda King" at bounding box center [299, 271] width 96 height 15
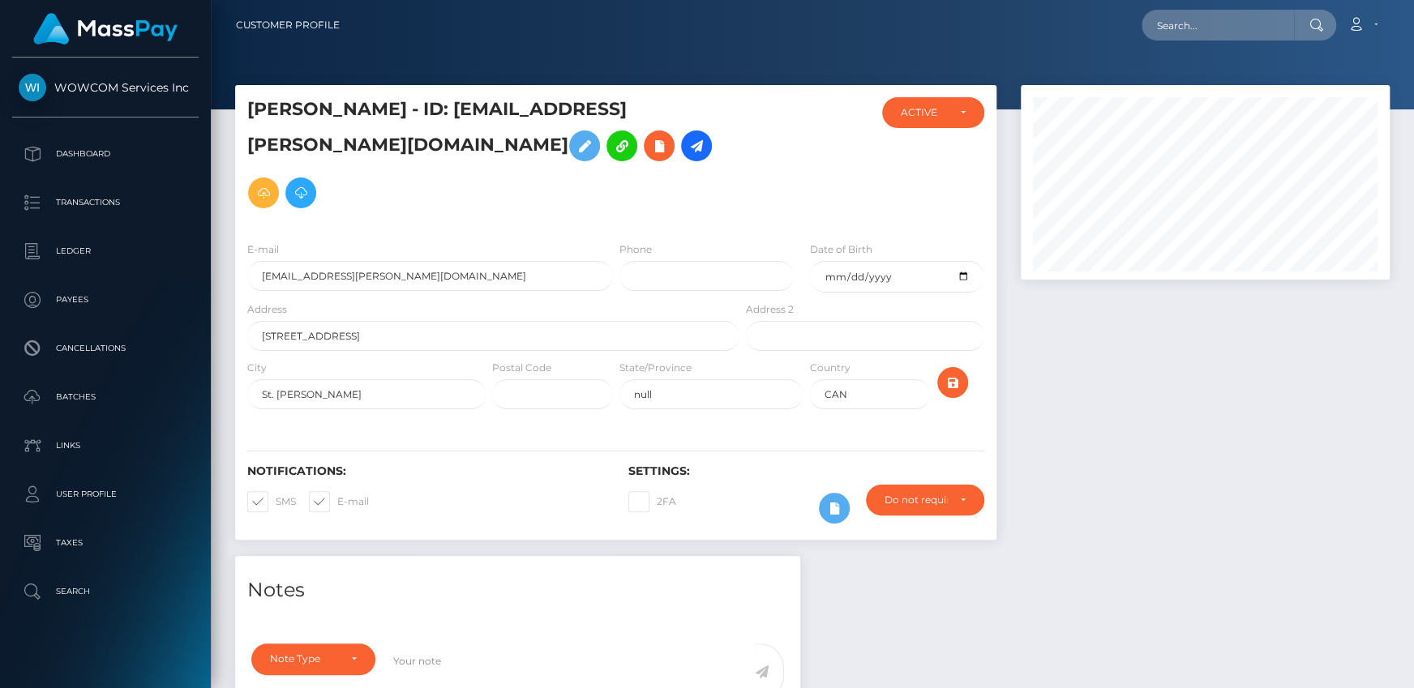
scroll to position [195, 368]
click at [1231, 372] on div at bounding box center [1205, 320] width 393 height 471
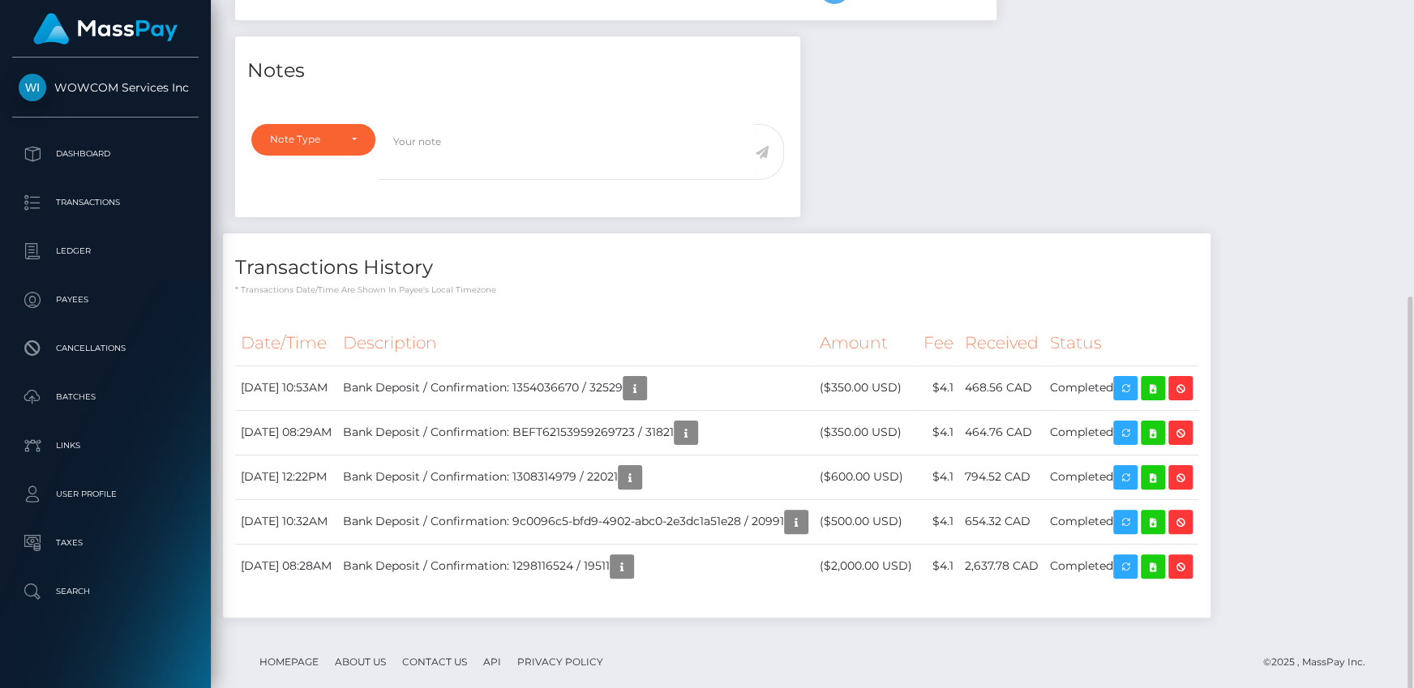
click at [1142, 321] on th "Status" at bounding box center [1121, 343] width 154 height 45
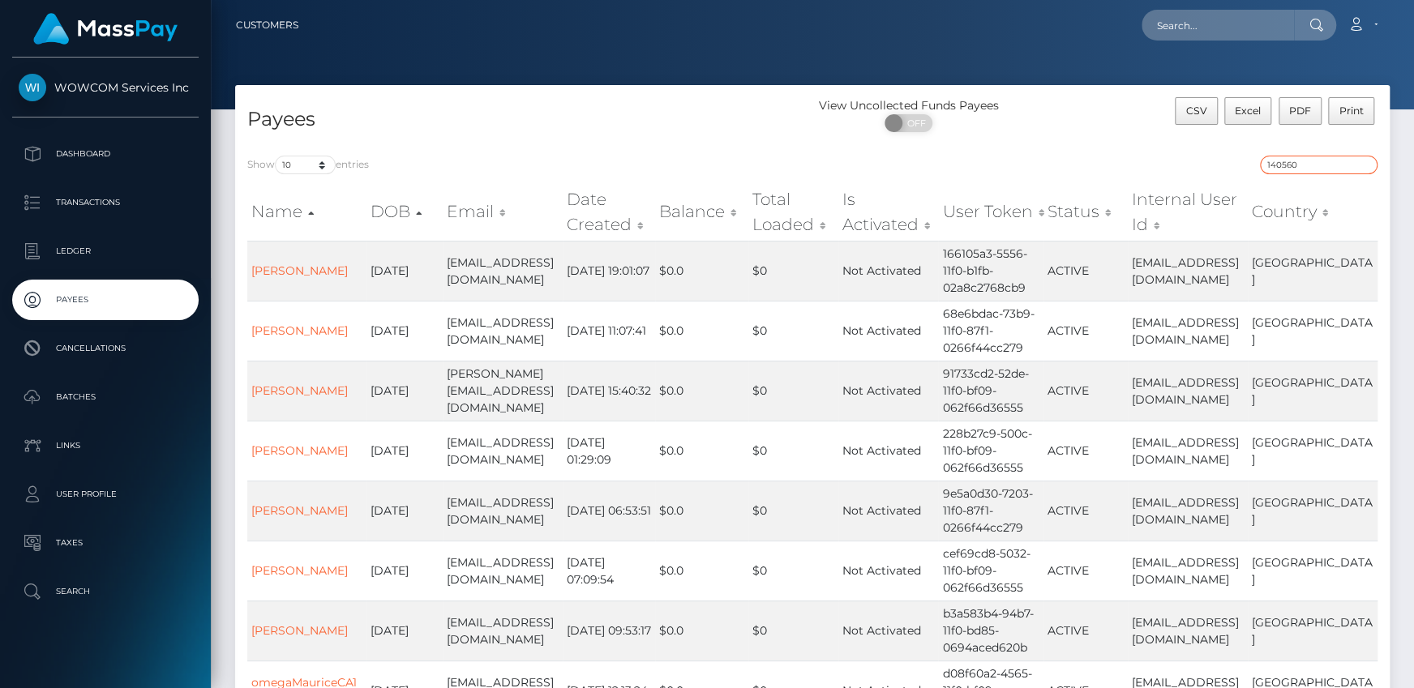
click at [1318, 162] on input "140560" at bounding box center [1319, 165] width 118 height 19
paste input "8586"
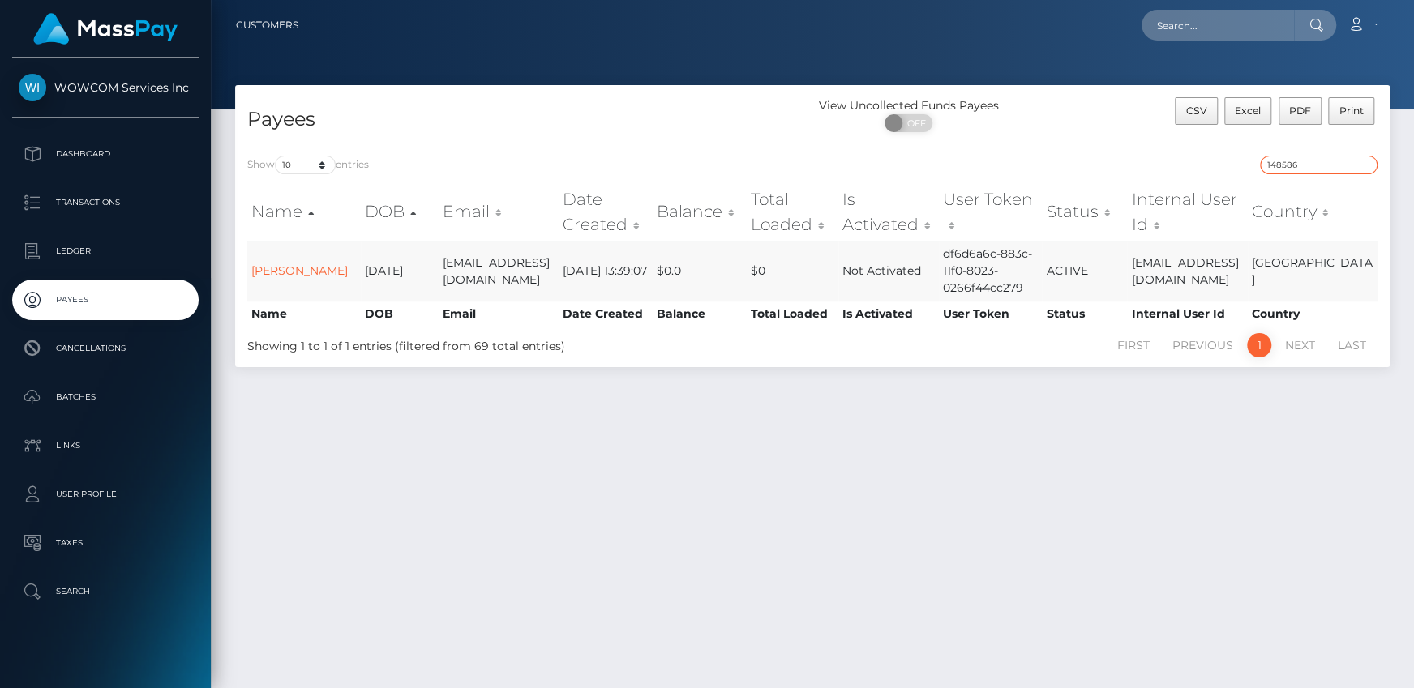
type input "148586"
click at [277, 255] on td "[PERSON_NAME]" at bounding box center [304, 271] width 114 height 60
drag, startPoint x: 281, startPoint y: 259, endPoint x: 302, endPoint y: 276, distance: 26.6
click at [281, 264] on link "[PERSON_NAME]" at bounding box center [299, 271] width 96 height 15
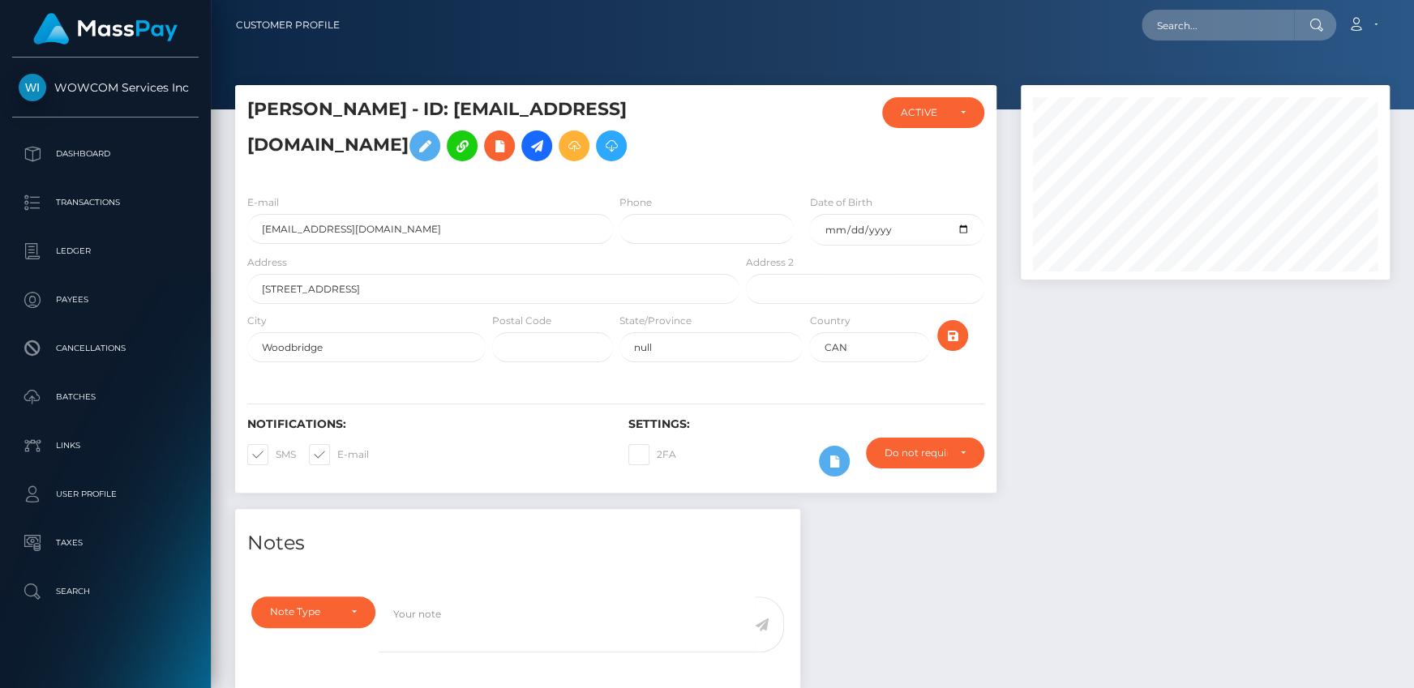
scroll to position [195, 368]
click at [1230, 409] on div at bounding box center [1205, 297] width 393 height 424
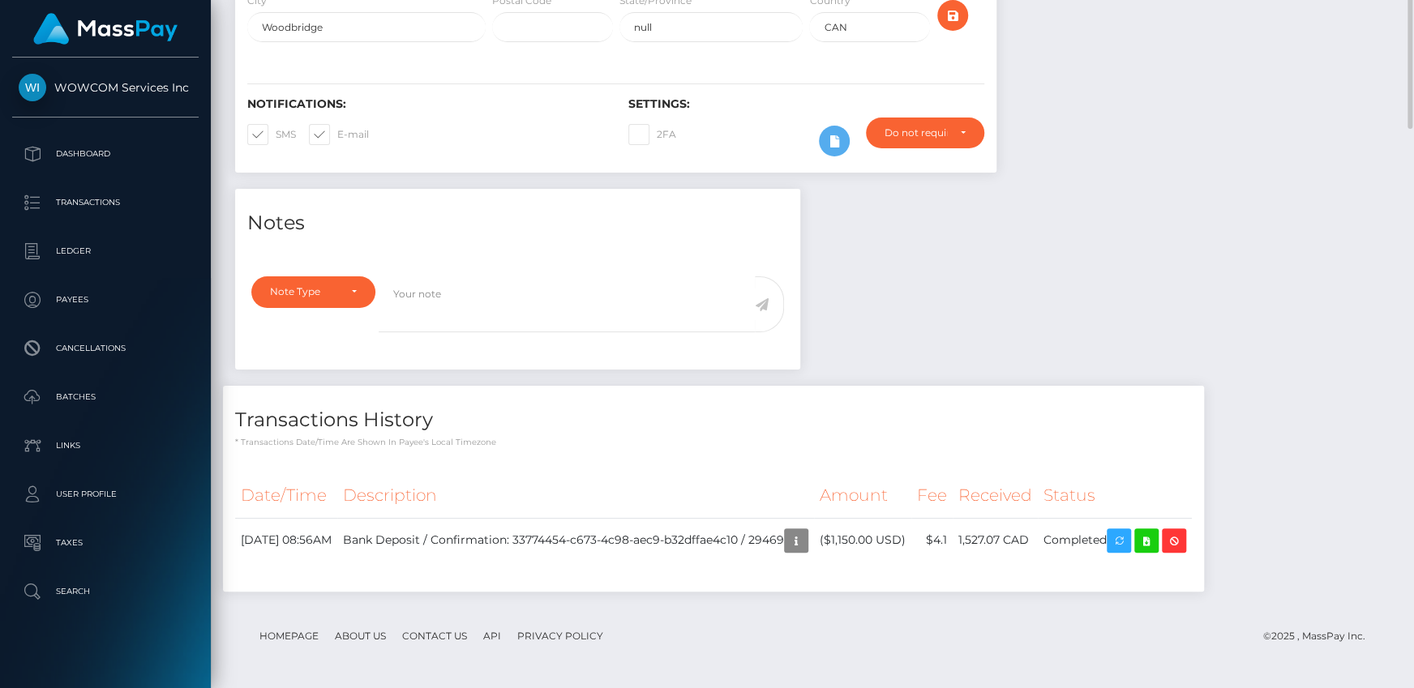
scroll to position [0, 0]
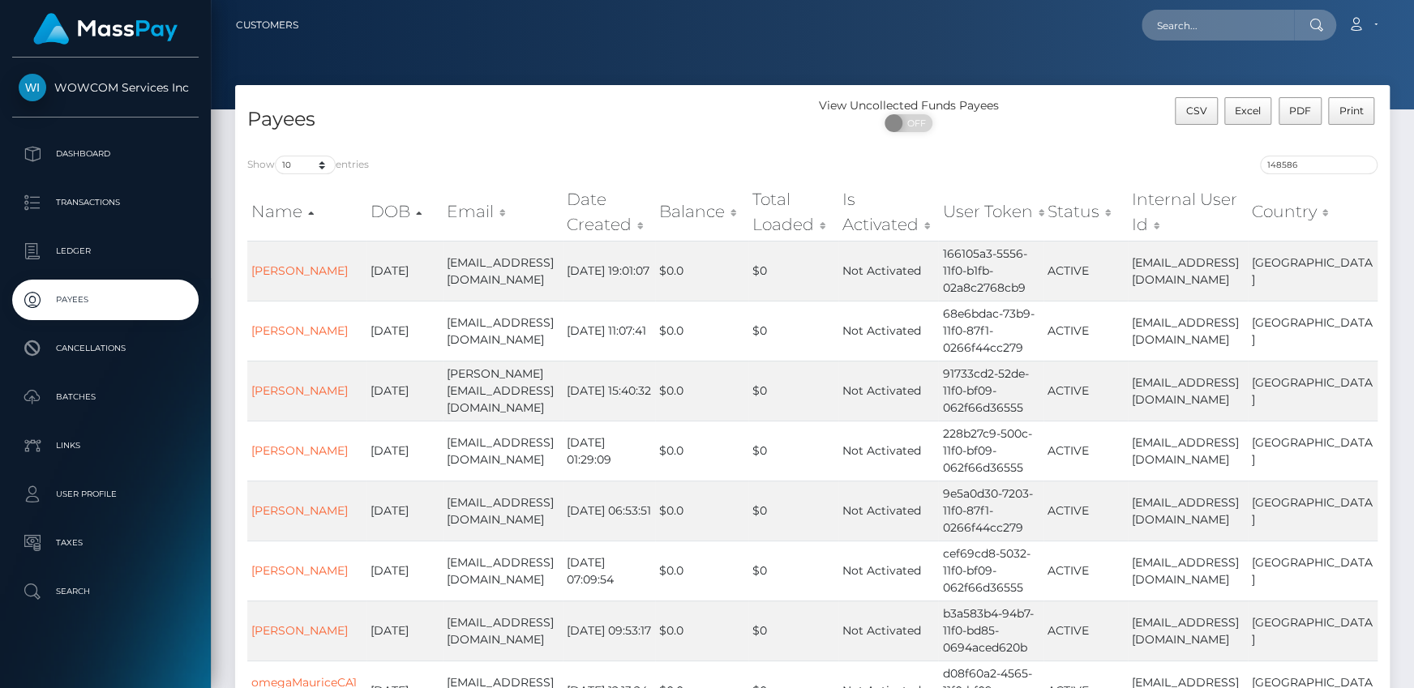
click at [1315, 153] on div "Show 10 25 50 100 250 entries 148586 Name DOB Email Date Created Balance Total …" at bounding box center [812, 534] width 1155 height 781
click at [1316, 162] on input "148586" at bounding box center [1319, 165] width 118 height 19
paste input "52438"
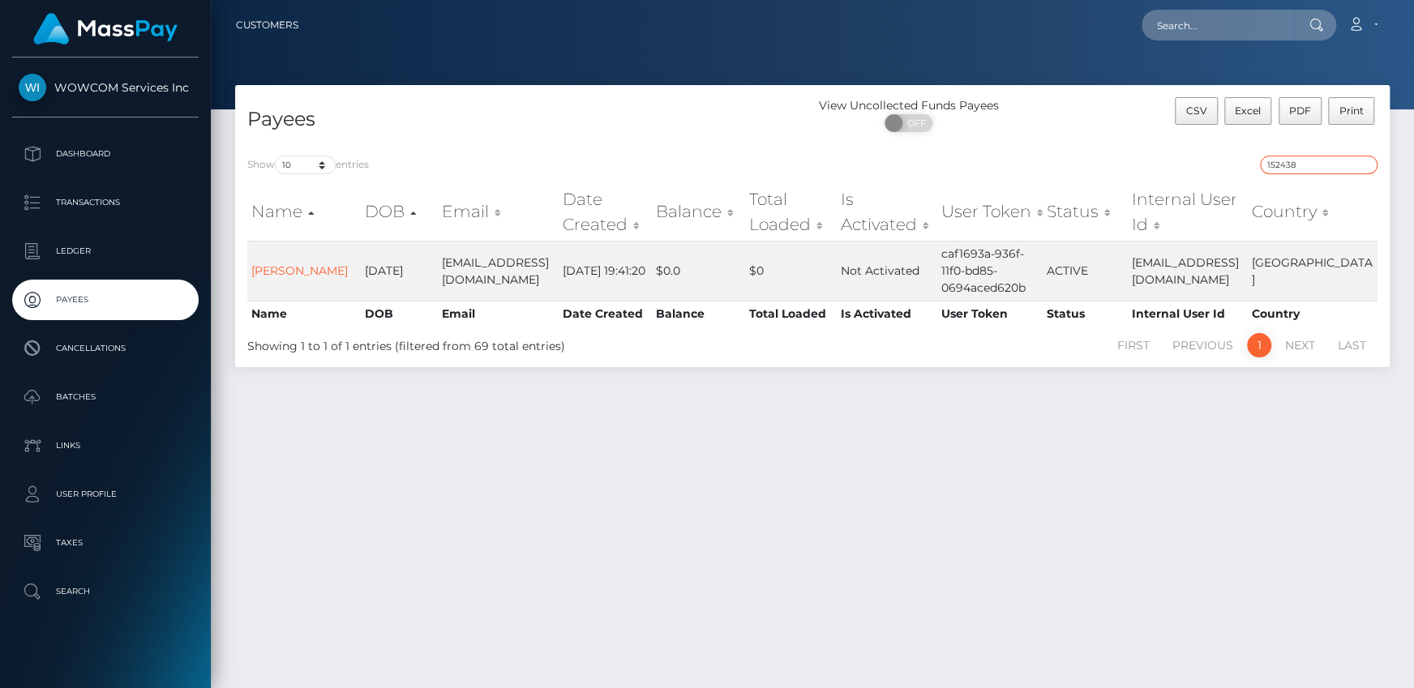
type input "152438"
drag, startPoint x: 1312, startPoint y: 165, endPoint x: 1194, endPoint y: 164, distance: 117.6
click at [1194, 164] on div "152438" at bounding box center [1101, 167] width 553 height 23
click at [259, 278] on link "[PERSON_NAME]" at bounding box center [299, 271] width 96 height 15
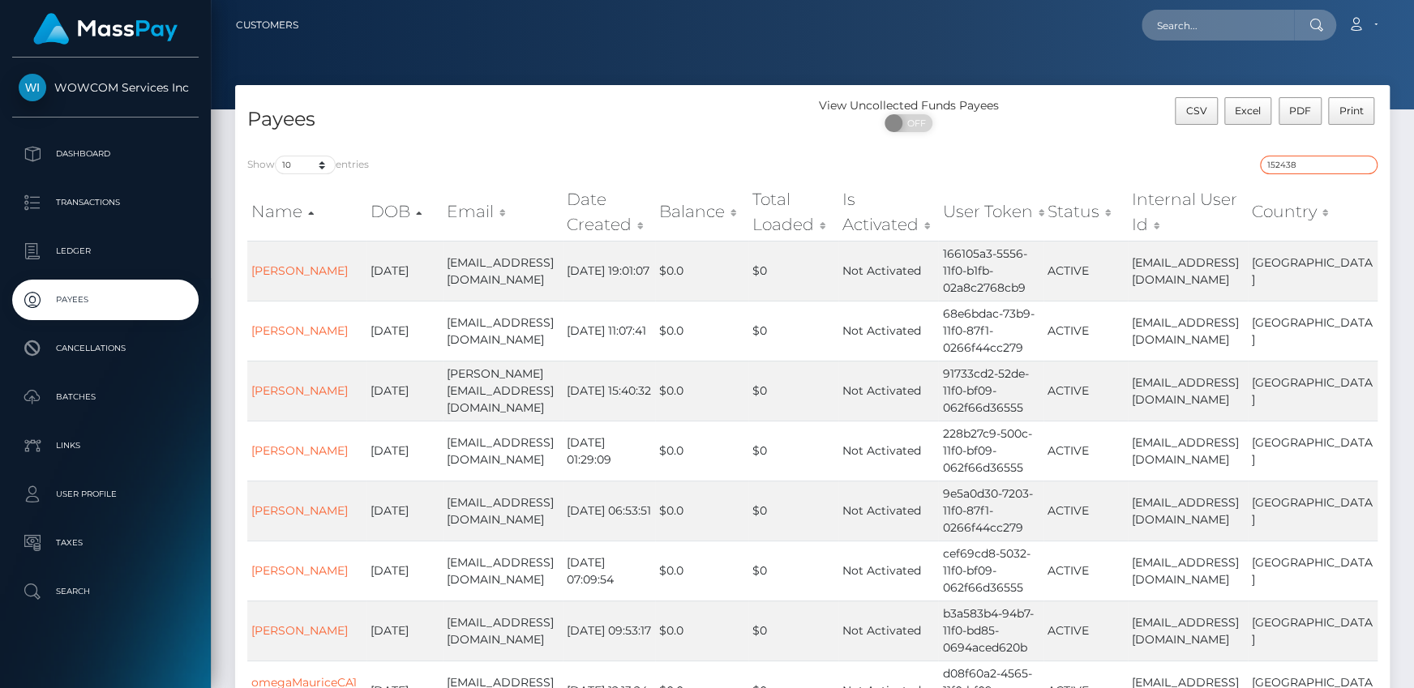
drag, startPoint x: 1316, startPoint y: 169, endPoint x: 1208, endPoint y: 168, distance: 107.8
click at [1208, 168] on div "152438" at bounding box center [1101, 167] width 553 height 23
paste input "6744"
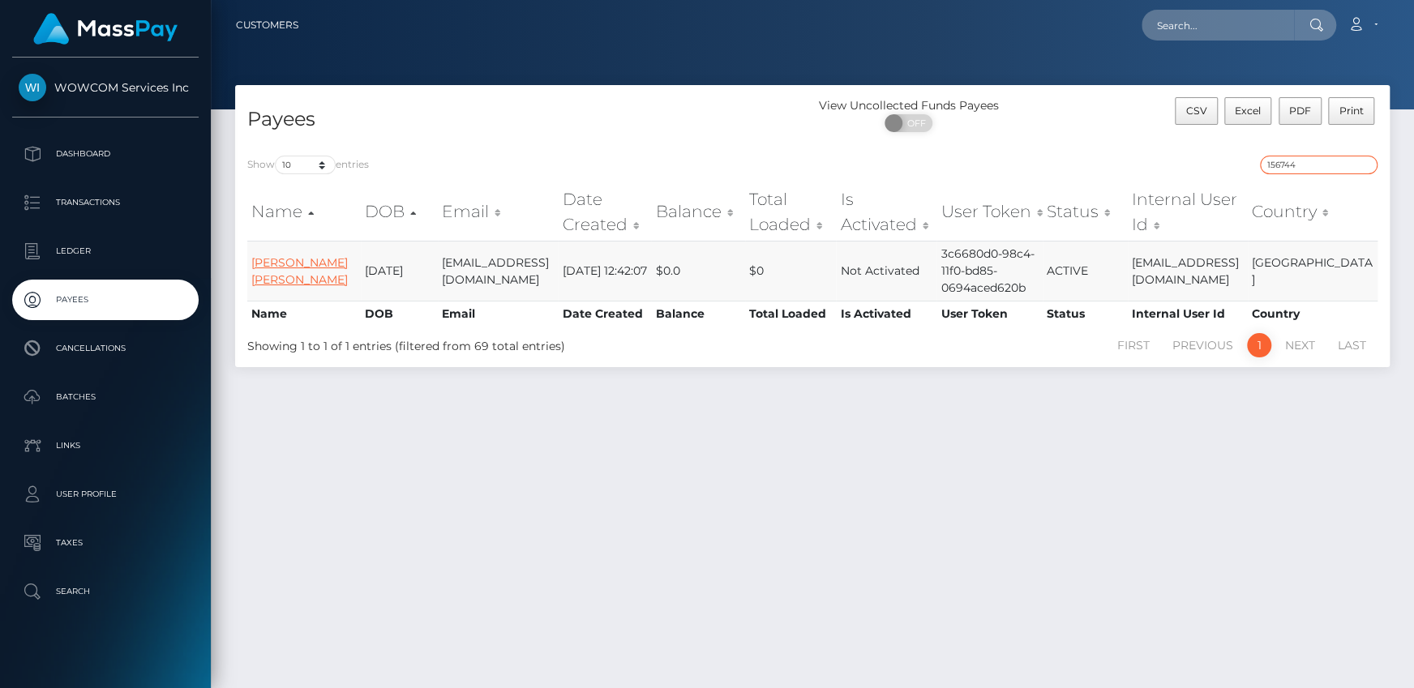
type input "156744"
click at [259, 268] on link "Sarah Kathleen Howard" at bounding box center [299, 271] width 96 height 32
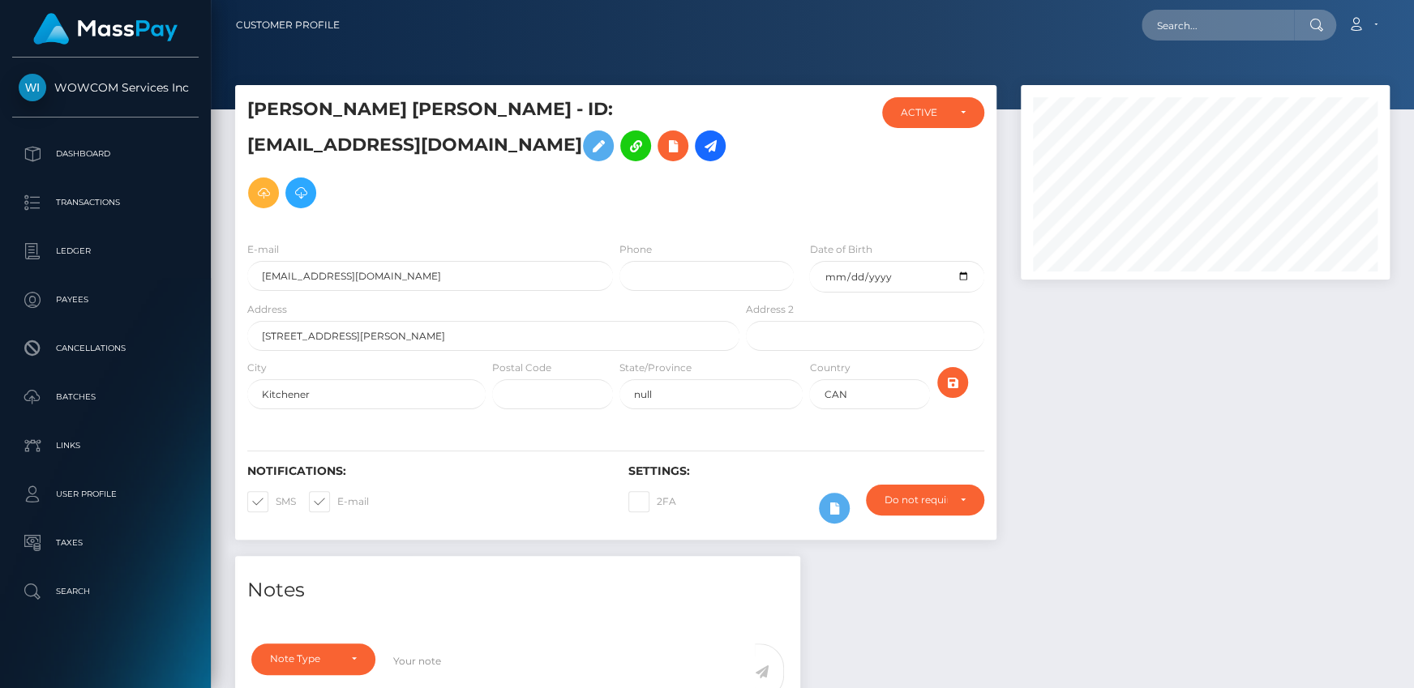
scroll to position [195, 368]
drag, startPoint x: 1168, startPoint y: 470, endPoint x: 1163, endPoint y: 478, distance: 8.8
click at [1168, 470] on div at bounding box center [1205, 320] width 393 height 471
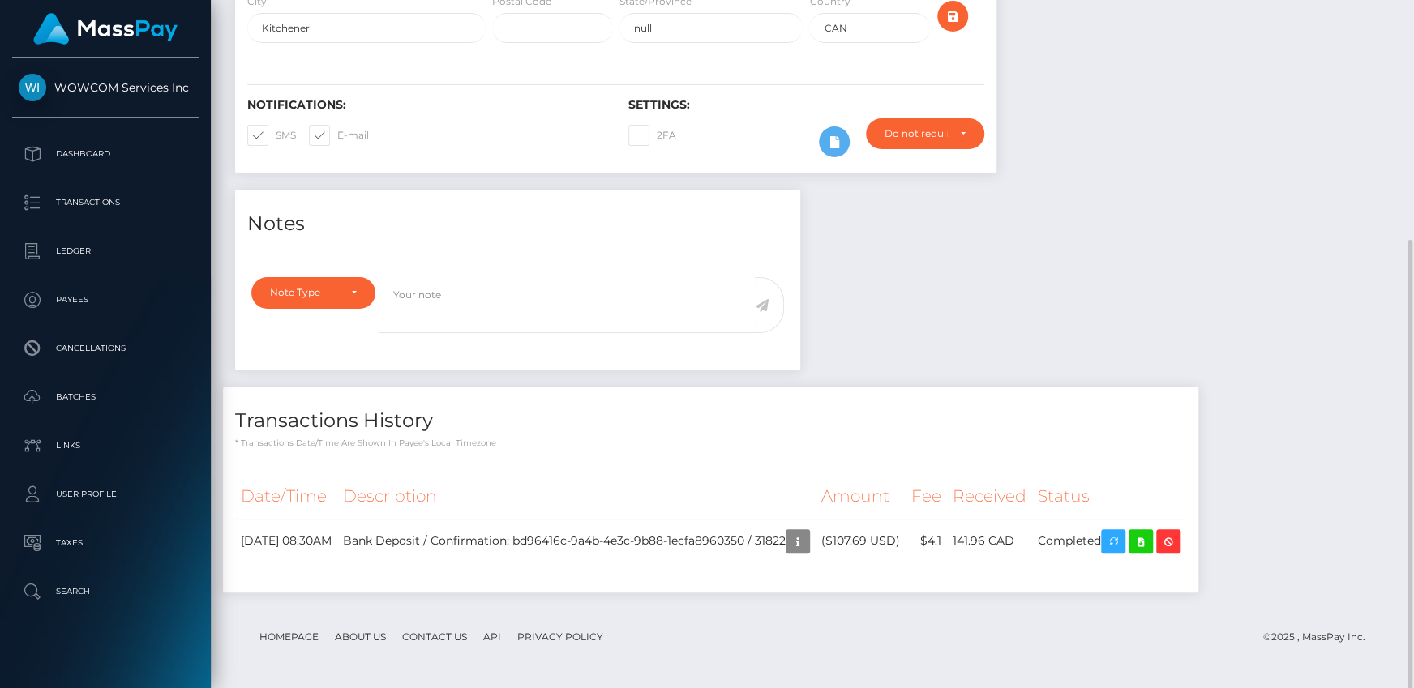
scroll to position [0, 0]
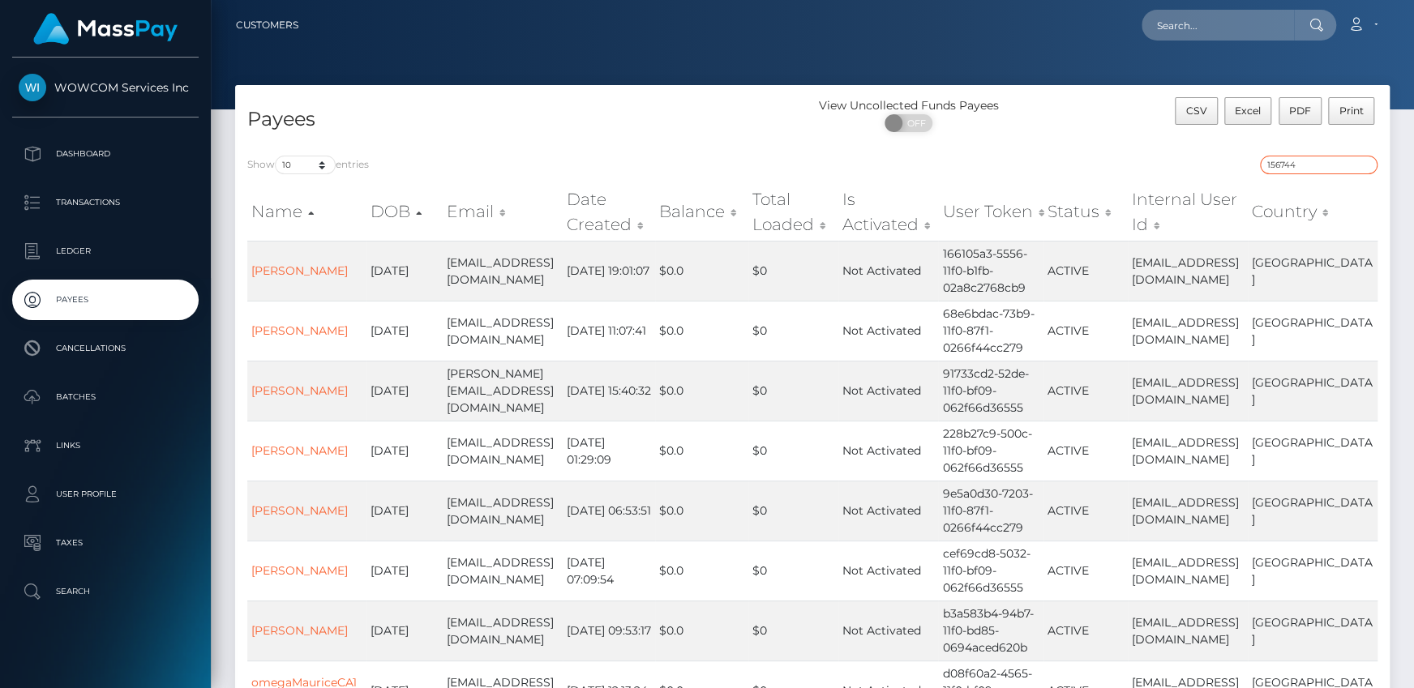
click at [1297, 164] on input "156744" at bounding box center [1319, 165] width 118 height 19
paste input "96121"
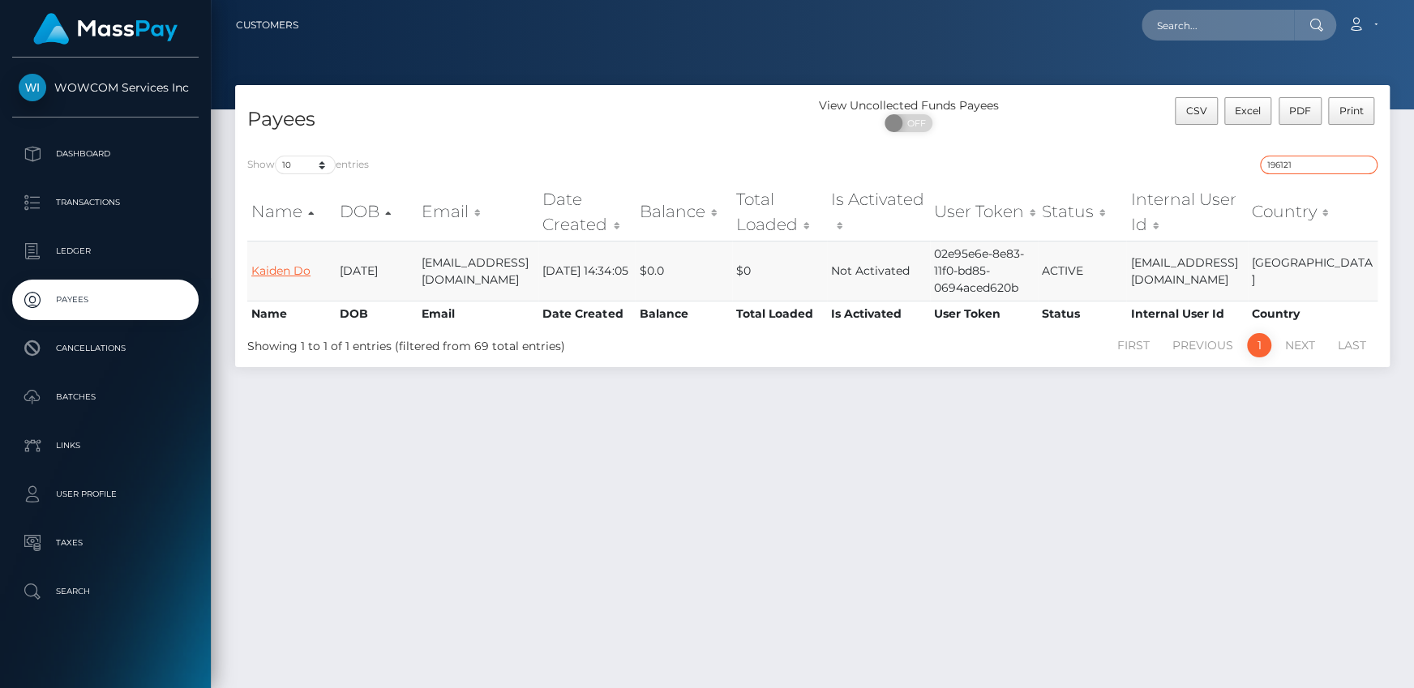
type input "196121"
click at [273, 272] on link "Kaiden Do" at bounding box center [280, 271] width 59 height 15
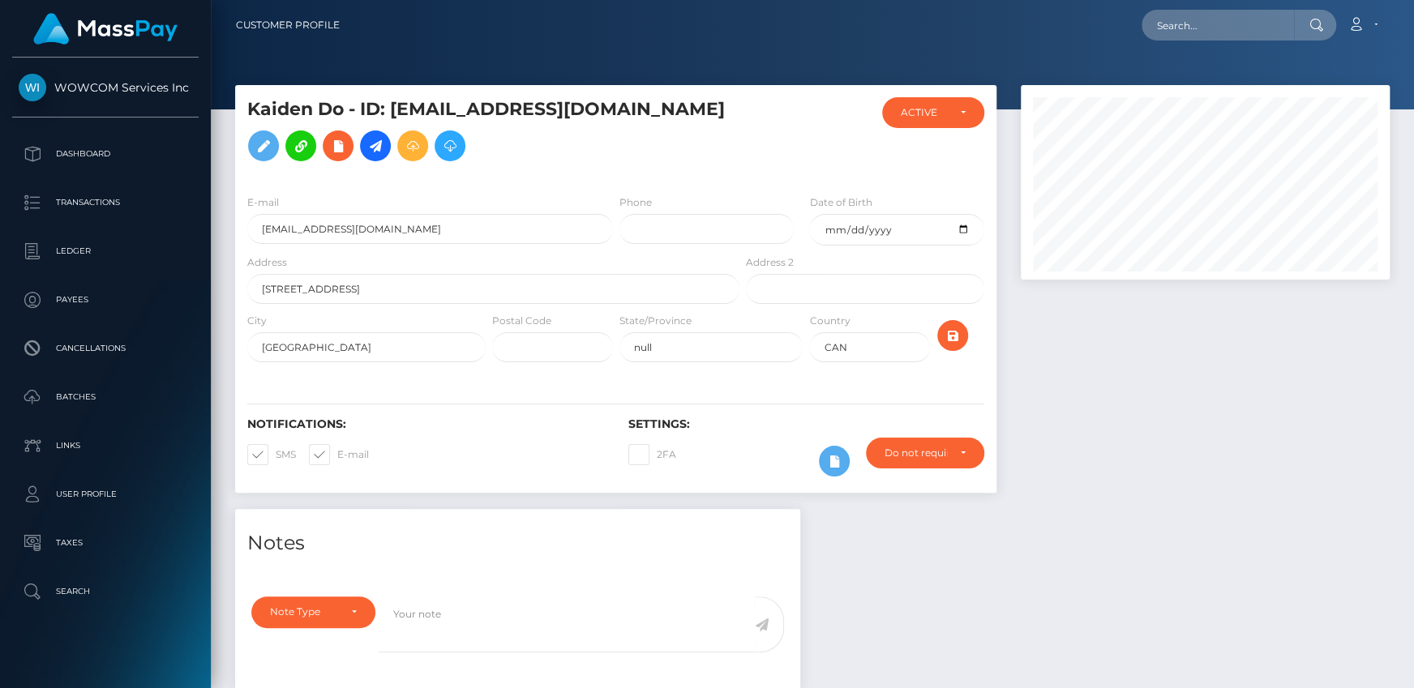
scroll to position [195, 368]
click at [1134, 372] on div at bounding box center [1205, 297] width 393 height 424
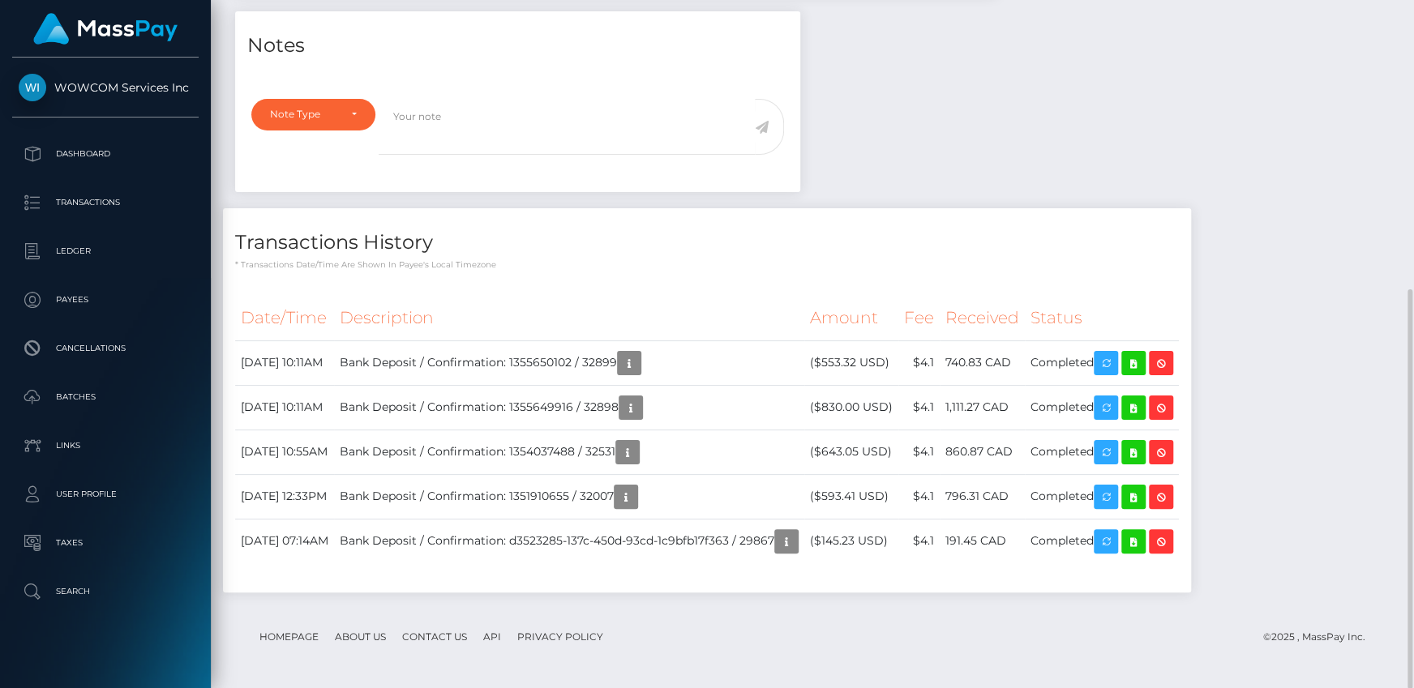
click at [1043, 246] on h4 "Transactions History" at bounding box center [707, 243] width 944 height 28
click at [986, 227] on div "Transactions History * Transactions date/time are shown in payee's local timezo…" at bounding box center [707, 239] width 968 height 62
click at [1119, 191] on div "Notes Note Type Compliance Clear Compliance General Note Type" at bounding box center [812, 310] width 1179 height 598
click at [797, 318] on th "Description" at bounding box center [569, 318] width 470 height 45
